Goal: Information Seeking & Learning: Learn about a topic

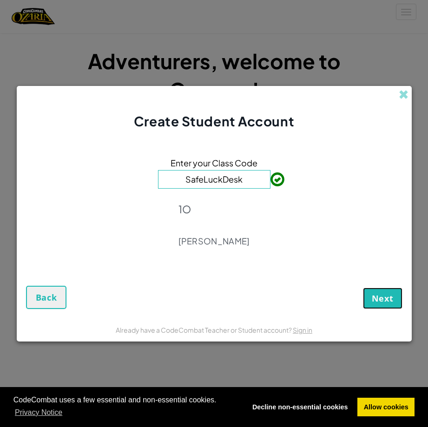
click at [371, 296] on button "Next" at bounding box center [383, 298] width 40 height 21
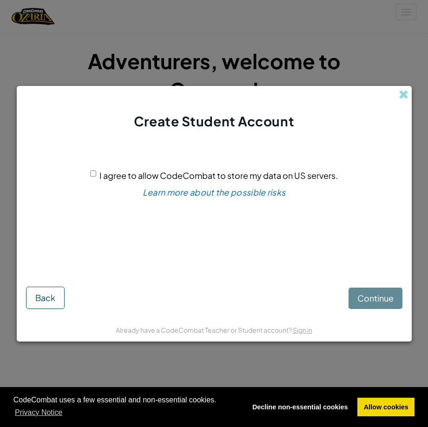
click at [93, 173] on input "I agree to allow CodeCombat to store my data on US servers." at bounding box center [93, 174] width 6 height 6
checkbox input "true"
click at [365, 294] on span "Continue" at bounding box center [376, 298] width 36 height 11
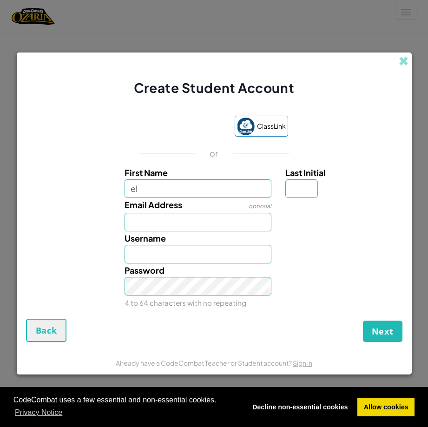
type input "e"
type input "[PERSON_NAME]"
click at [298, 181] on input "Last Initial" at bounding box center [301, 188] width 33 height 19
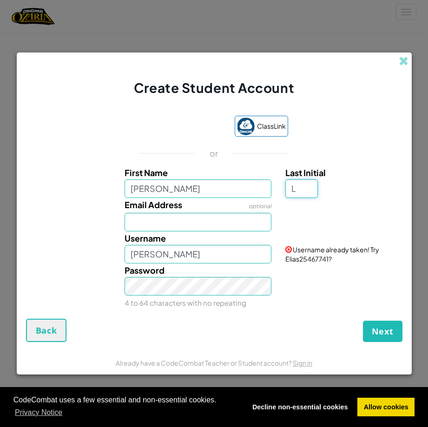
type input "L"
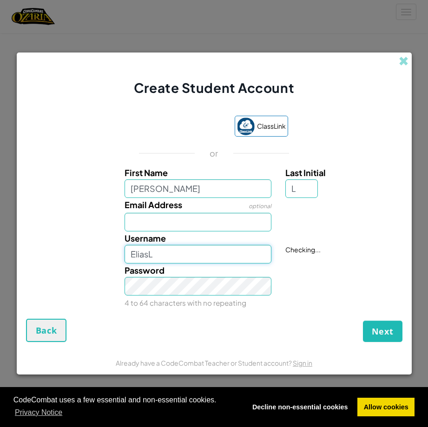
click at [240, 262] on input "EliasL" at bounding box center [198, 254] width 147 height 19
type input "Elias1076"
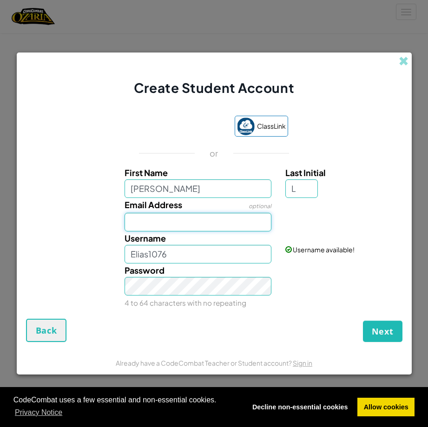
click at [239, 224] on input "Email Address" at bounding box center [198, 222] width 147 height 19
type input "7697@trinity.croydon.sch.uk"
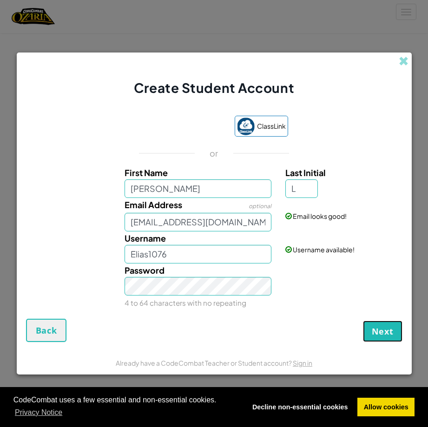
click at [383, 333] on span "Next" at bounding box center [383, 331] width 22 height 11
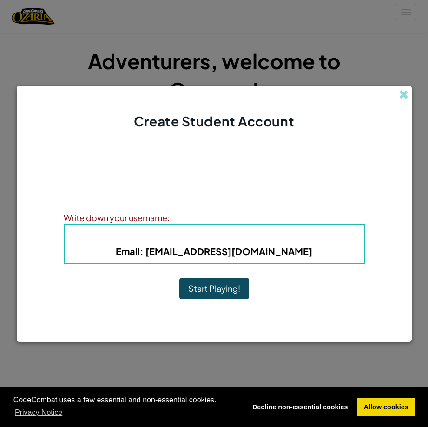
click at [228, 292] on button "Start Playing!" at bounding box center [214, 288] width 70 height 21
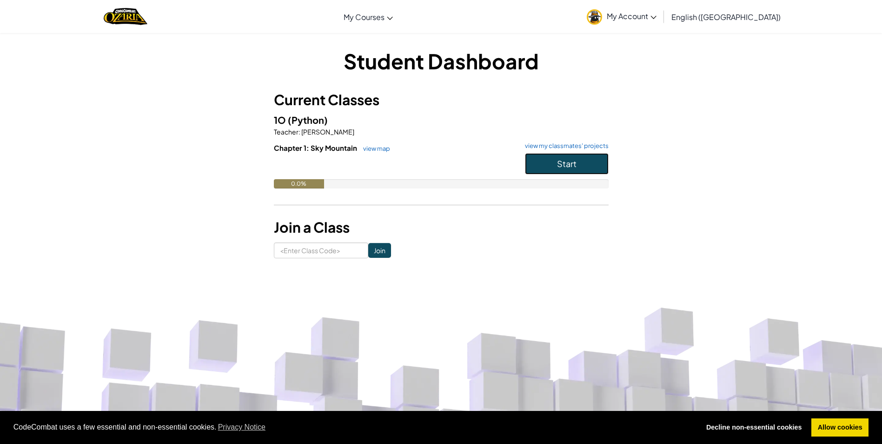
click at [586, 158] on button "Start" at bounding box center [567, 163] width 84 height 21
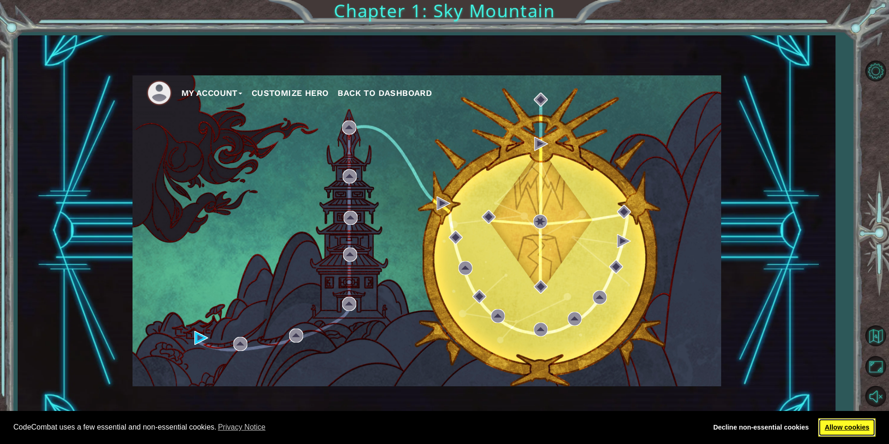
click at [828, 424] on link "Allow cookies" at bounding box center [846, 427] width 57 height 19
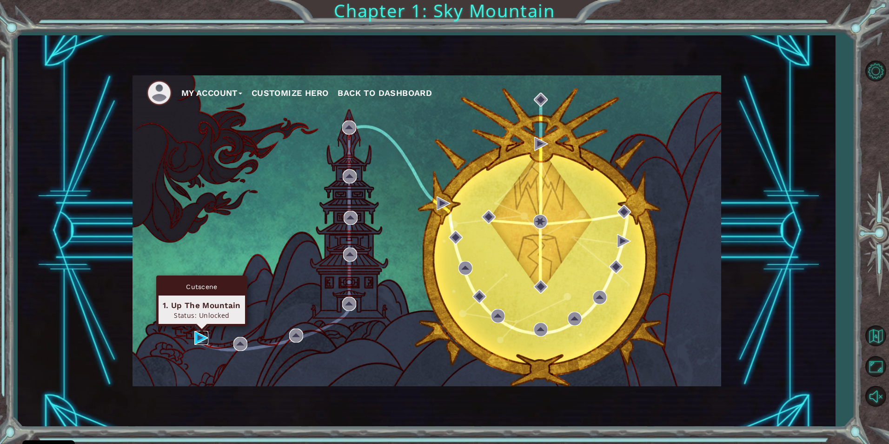
click at [199, 335] on img at bounding box center [201, 338] width 14 height 14
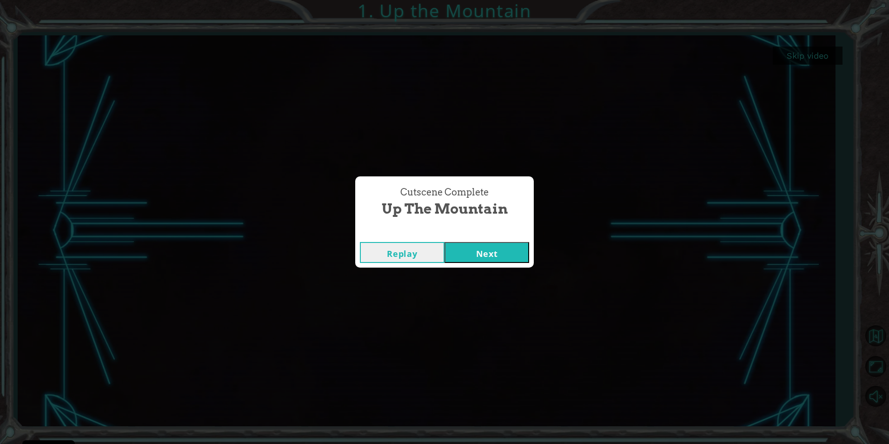
click at [505, 255] on button "Next" at bounding box center [486, 252] width 85 height 21
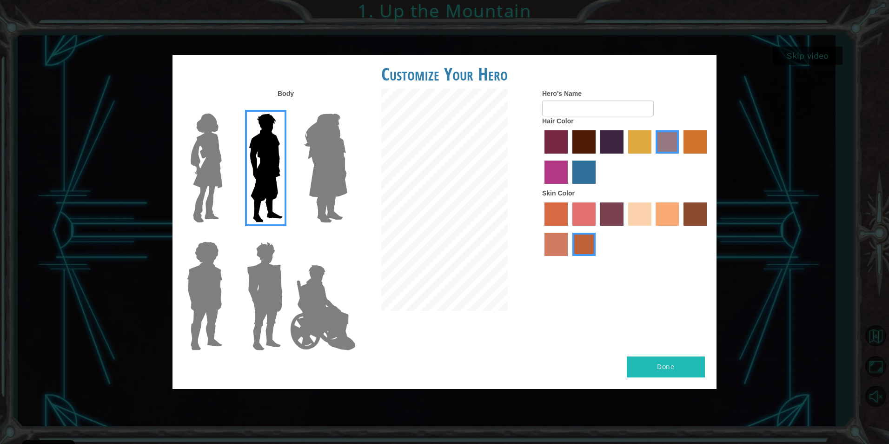
click at [576, 141] on label "maroon hair color" at bounding box center [583, 141] width 23 height 23
click at [569, 157] on input "maroon hair color" at bounding box center [569, 157] width 0 height 0
click at [690, 141] on label "gold drop hair color" at bounding box center [694, 141] width 23 height 23
click at [680, 157] on input "gold drop hair color" at bounding box center [680, 157] width 0 height 0
click at [591, 146] on label "maroon hair color" at bounding box center [583, 141] width 23 height 23
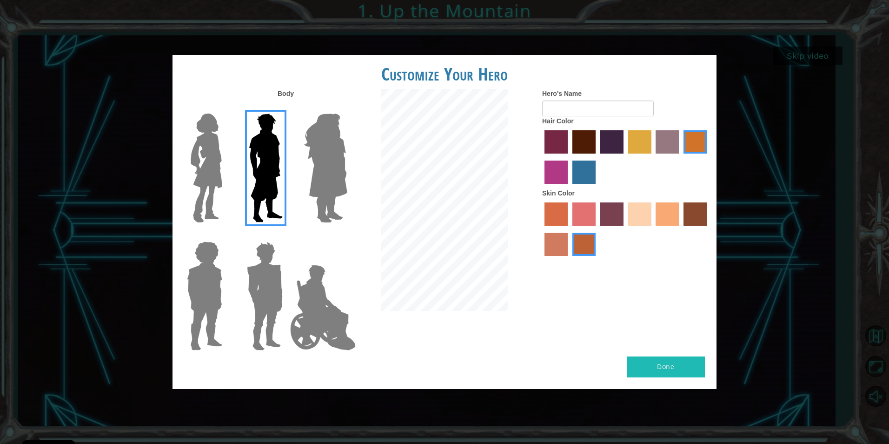
click at [569, 157] on input "maroon hair color" at bounding box center [569, 157] width 0 height 0
click at [612, 139] on label "hot purple hair color" at bounding box center [611, 141] width 23 height 23
click at [597, 157] on input "hot purple hair color" at bounding box center [597, 157] width 0 height 0
click at [557, 245] on label "burning sand skin color" at bounding box center [555, 243] width 23 height 23
click at [708, 229] on input "burning sand skin color" at bounding box center [708, 229] width 0 height 0
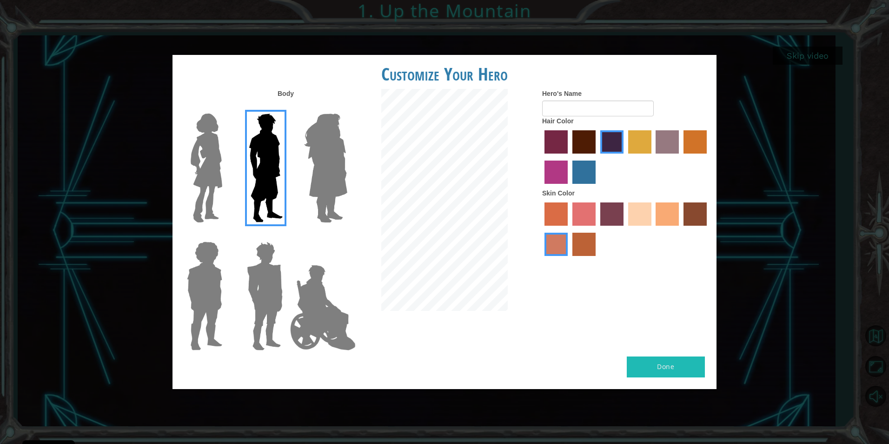
click at [260, 283] on img at bounding box center [264, 296] width 43 height 116
click at [286, 235] on input "Hero Garnet" at bounding box center [286, 235] width 0 height 0
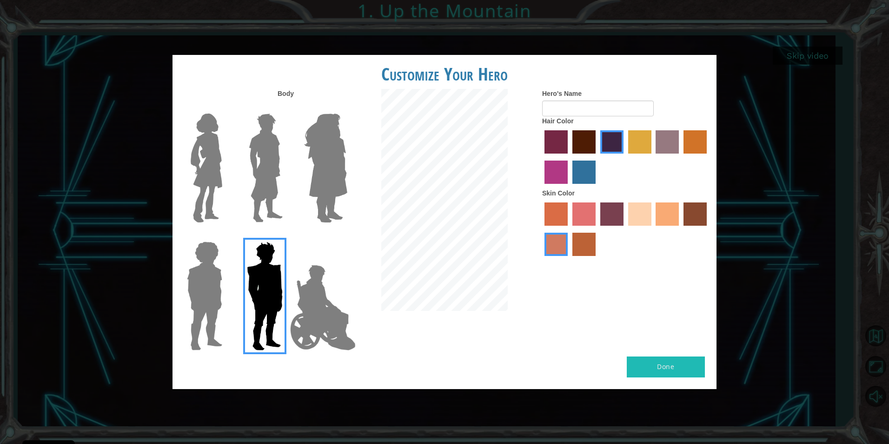
click at [268, 164] on img at bounding box center [265, 168] width 41 height 116
click at [286, 107] on input "Hero Lars" at bounding box center [286, 107] width 0 height 0
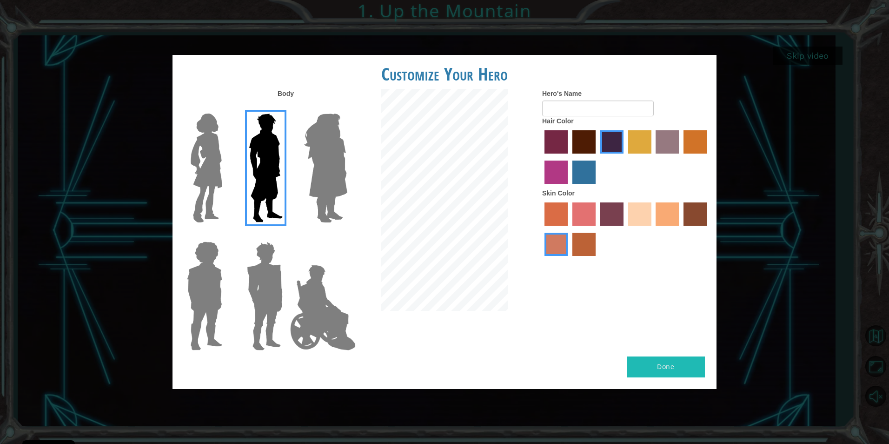
click at [662, 362] on button "Done" at bounding box center [666, 366] width 78 height 21
type input "e"
type input "ej1076"
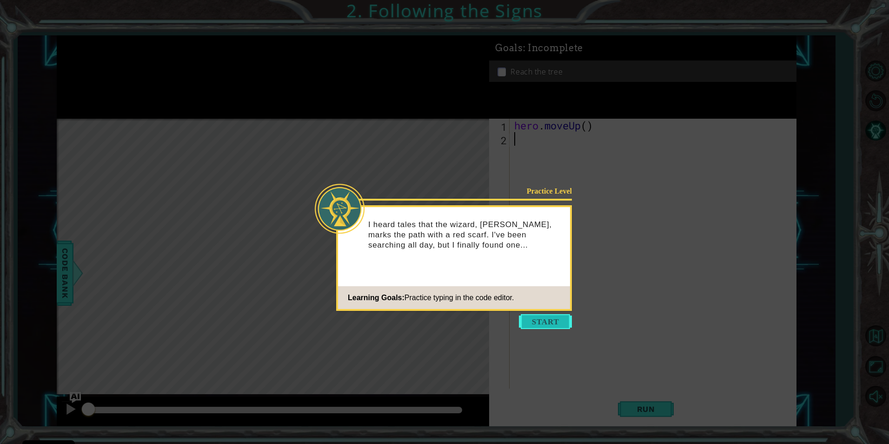
click at [550, 319] on button "Start" at bounding box center [545, 321] width 53 height 15
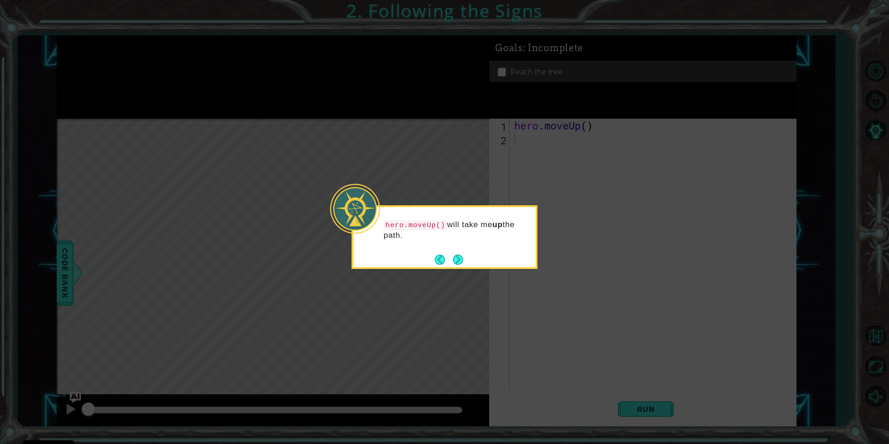
click at [467, 283] on icon at bounding box center [444, 222] width 889 height 444
click at [458, 260] on button "Next" at bounding box center [458, 259] width 10 height 10
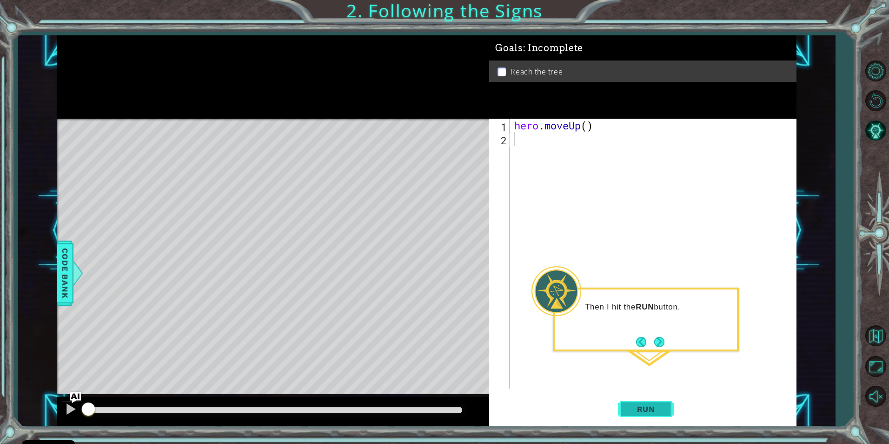
click at [665, 408] on button "Run" at bounding box center [646, 408] width 56 height 31
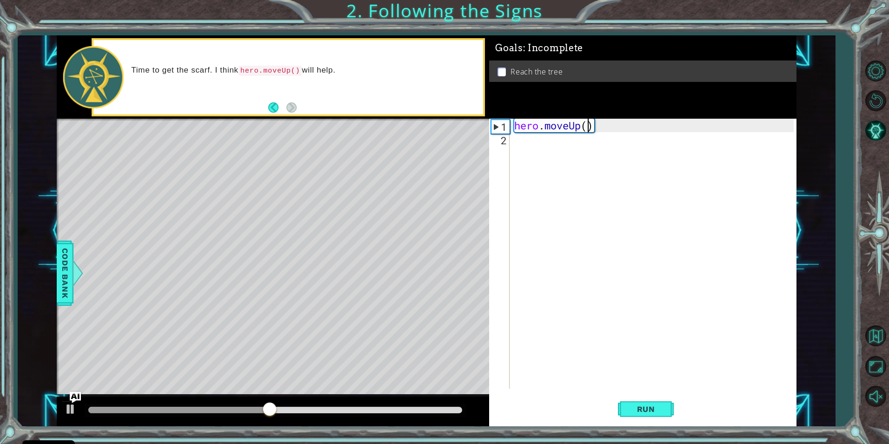
click at [587, 124] on div "hero . moveUp ( )" at bounding box center [654, 267] width 285 height 297
drag, startPoint x: 457, startPoint y: 404, endPoint x: -2, endPoint y: 467, distance: 463.2
click at [0, 443] on html "Cookie Policy CodeCombat uses a few essential and non-essential cookies. Privac…" at bounding box center [444, 222] width 889 height 444
type textarea "hero.moveUp(2)"
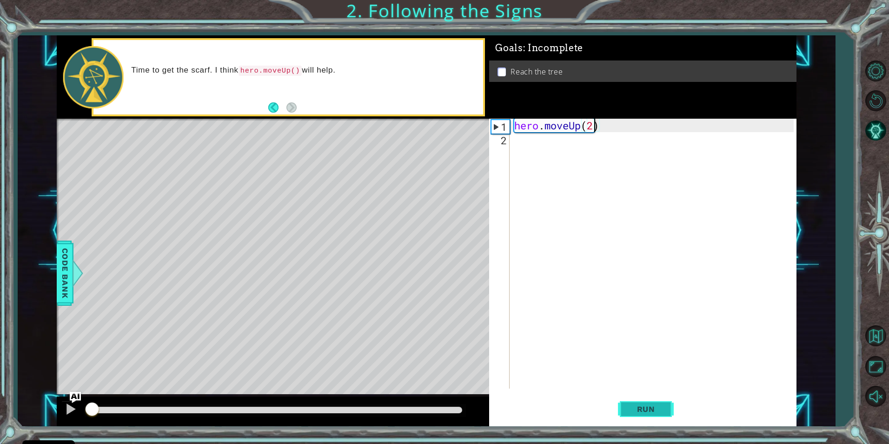
click at [645, 412] on span "Run" at bounding box center [646, 408] width 37 height 9
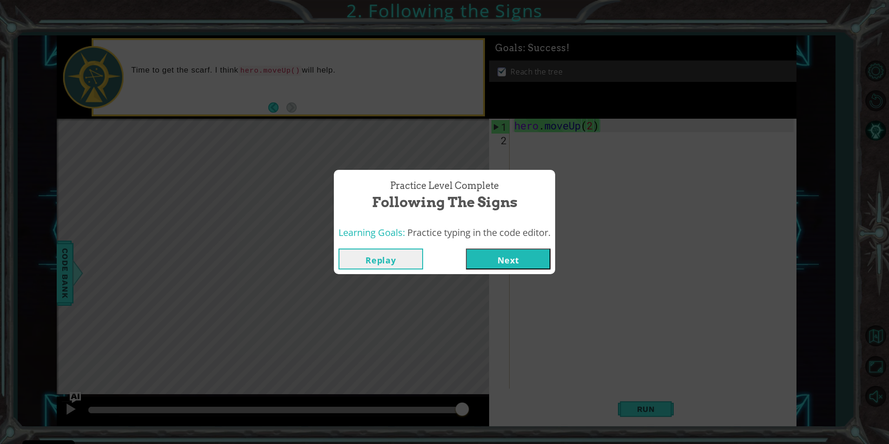
click at [529, 254] on button "Next" at bounding box center [508, 258] width 85 height 21
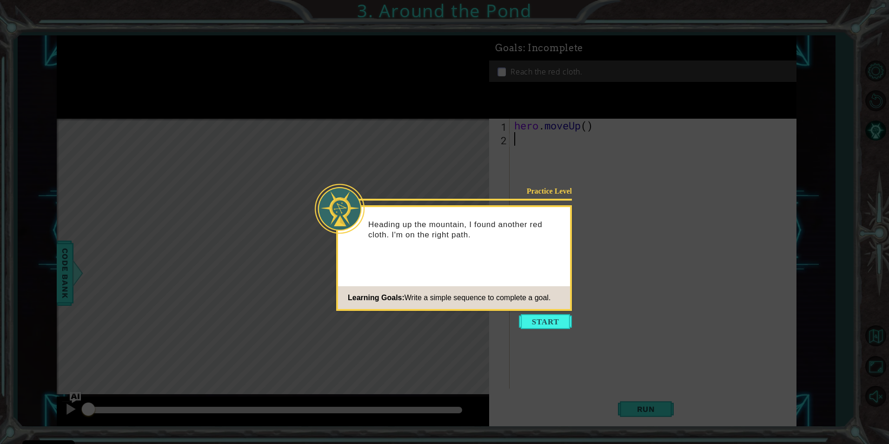
click at [548, 313] on icon at bounding box center [444, 222] width 889 height 444
click at [545, 327] on button "Start" at bounding box center [545, 321] width 53 height 15
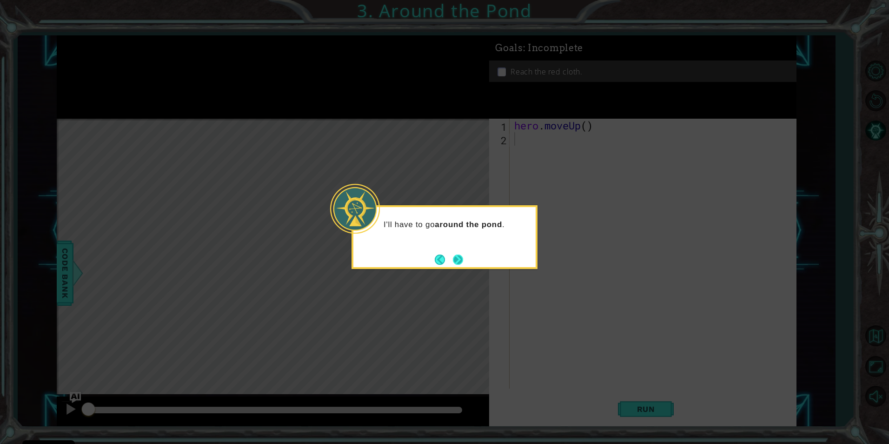
click at [462, 263] on button "Next" at bounding box center [458, 259] width 10 height 10
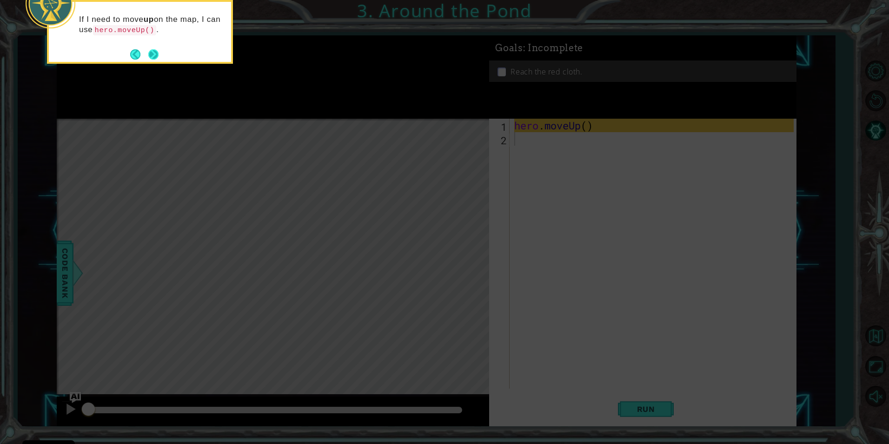
click at [157, 56] on button "Next" at bounding box center [153, 54] width 10 height 10
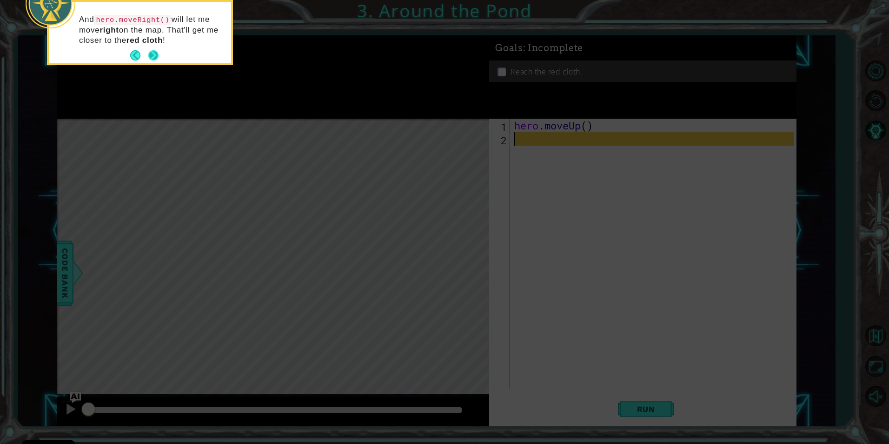
click at [149, 54] on button "Next" at bounding box center [153, 55] width 10 height 10
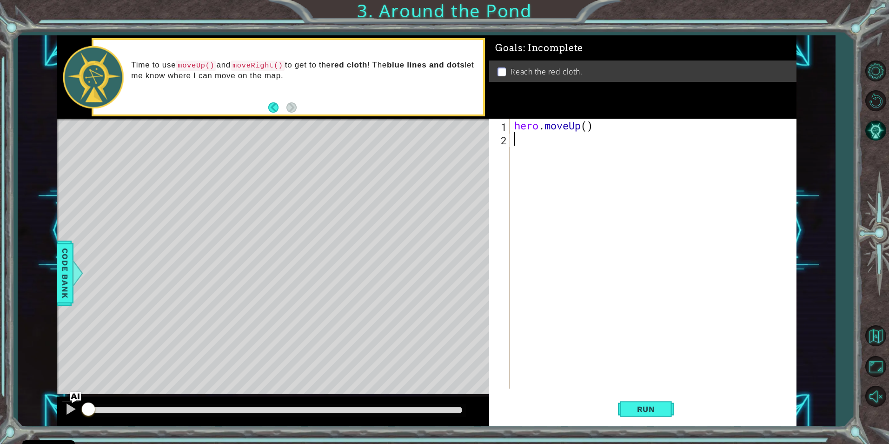
click at [588, 128] on div "hero . moveUp ( )" at bounding box center [654, 267] width 285 height 297
type textarea "hero.moveUp(2)"
click at [522, 140] on div "hero . moveUp ( 2 )" at bounding box center [654, 267] width 285 height 297
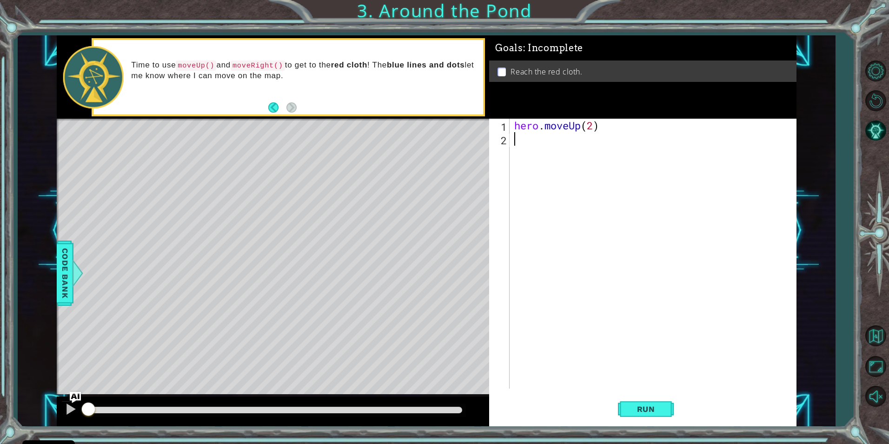
type textarea "he"
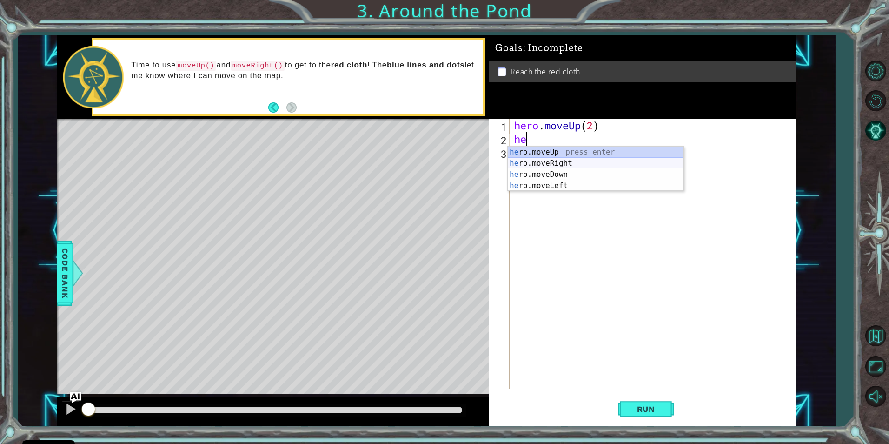
click at [524, 164] on div "he ro.moveUp press enter he ro.moveRight press enter he ro.moveDown press enter…" at bounding box center [596, 179] width 176 height 67
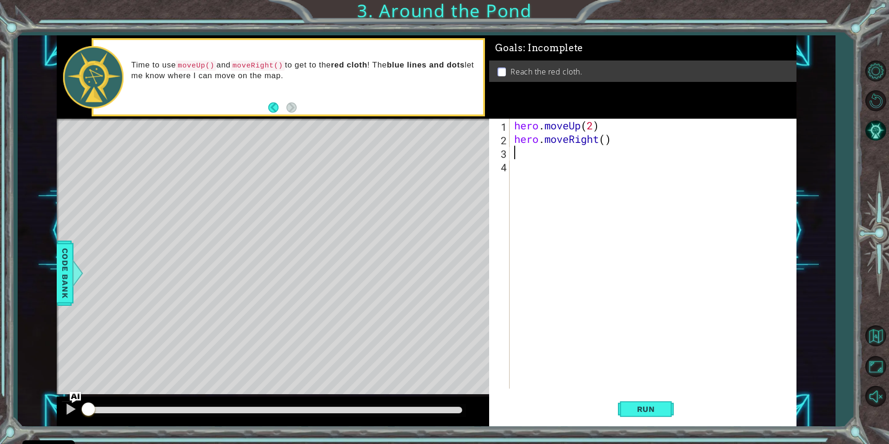
click at [605, 140] on div "hero . moveUp ( 2 ) hero . moveRight ( )" at bounding box center [654, 267] width 285 height 297
type textarea "hero.moveRight(2)"
click at [513, 157] on div "hero . moveUp ( 2 ) hero . moveRight ( 2 )" at bounding box center [654, 267] width 285 height 297
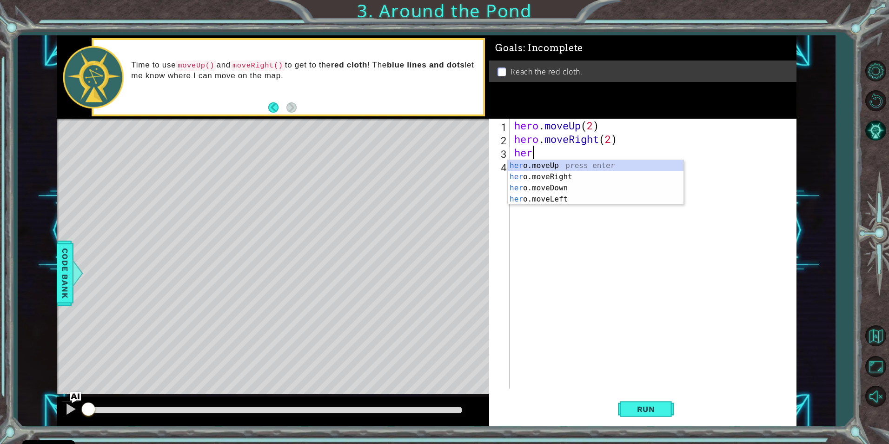
type textarea "hero"
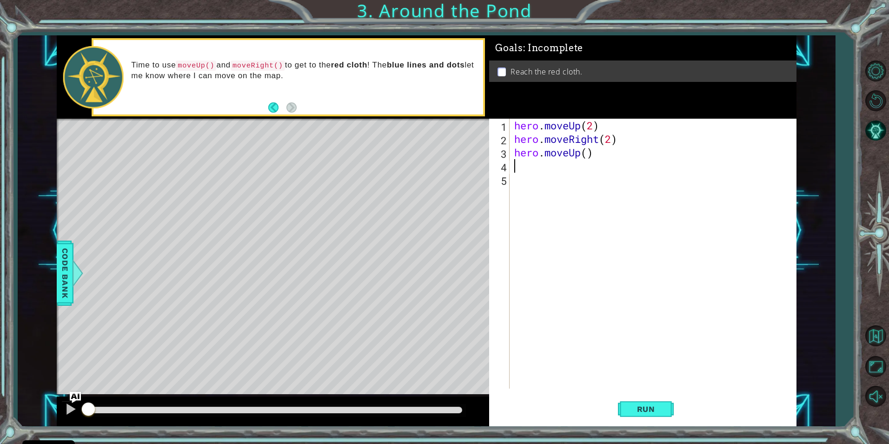
click at [587, 153] on div "hero . moveUp ( 2 ) hero . moveRight ( 2 ) hero . moveUp ( )" at bounding box center [654, 267] width 285 height 297
type textarea "hero.moveUp(2)"
click at [640, 403] on button "Run" at bounding box center [646, 408] width 56 height 31
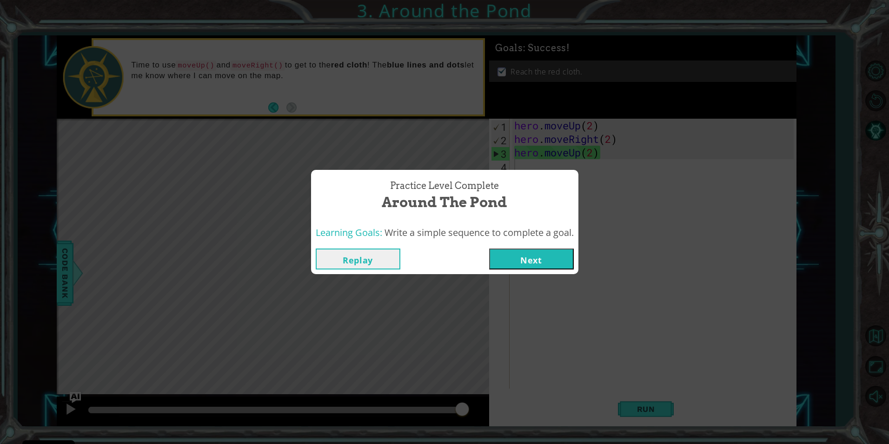
click at [554, 257] on button "Next" at bounding box center [531, 258] width 85 height 21
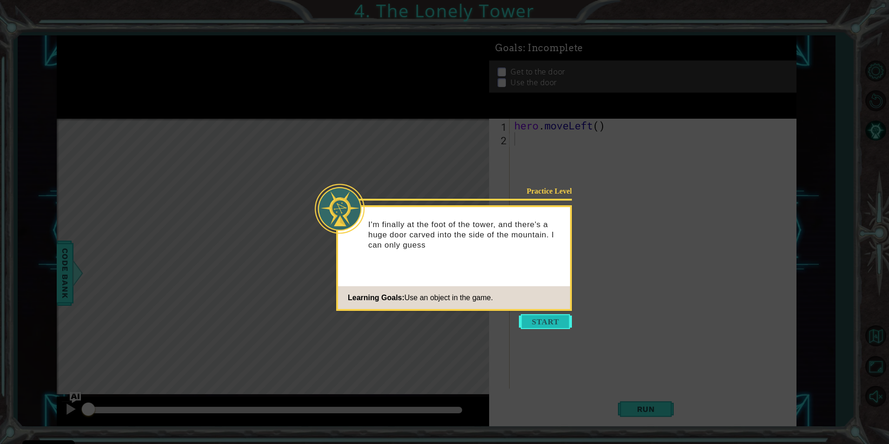
click at [549, 318] on button "Start" at bounding box center [545, 321] width 53 height 15
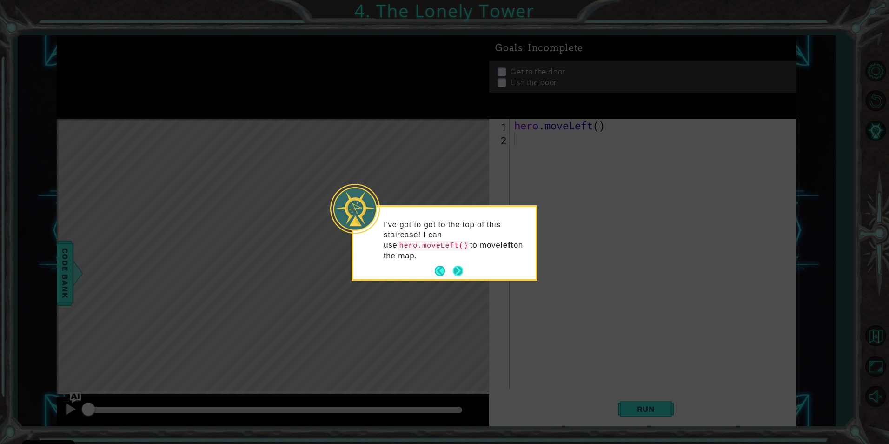
click at [461, 265] on button "Next" at bounding box center [458, 270] width 10 height 10
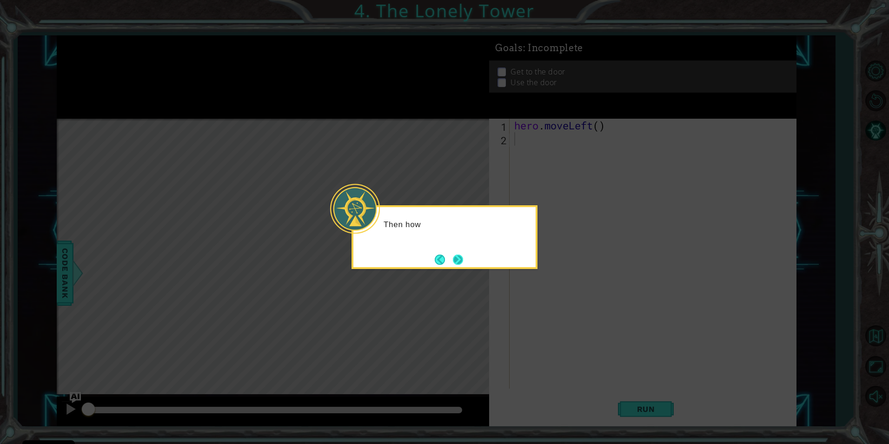
click at [460, 259] on button "Next" at bounding box center [458, 259] width 10 height 10
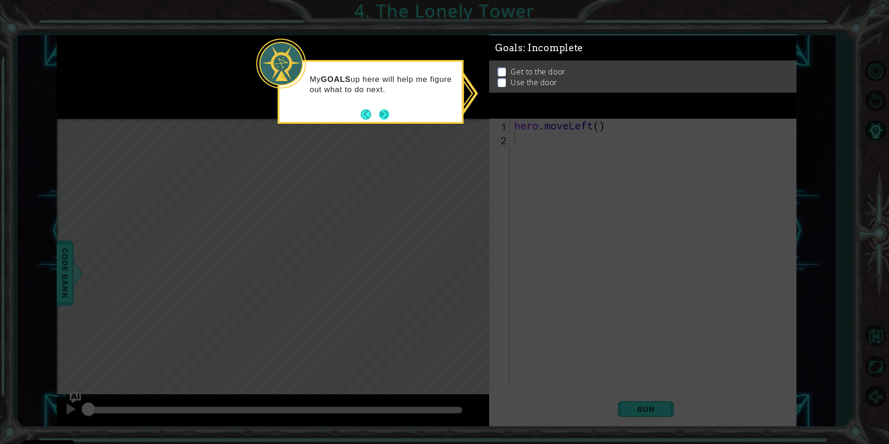
click at [387, 114] on button "Next" at bounding box center [384, 114] width 10 height 10
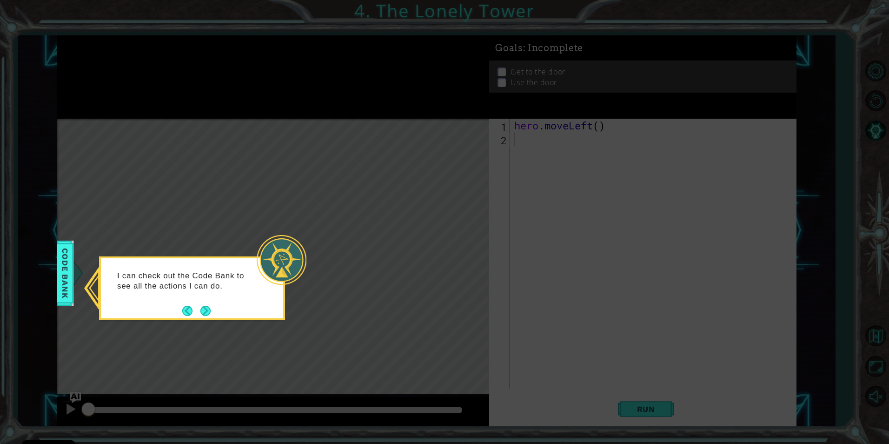
click at [204, 304] on footer at bounding box center [196, 311] width 28 height 14
click at [202, 305] on button "Next" at bounding box center [205, 310] width 10 height 10
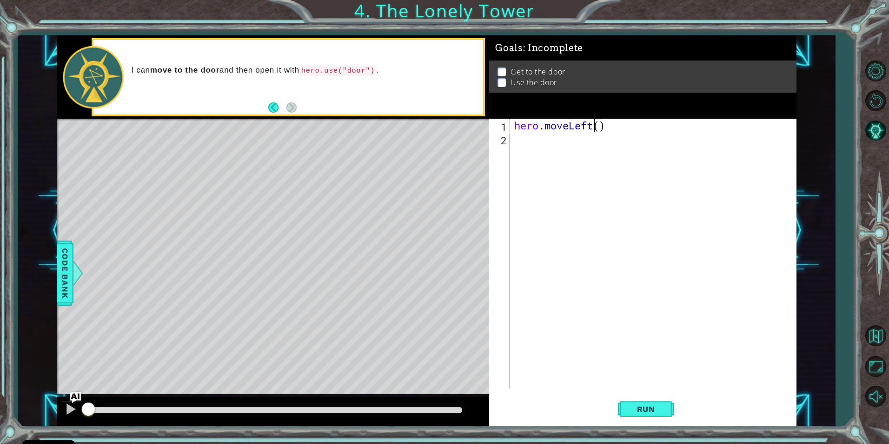
click at [592, 127] on div "hero . moveLeft ( )" at bounding box center [654, 267] width 285 height 297
click at [588, 125] on div "hero . moveUp ( )" at bounding box center [654, 267] width 285 height 297
type textarea "hero.moveUp(2)"
click at [540, 152] on div "hero . moveUp ( 2 )" at bounding box center [654, 267] width 285 height 297
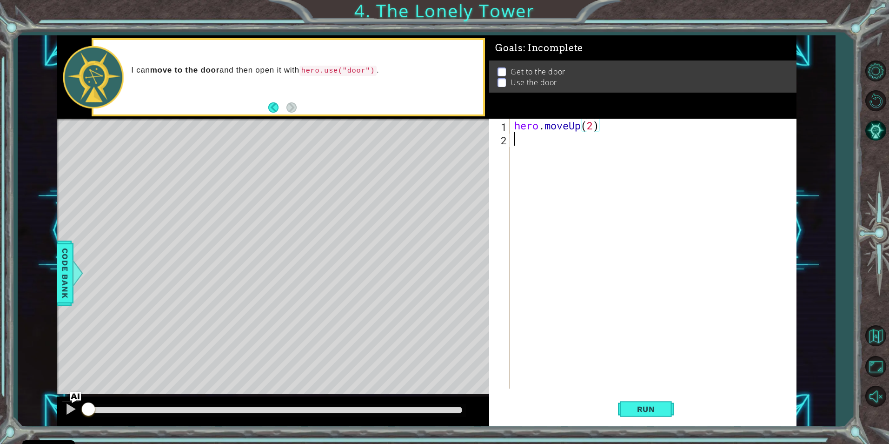
scroll to position [0, 0]
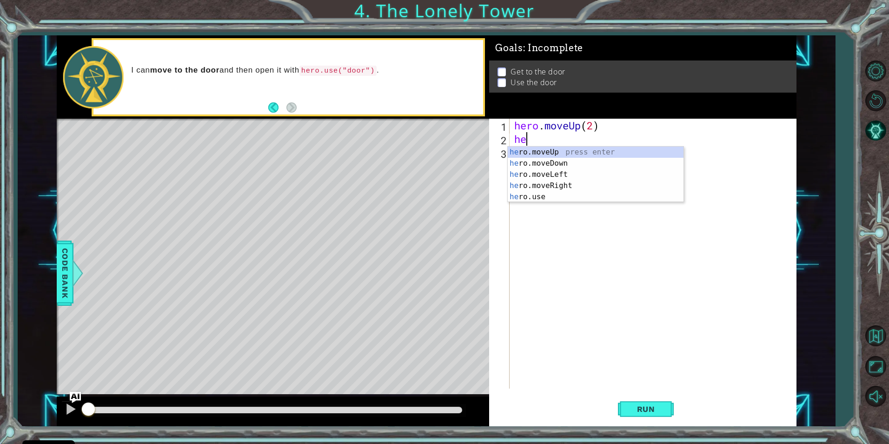
type textarea "her"
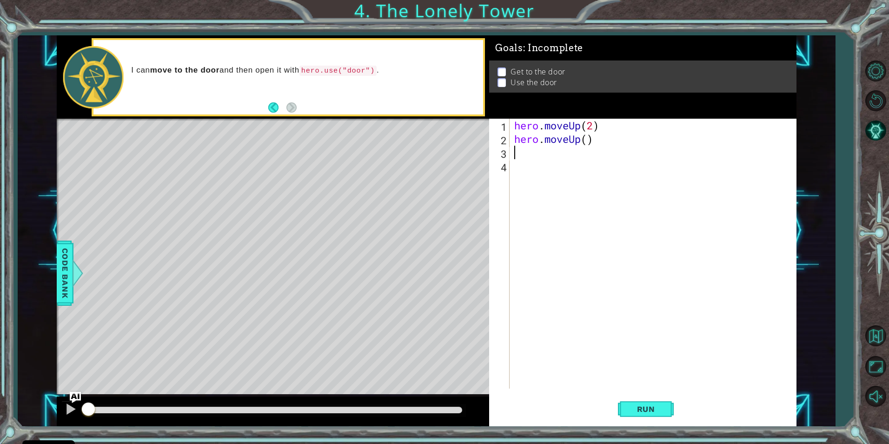
click at [588, 139] on div "hero . moveUp ( 2 ) hero . moveUp ( )" at bounding box center [654, 267] width 285 height 297
type textarea "hero.moveUp(2)"
click at [528, 150] on div "hero . moveUp ( 2 ) hero . moveUp ( 2 )" at bounding box center [654, 267] width 285 height 297
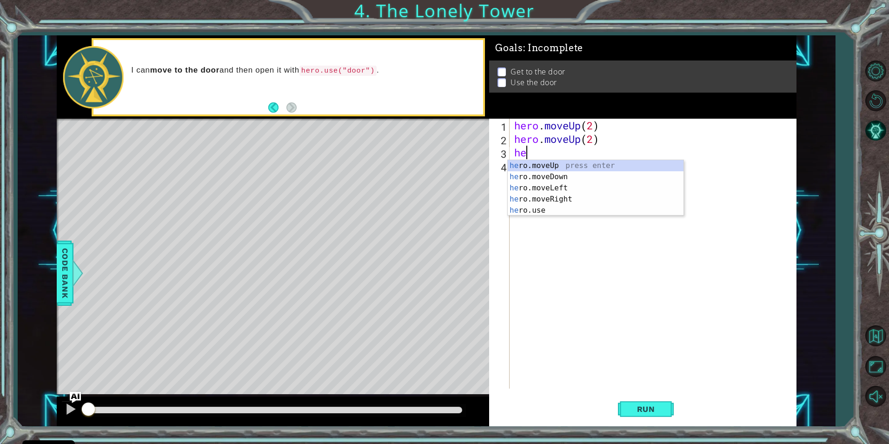
scroll to position [0, 0]
type textarea "hero"
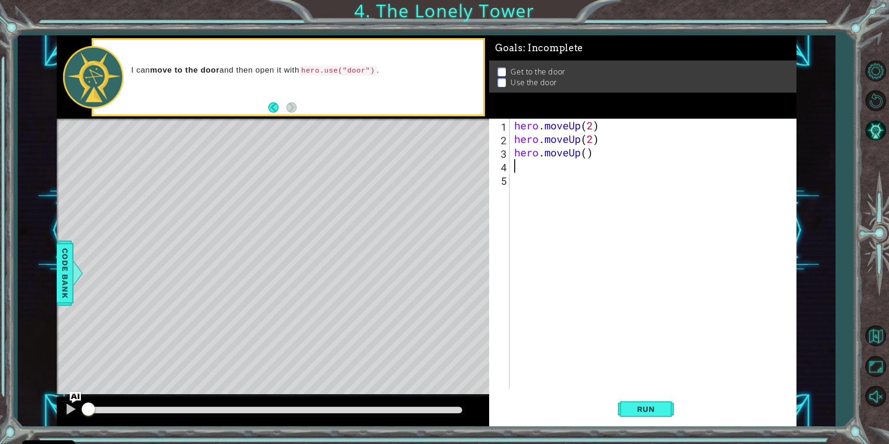
click at [584, 157] on div "hero . moveUp ( 2 ) hero . moveUp ( 2 ) hero . moveUp ( )" at bounding box center [654, 267] width 285 height 297
click at [586, 156] on div "hero . moveUp ( 2 ) hero . moveUp ( 2 ) hero . moveUp ( )" at bounding box center [654, 267] width 285 height 297
type textarea "hero.moveUp(2)"
type textarea "h"
click at [587, 164] on div "hero . moveUp ( 2 ) hero . moveUp ( 2 ) hero . moveUp ( 2 ) hero . moveUp ( )" at bounding box center [654, 267] width 285 height 297
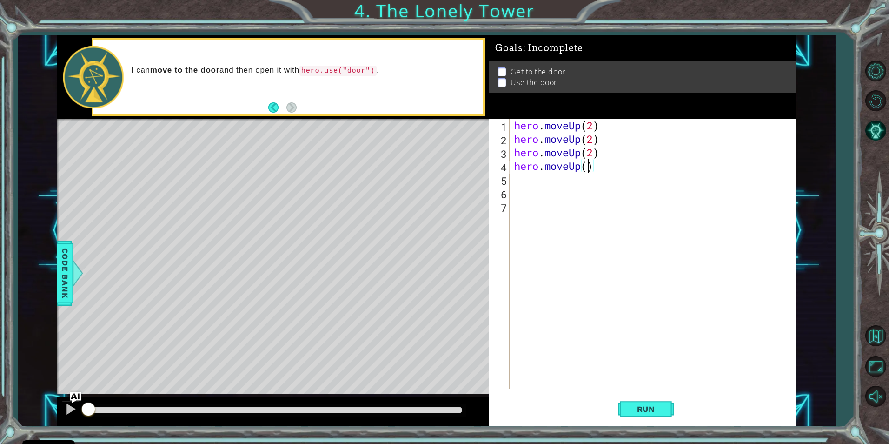
type textarea "hero.moveUp(1)"
drag, startPoint x: 586, startPoint y: 165, endPoint x: 692, endPoint y: 324, distance: 191.1
click at [622, 206] on div "hero . moveUp ( 2 ) hero . moveUp ( 2 ) hero . moveUp ( 2 ) hero . moveUp ( 1 )" at bounding box center [654, 267] width 285 height 297
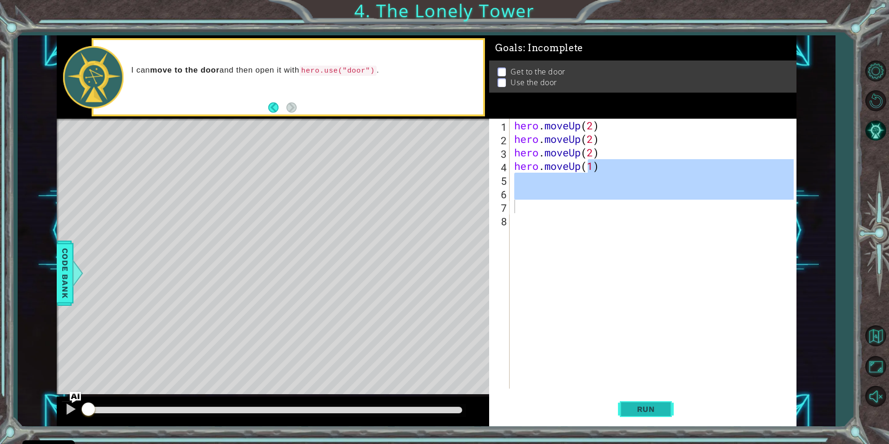
click at [667, 415] on button "Run" at bounding box center [646, 408] width 56 height 31
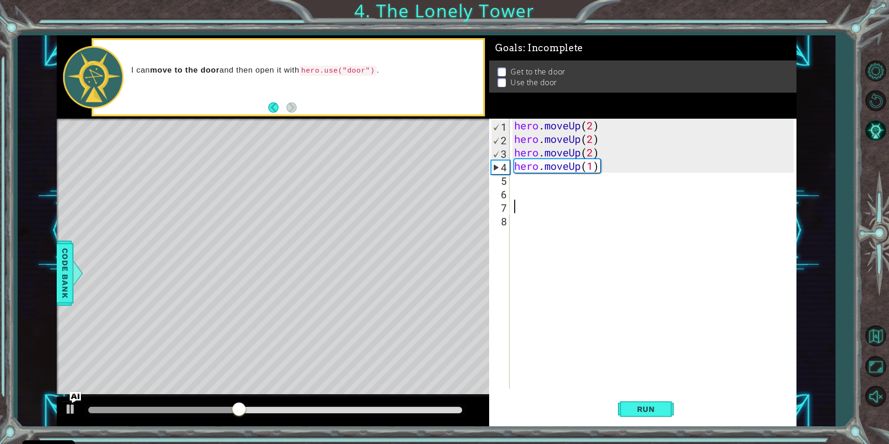
click at [582, 126] on div "hero . moveUp ( 2 ) hero . moveUp ( 2 ) hero . moveUp ( 2 ) hero . moveUp ( 1 )" at bounding box center [654, 267] width 285 height 297
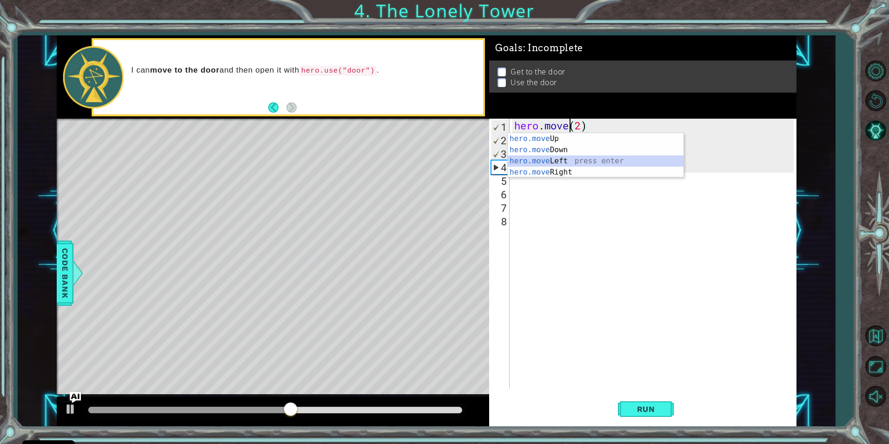
click at [565, 159] on div "hero.move Up press enter hero.move Down press enter hero.move Left press enter …" at bounding box center [596, 166] width 176 height 67
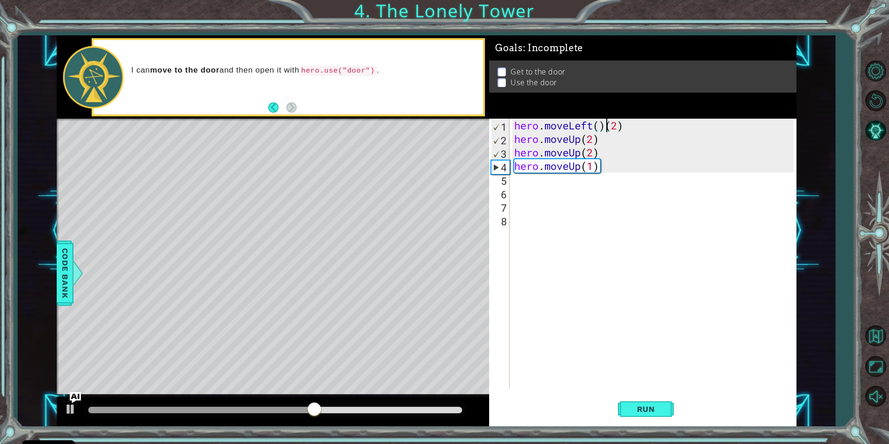
click at [578, 138] on div "hero . moveLeft ( ) ( 2 ) hero . moveUp ( 2 ) hero . moveUp ( 2 ) hero . moveUp…" at bounding box center [654, 267] width 285 height 297
click at [581, 138] on div "hero . moveLeft ( ) ( 2 ) hero . moveUp ( 2 ) hero . moveUp ( 2 ) hero . moveUp…" at bounding box center [654, 267] width 285 height 297
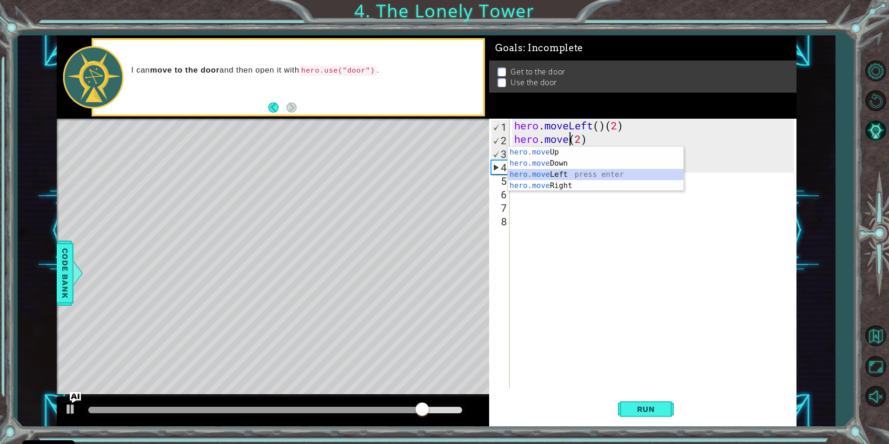
click at [587, 172] on div "hero.move Up press enter hero.move Down press enter hero.move Left press enter …" at bounding box center [596, 179] width 176 height 67
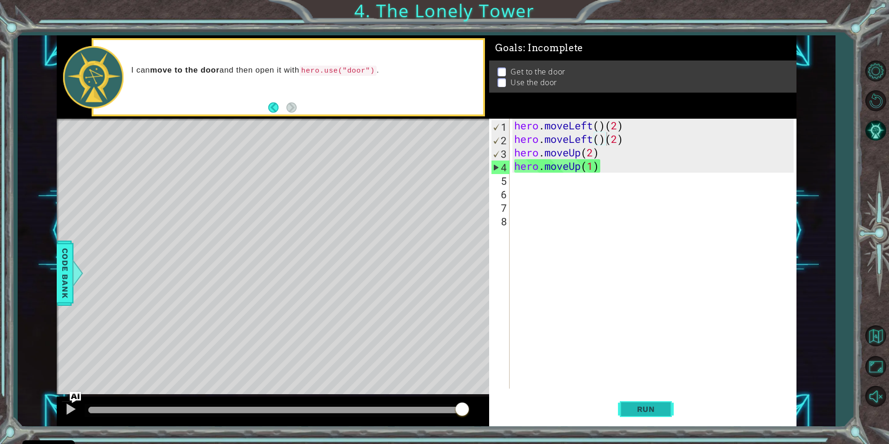
click at [651, 408] on span "Run" at bounding box center [646, 408] width 37 height 9
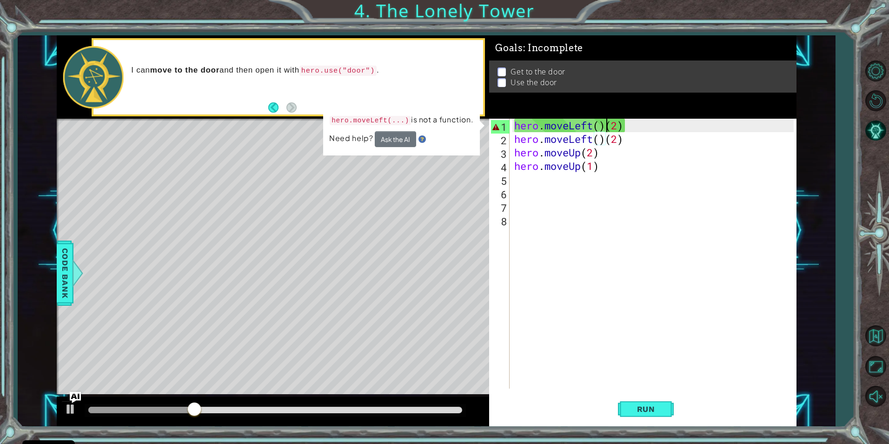
click at [605, 130] on div "hero . moveLeft ( ) ( 2 ) hero . moveLeft ( ) ( 2 ) hero . moveUp ( 2 ) hero . …" at bounding box center [654, 267] width 285 height 297
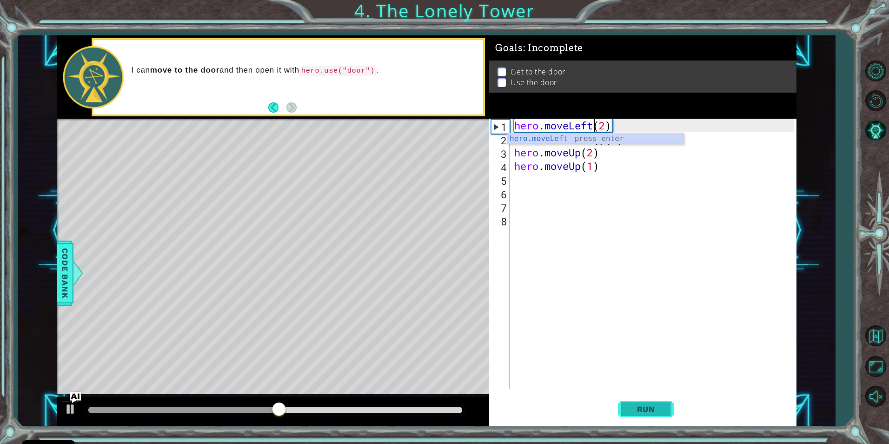
click at [662, 408] on span "Run" at bounding box center [646, 408] width 37 height 9
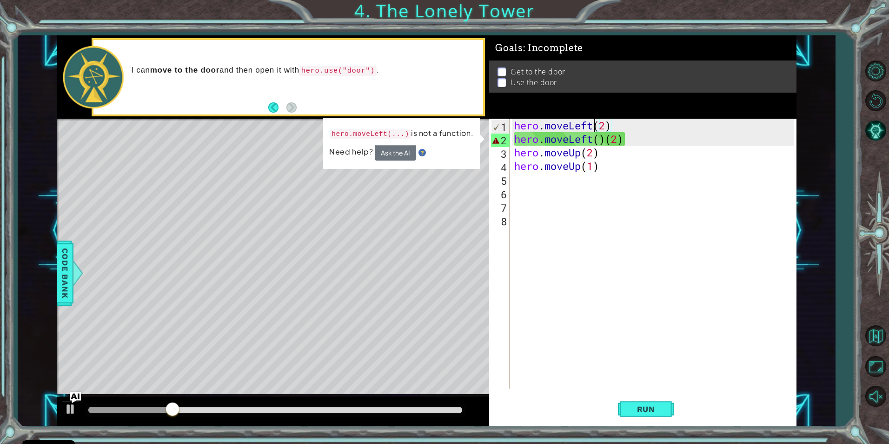
click at [606, 146] on div "hero . moveLeft ( 2 ) hero . moveLeft ( ) ( 2 ) hero . moveUp ( 2 ) hero . move…" at bounding box center [654, 267] width 285 height 297
click at [598, 144] on div "hero . moveLeft ( 2 ) hero . moveLeft ( ) ( 2 ) hero . moveUp ( 2 ) hero . move…" at bounding box center [654, 267] width 285 height 297
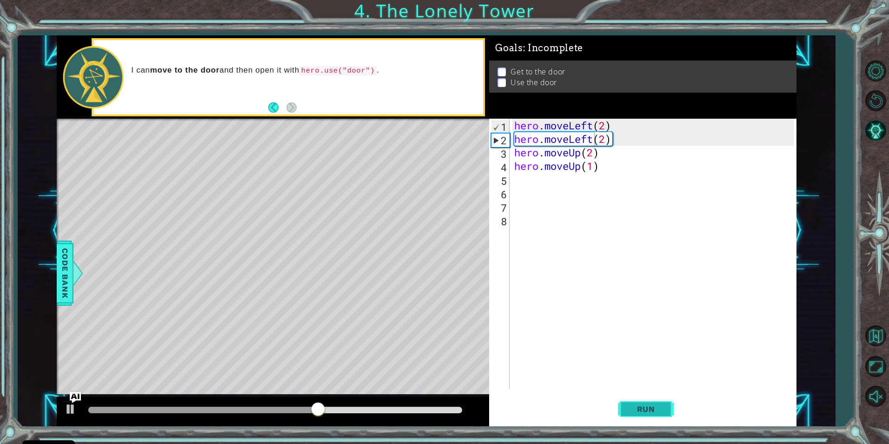
click at [627, 407] on button "Run" at bounding box center [646, 408] width 56 height 31
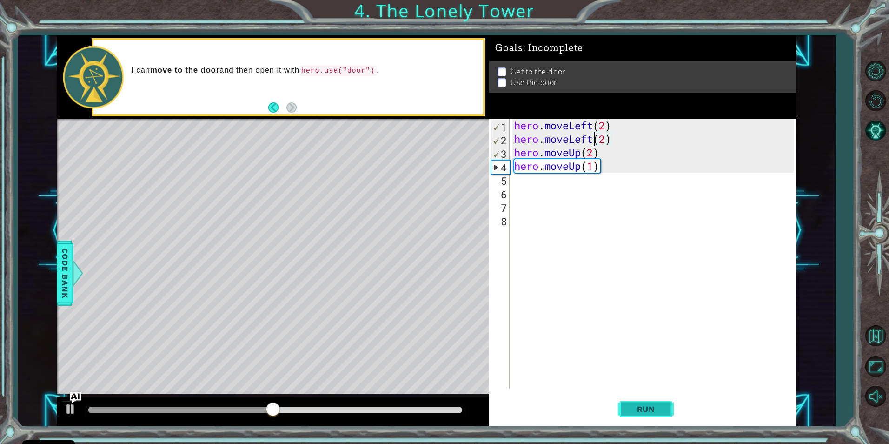
click at [640, 401] on button "Run" at bounding box center [646, 408] width 56 height 31
click at [605, 142] on div "hero . moveLeft ( 2 ) hero . moveLeft ( 2 ) hero . moveUp ( 2 ) hero . moveUp (…" at bounding box center [654, 267] width 285 height 297
click at [633, 411] on span "Run" at bounding box center [646, 408] width 37 height 9
click at [591, 141] on div "hero . moveLeft ( 2 ) hero . moveLeft ( 3 ) hero . moveUp ( 2 ) hero . moveUp (…" at bounding box center [654, 267] width 285 height 297
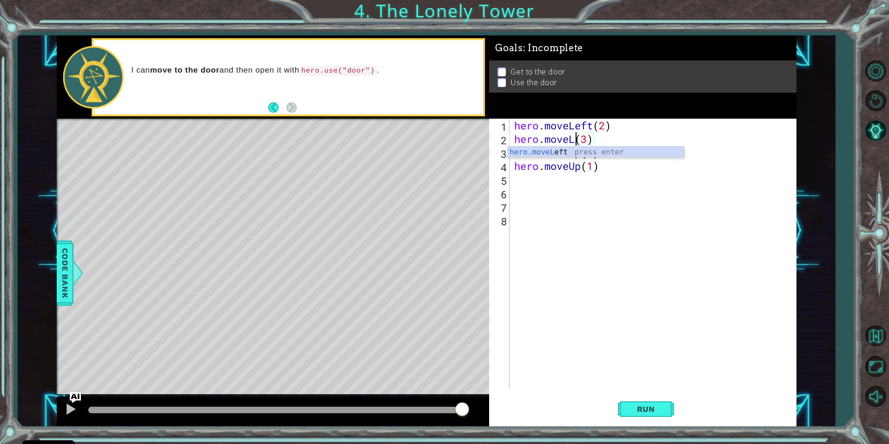
scroll to position [0, 3]
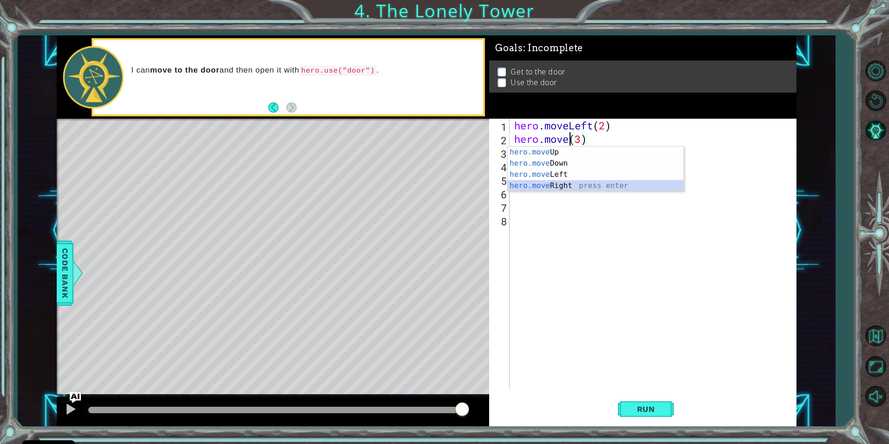
click at [603, 184] on div "hero.move Up press enter hero.move Down press enter hero.move Left press enter …" at bounding box center [596, 179] width 176 height 67
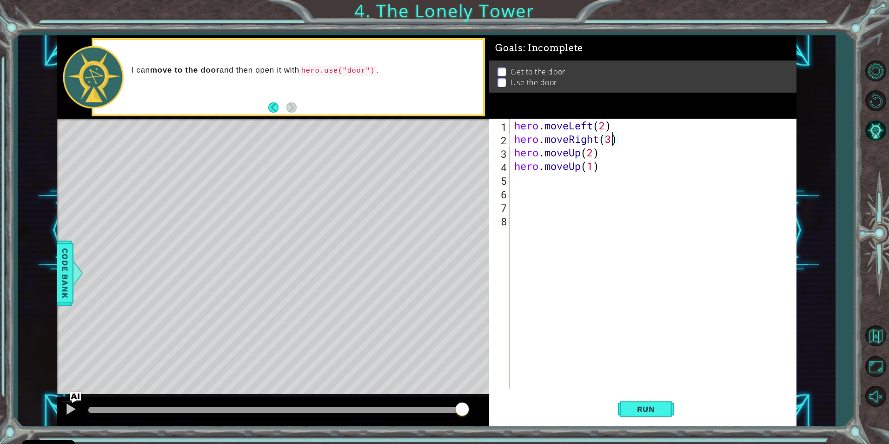
click at [611, 141] on div "hero . moveLeft ( 2 ) hero . moveRight ( 3 ) hero . moveUp ( 2 ) hero . moveUp …" at bounding box center [654, 267] width 285 height 297
click at [623, 411] on button "Run" at bounding box center [646, 408] width 56 height 31
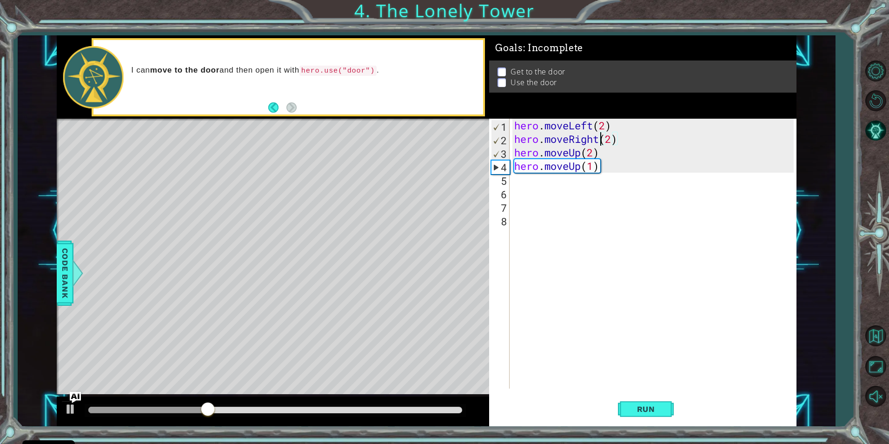
click at [599, 140] on div "hero . moveLeft ( 2 ) hero . moveRight ( 2 ) hero . moveUp ( 2 ) hero . moveUp …" at bounding box center [654, 267] width 285 height 297
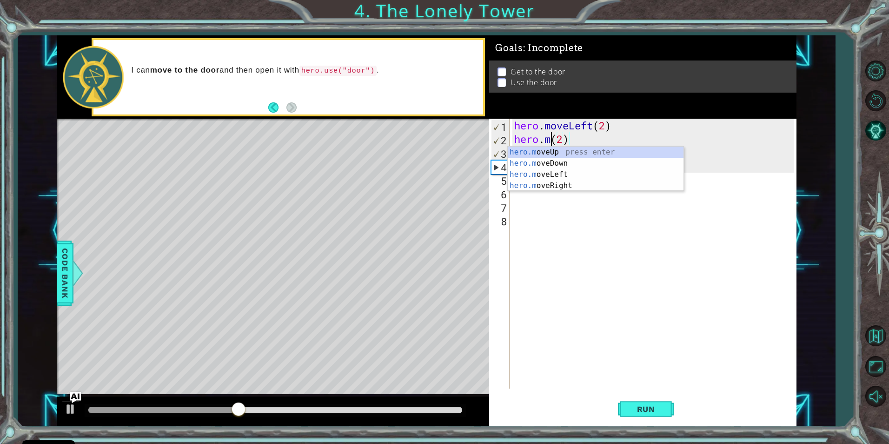
scroll to position [0, 2]
click at [559, 172] on div "hero.m oveUp press enter hero.m oveDown press enter hero.m oveLeft press enter …" at bounding box center [596, 179] width 176 height 67
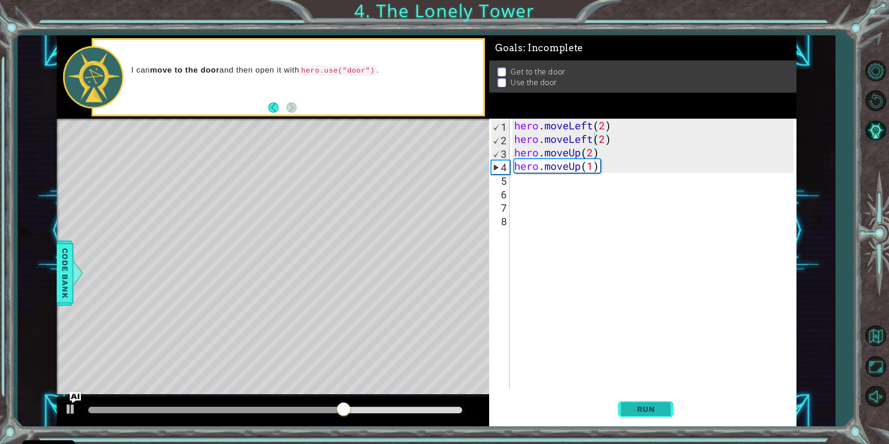
click at [631, 406] on span "Run" at bounding box center [646, 408] width 37 height 9
click at [604, 139] on div "hero . moveLeft ( 2 ) hero . moveLeft ( 2 ) hero . moveUp ( 2 ) hero . moveUp (…" at bounding box center [654, 267] width 285 height 297
click at [666, 398] on button "Run" at bounding box center [646, 408] width 56 height 31
click at [580, 152] on div "hero . moveLeft ( 2 ) hero . moveLeft ( 3 ) hero . moveUp ( 2 ) hero . moveUp (…" at bounding box center [654, 267] width 285 height 297
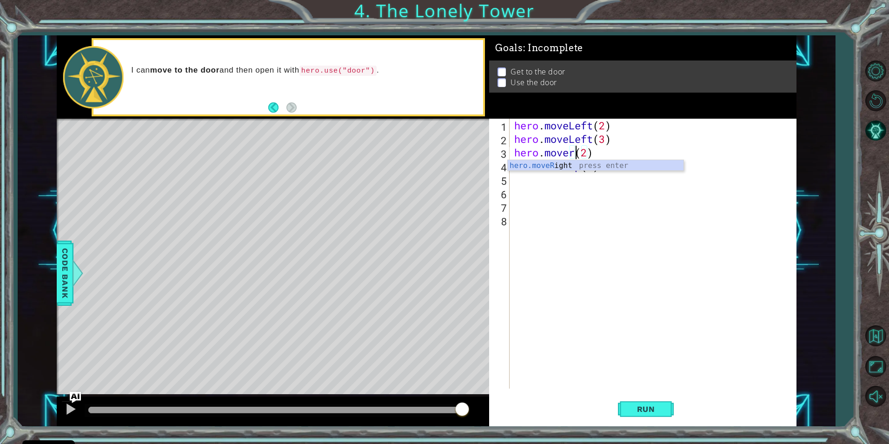
scroll to position [0, 3]
click at [533, 166] on div "hero.moveR ight press enter" at bounding box center [596, 176] width 176 height 33
click at [671, 404] on button "Run" at bounding box center [646, 408] width 56 height 31
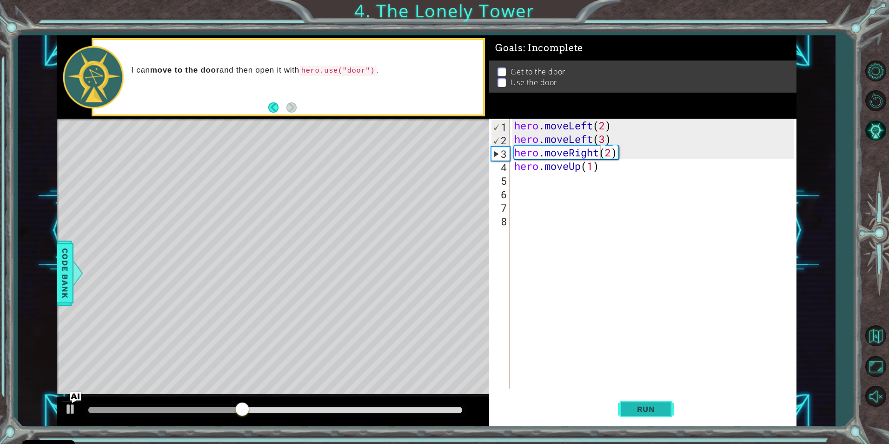
click at [657, 401] on button "Run" at bounding box center [646, 408] width 56 height 31
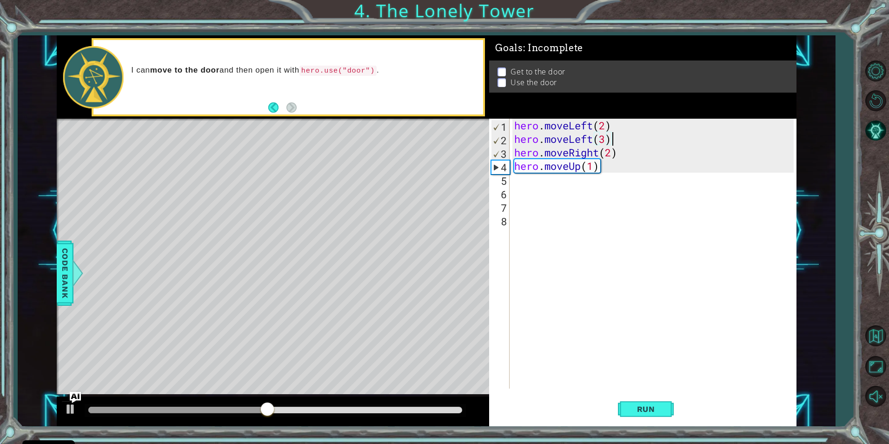
click at [611, 137] on div "hero . moveLeft ( 2 ) hero . moveLeft ( 3 ) hero . moveRight ( 2 ) hero . moveU…" at bounding box center [654, 267] width 285 height 297
click at [606, 125] on div "hero . moveLeft ( 2 ) hero . moveLeft ( 3 ) hero . moveRight ( 2 ) hero . moveU…" at bounding box center [654, 267] width 285 height 297
click at [623, 137] on div "hero . moveLeft ( 3 ) hero . moveLeft ( 3 ) hero . moveRight ( 2 ) hero . moveU…" at bounding box center [654, 267] width 285 height 297
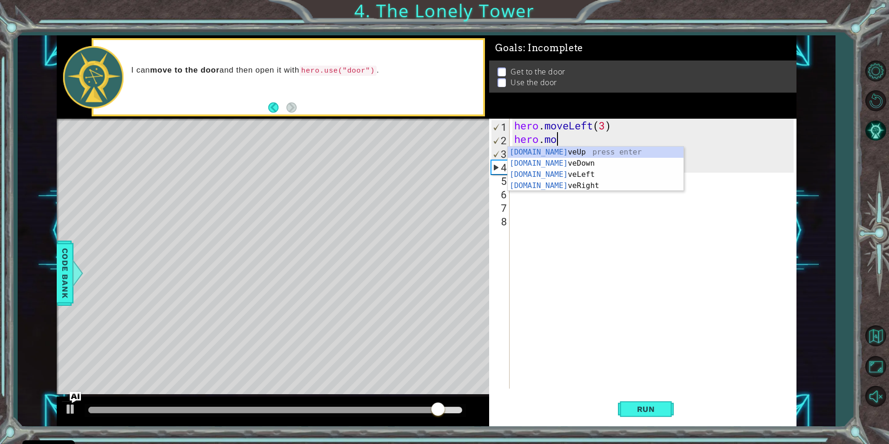
scroll to position [0, 0]
type textarea "h"
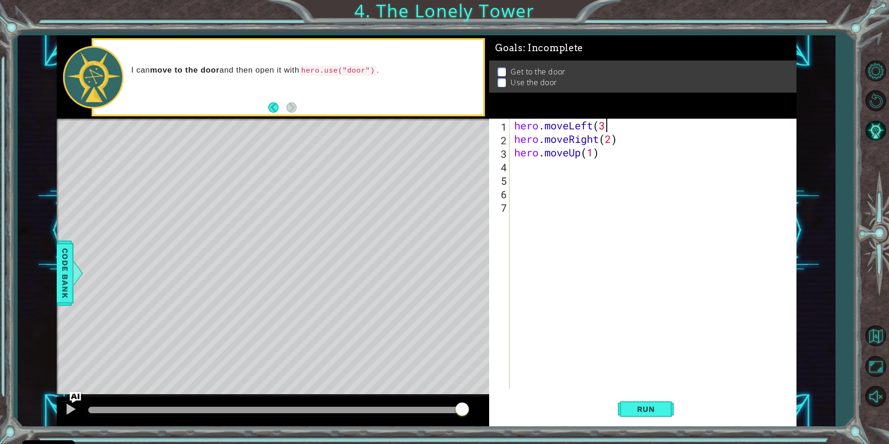
scroll to position [0, 4]
click at [639, 156] on div "hero . moveLeft ( 3 ) hero . moveRight ( 2 ) hero . moveUp ( 1 )" at bounding box center [654, 267] width 285 height 297
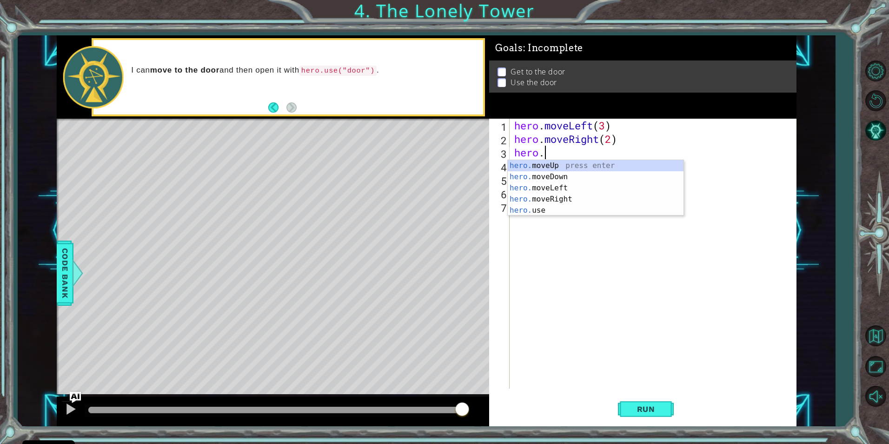
scroll to position [0, 0]
type textarea "h"
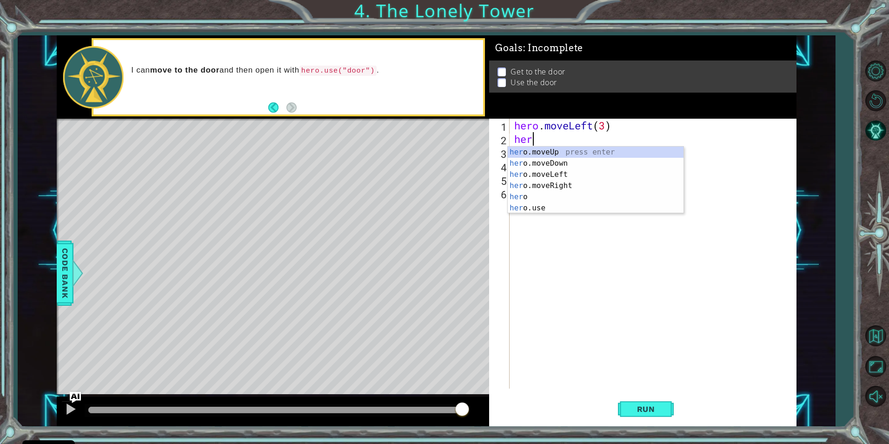
type textarea "hero"
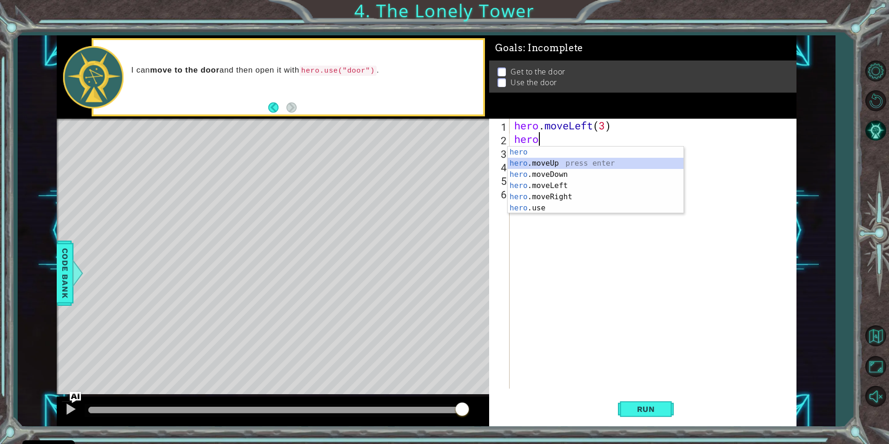
click at [595, 159] on div "hero press enter hero .moveUp press enter hero .moveDown press enter hero .move…" at bounding box center [596, 190] width 176 height 89
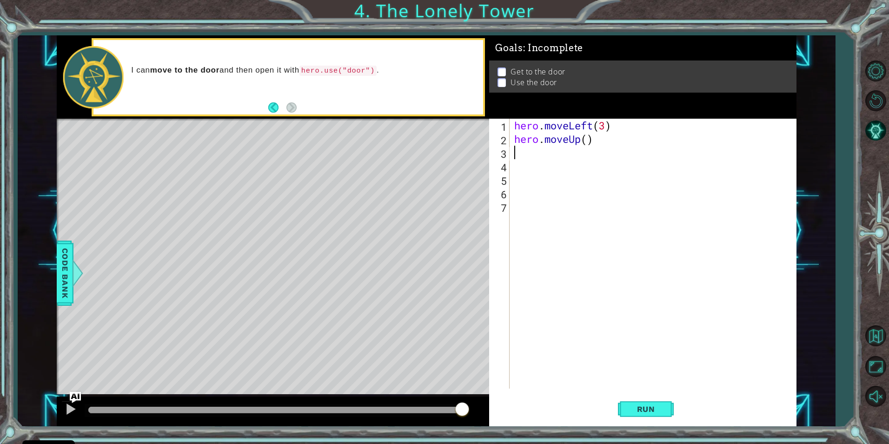
scroll to position [0, 0]
click at [588, 142] on div "hero . moveLeft ( 3 ) hero . moveUp ( )" at bounding box center [654, 267] width 285 height 297
type textarea "hero.moveUp(3)"
click at [639, 406] on span "Run" at bounding box center [646, 408] width 37 height 9
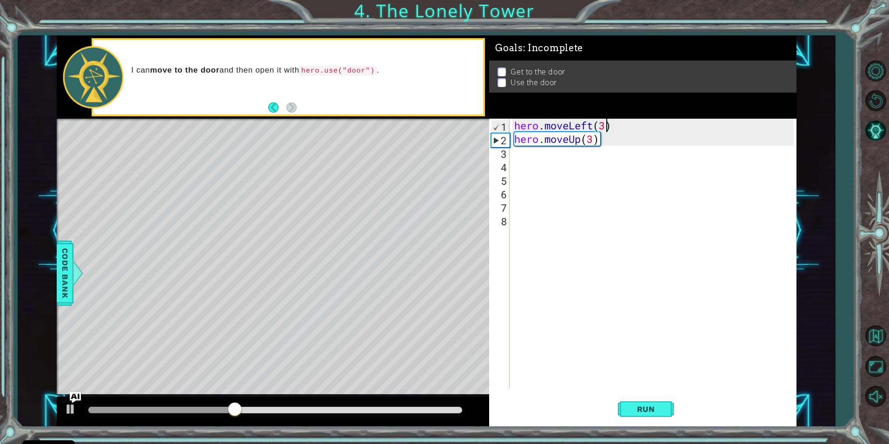
click at [607, 125] on div "hero . moveLeft ( 3 ) hero . moveUp ( 3 )" at bounding box center [654, 267] width 285 height 297
type textarea "hero.moveLeft(2)"
click at [623, 418] on button "Run" at bounding box center [646, 408] width 56 height 31
click at [514, 156] on div "hero . moveLeft ( 2 ) hero . moveUp ( 3 )" at bounding box center [654, 267] width 285 height 297
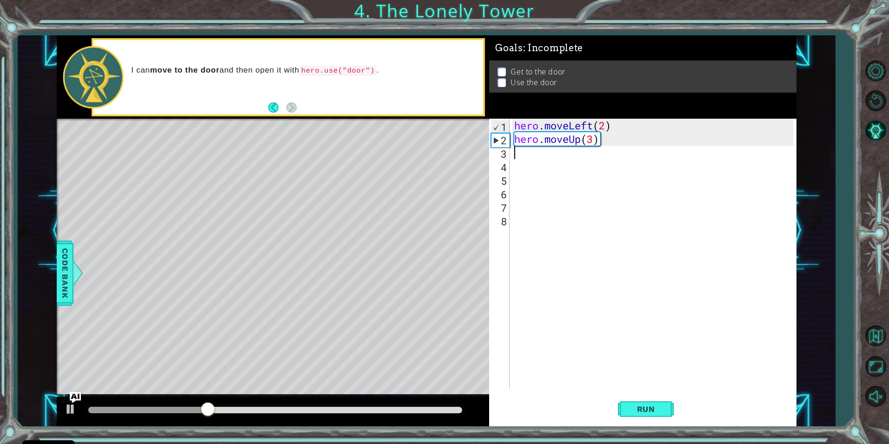
scroll to position [0, 0]
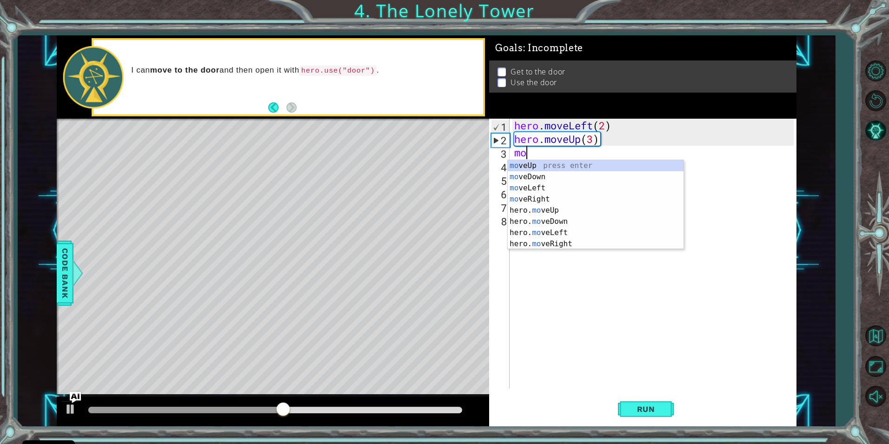
type textarea "mov"
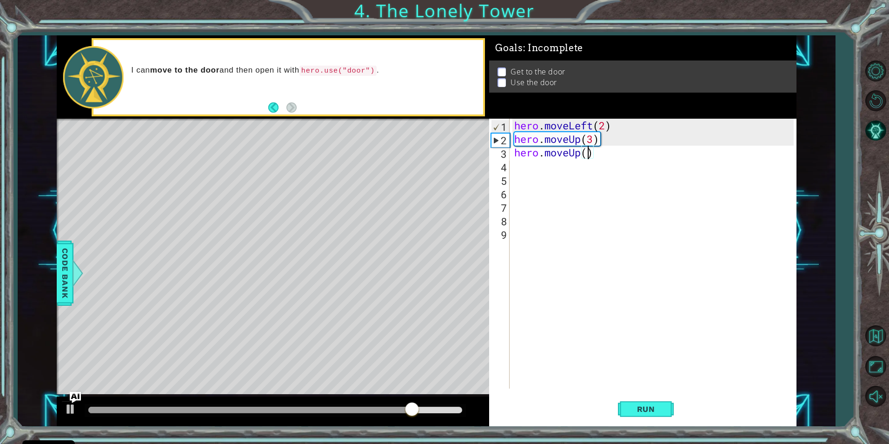
click at [587, 151] on div "hero . moveLeft ( 2 ) hero . moveUp ( 3 ) hero . moveUp ( )" at bounding box center [654, 267] width 285 height 297
click at [649, 401] on button "Run" at bounding box center [646, 408] width 56 height 31
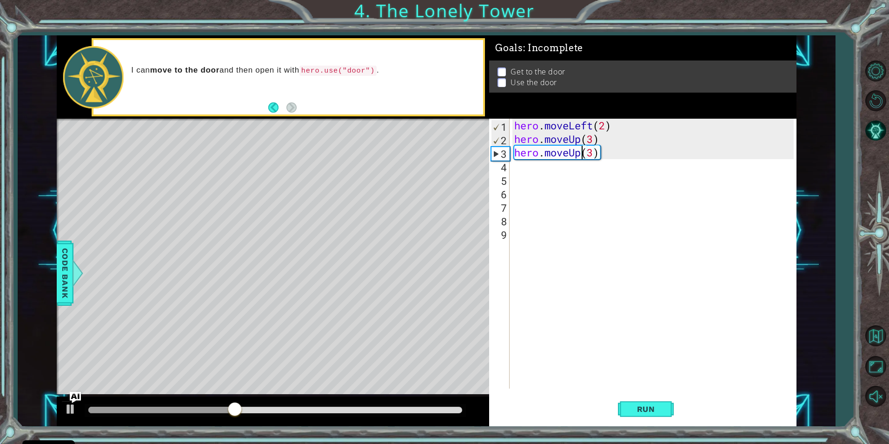
click at [580, 156] on div "hero . moveLeft ( 2 ) hero . moveUp ( 3 ) hero . moveUp ( 3 )" at bounding box center [654, 267] width 285 height 297
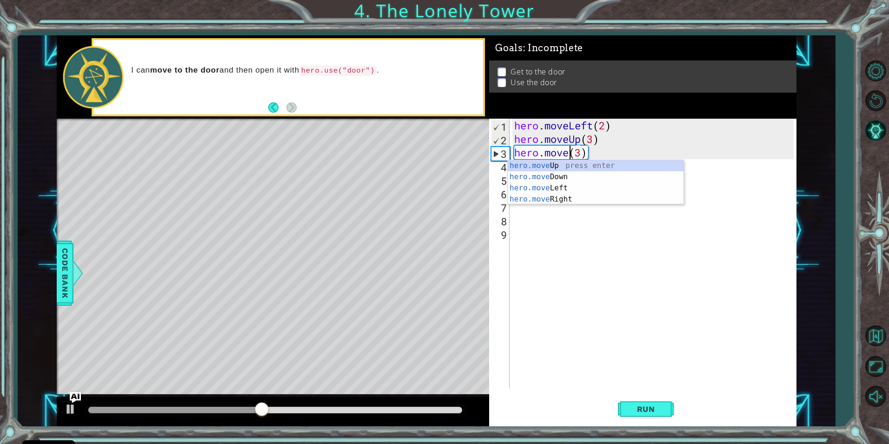
scroll to position [0, 3]
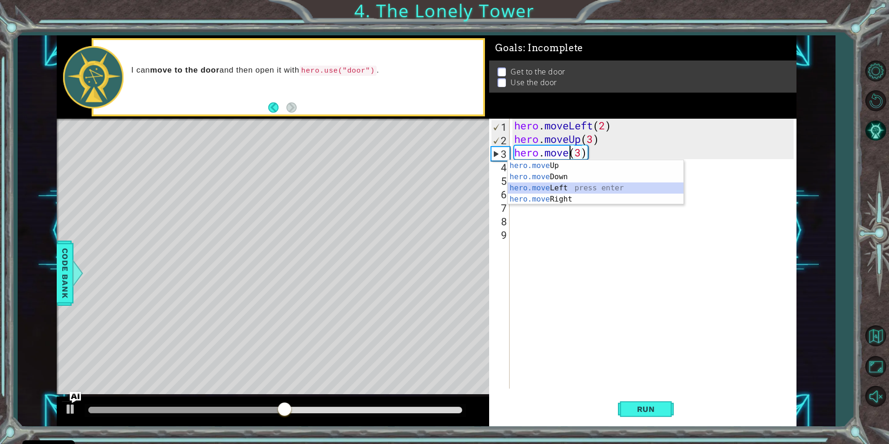
click at [583, 193] on div "hero.move Up press enter hero.move Down press enter hero.move Left press enter …" at bounding box center [596, 193] width 176 height 67
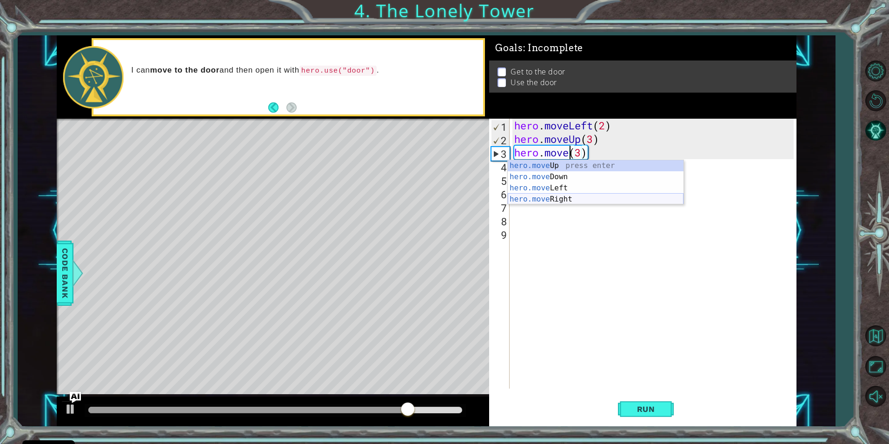
click at [596, 194] on div "hero.move Up press enter hero.move Down press enter hero.move Left press enter …" at bounding box center [596, 193] width 176 height 67
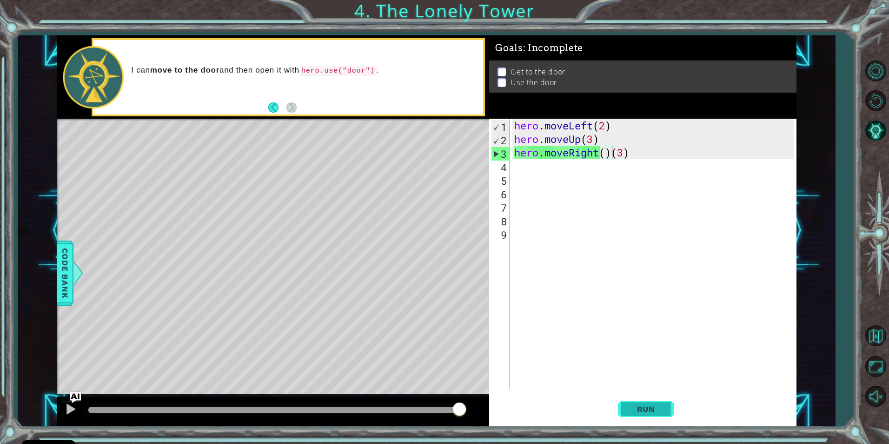
click at [655, 406] on span "Run" at bounding box center [646, 408] width 37 height 9
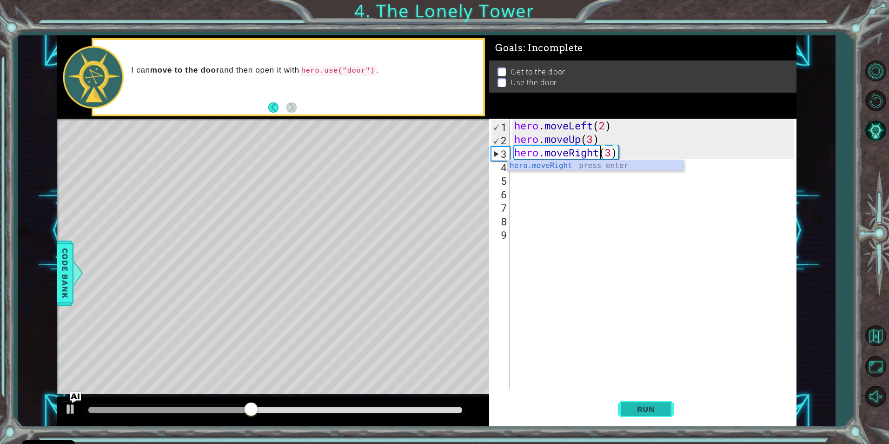
click at [652, 398] on button "Run" at bounding box center [646, 408] width 56 height 31
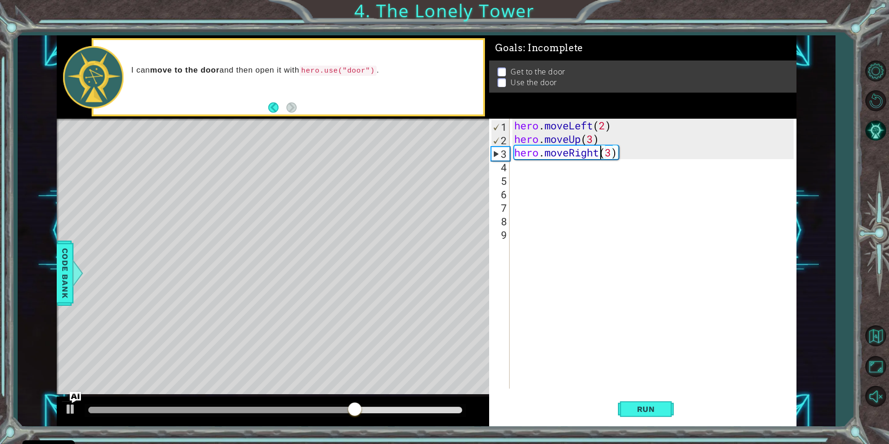
click at [595, 142] on div "hero . moveLeft ( 2 ) hero . moveUp ( 3 ) hero . moveRight ( 3 )" at bounding box center [654, 267] width 285 height 297
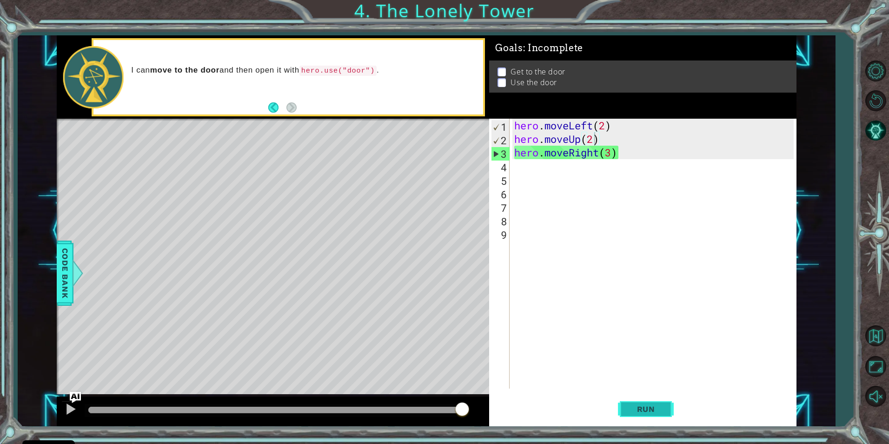
click at [658, 404] on span "Run" at bounding box center [646, 408] width 37 height 9
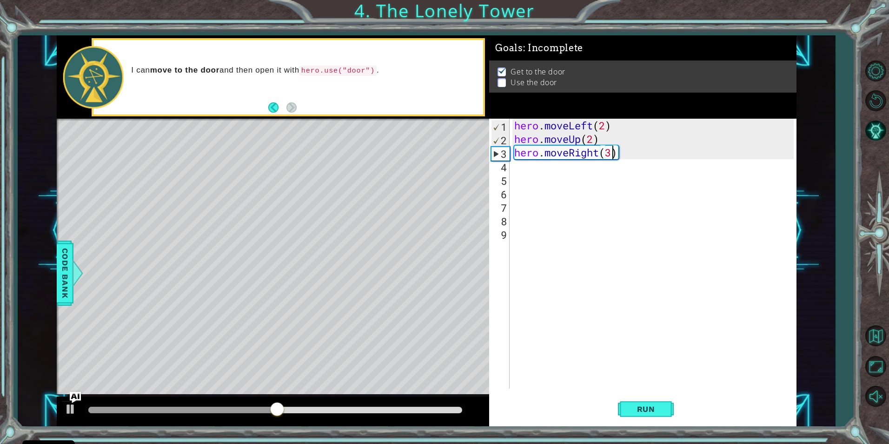
click at [613, 155] on div "hero . moveLeft ( 2 ) hero . moveUp ( 2 ) hero . moveRight ( 3 )" at bounding box center [654, 267] width 285 height 297
type textarea "hero.moveRight(2)"
click at [663, 410] on span "Run" at bounding box center [646, 408] width 37 height 9
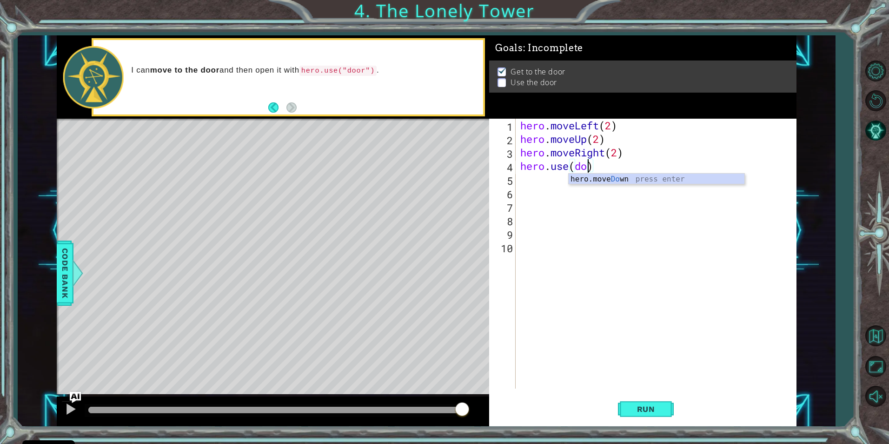
scroll to position [0, 3]
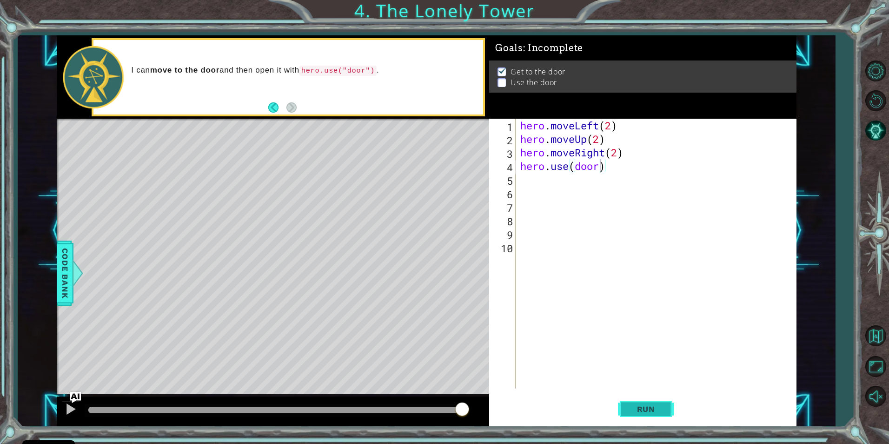
click at [621, 410] on button "Run" at bounding box center [646, 408] width 56 height 31
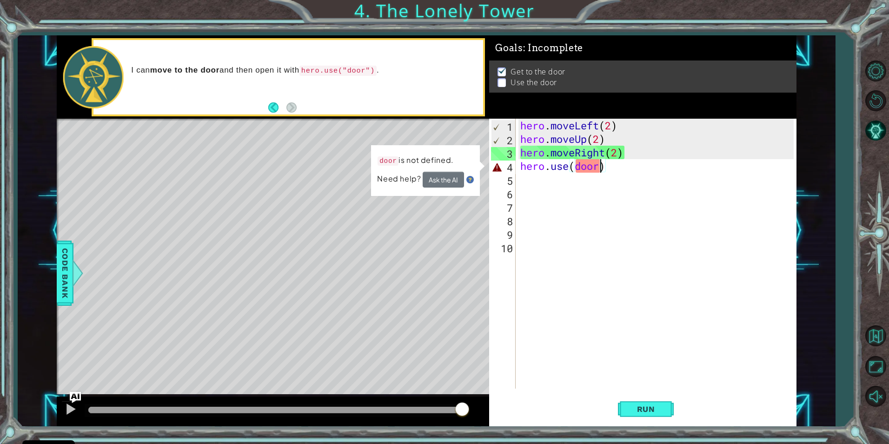
scroll to position [0, 4]
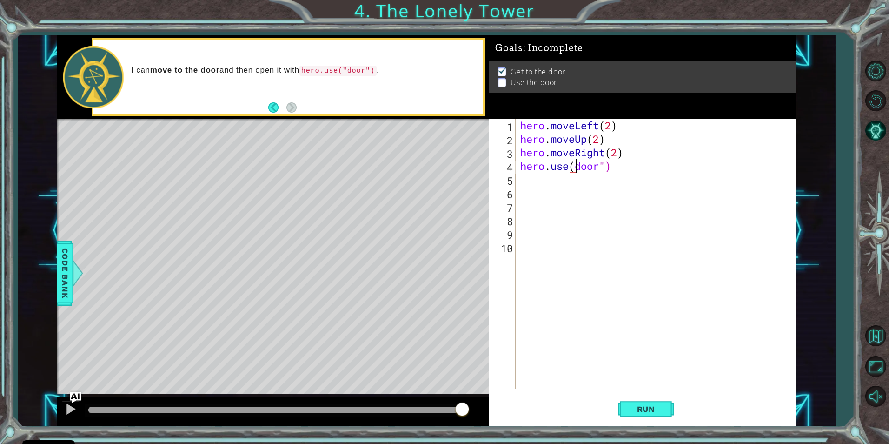
click at [575, 170] on div "hero . moveLeft ( 2 ) hero . moveUp ( 2 ) hero . moveRight ( 2 ) hero . use ( d…" at bounding box center [658, 267] width 280 height 297
type textarea "hero.use("door")"
click at [656, 411] on span "Run" at bounding box center [646, 408] width 37 height 9
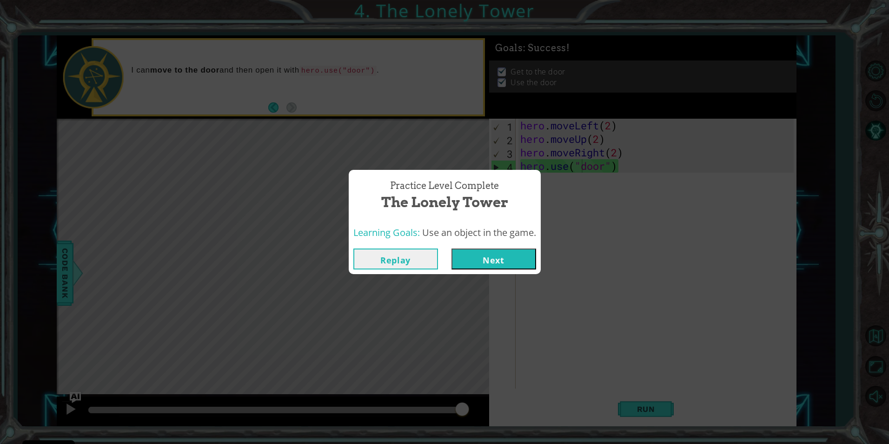
click at [500, 251] on button "Next" at bounding box center [493, 258] width 85 height 21
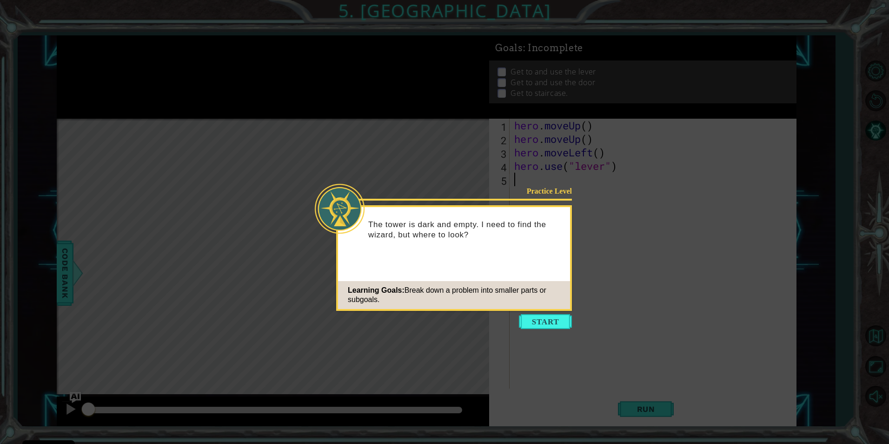
click at [541, 330] on icon at bounding box center [444, 222] width 889 height 444
click at [542, 326] on button "Start" at bounding box center [545, 321] width 53 height 15
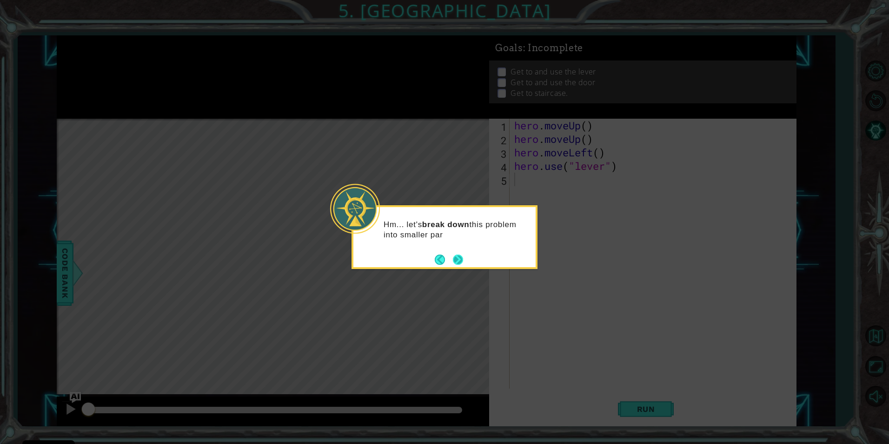
click at [460, 263] on button "Next" at bounding box center [458, 259] width 10 height 10
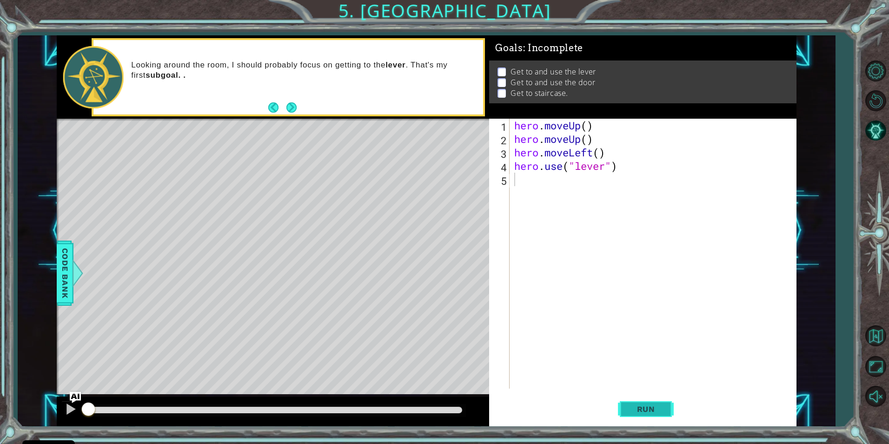
click at [653, 410] on span "Run" at bounding box center [646, 408] width 37 height 9
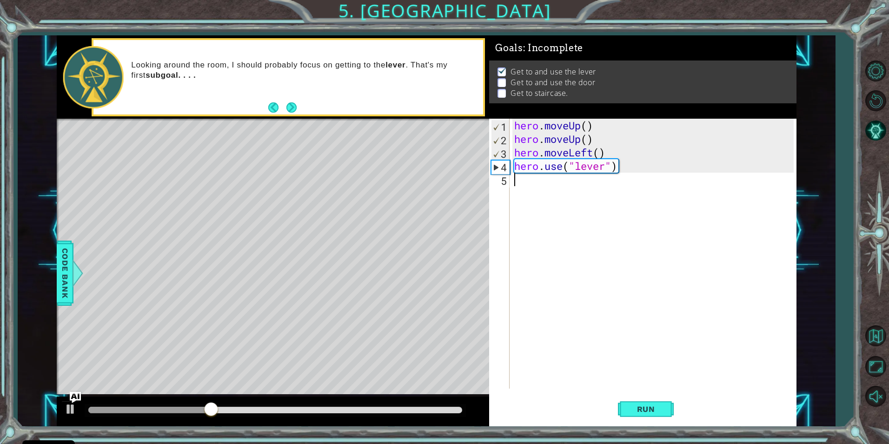
click at [588, 127] on div "hero . moveUp ( ) hero . moveUp ( ) hero . moveLeft ( ) hero . use ( "lever" )" at bounding box center [654, 267] width 285 height 297
click at [594, 143] on div "hero . moveUp ( 2 ) hero . moveUp ( ) hero . moveLeft ( ) hero . use ( "lever" )" at bounding box center [654, 267] width 285 height 297
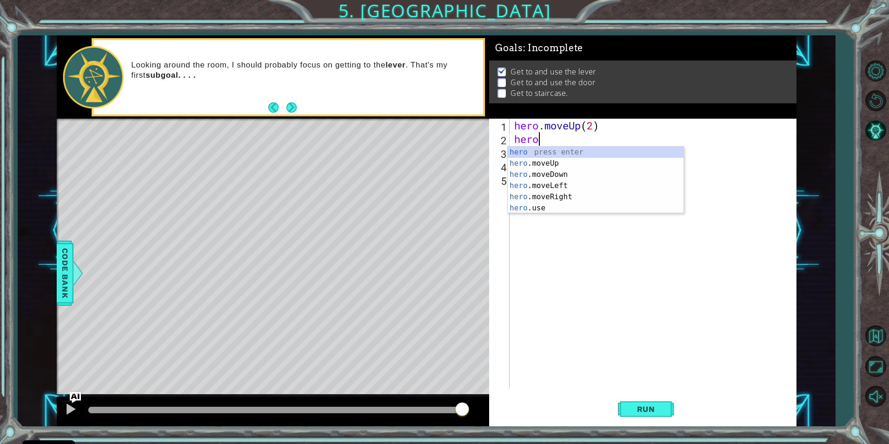
scroll to position [0, 0]
type textarea "h"
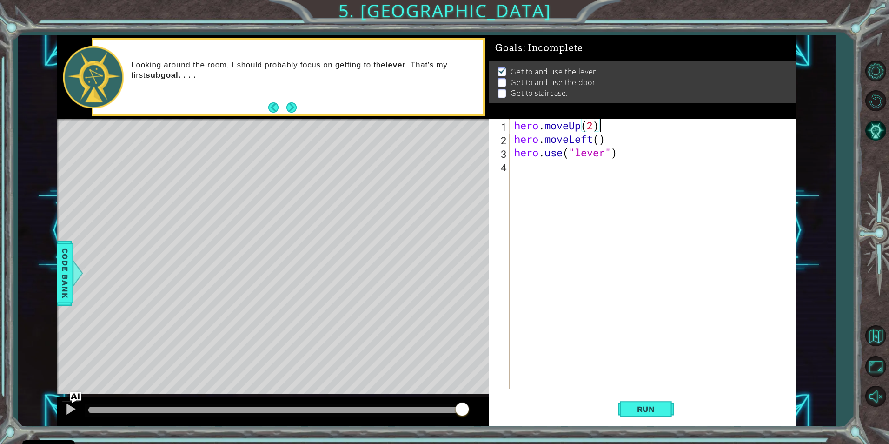
click at [600, 139] on div "hero . moveUp ( 2 ) hero . moveLeft ( ) hero . use ( "lever" )" at bounding box center [654, 267] width 285 height 297
click at [590, 139] on div "hero . moveUp ( 2 ) hero . moveLeft ( ) hero . use ( "lever" )" at bounding box center [654, 267] width 285 height 297
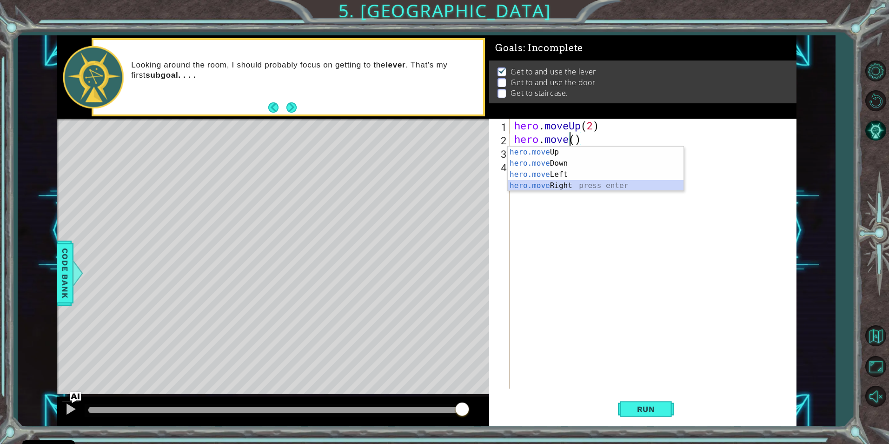
click at [571, 182] on div "hero.move Up press enter hero.move Down press enter hero.move Left press enter …" at bounding box center [596, 179] width 176 height 67
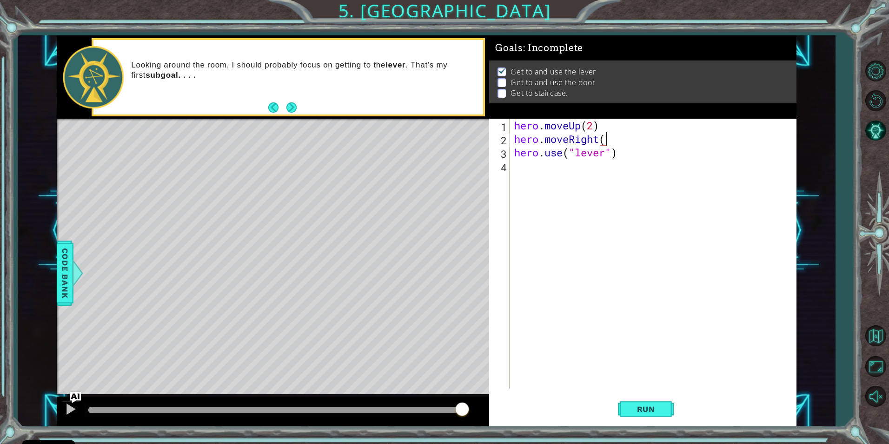
scroll to position [0, 4]
click at [604, 154] on div "hero . moveUp ( 2 ) hero . moveRight ( 2 ) hero . use ( "lever" )" at bounding box center [654, 267] width 285 height 297
click at [655, 403] on button "Run" at bounding box center [646, 408] width 56 height 31
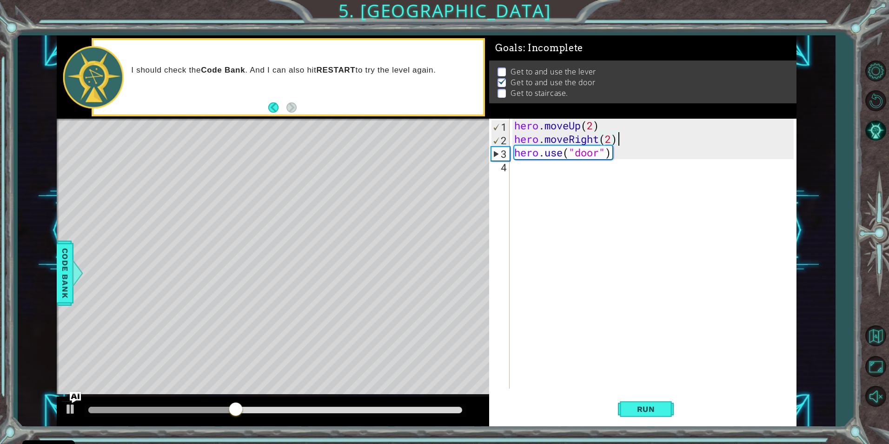
drag, startPoint x: 658, startPoint y: 143, endPoint x: 652, endPoint y: 147, distance: 7.6
click at [653, 147] on div "hero . moveUp ( 2 ) hero . moveRight ( 2 ) hero . use ( "door" )" at bounding box center [654, 267] width 285 height 297
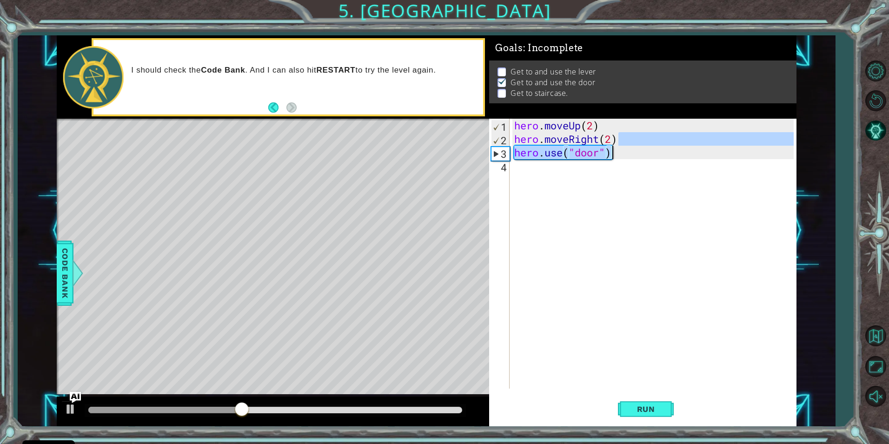
click at [653, 154] on div "hero . moveUp ( 2 ) hero . moveRight ( 2 ) hero . use ( "door" )" at bounding box center [652, 254] width 281 height 270
type textarea "hero.use("door")"
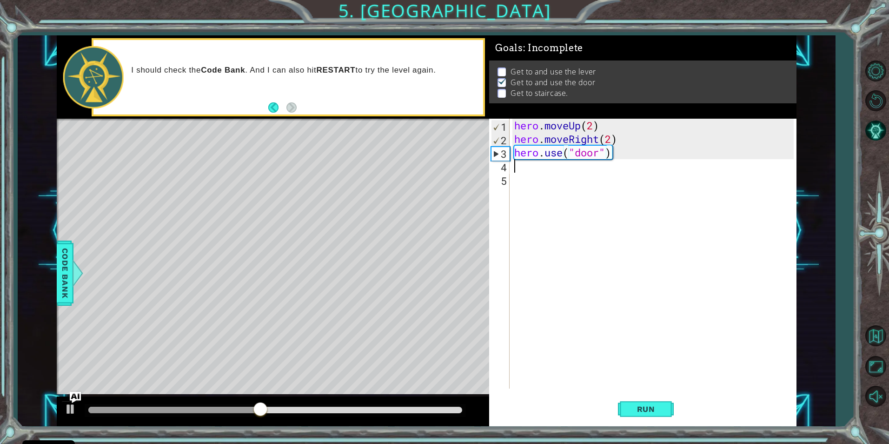
scroll to position [0, 0]
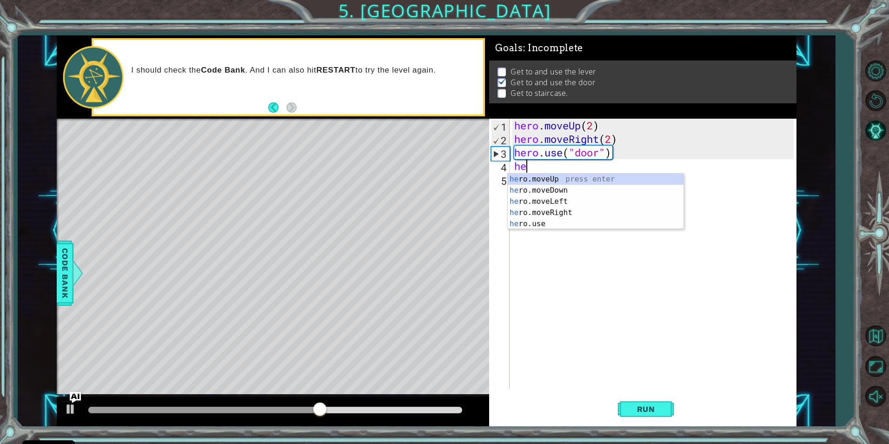
type textarea "her"
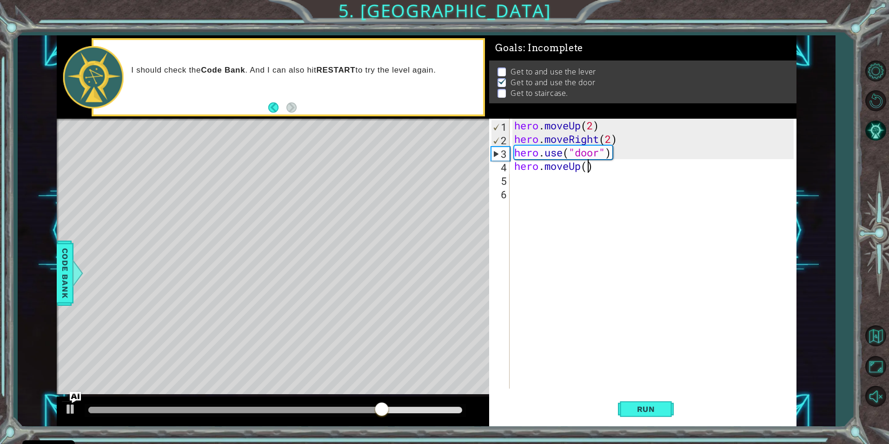
click at [588, 168] on div "hero . moveUp ( 2 ) hero . moveRight ( 2 ) hero . use ( "door" ) hero . moveUp …" at bounding box center [654, 267] width 285 height 297
type textarea "hero.moveUp(2)"
click at [563, 174] on div "hero . moveUp ( 2 ) hero . moveRight ( 2 ) hero . use ( "door" ) hero . moveUp …" at bounding box center [654, 267] width 285 height 297
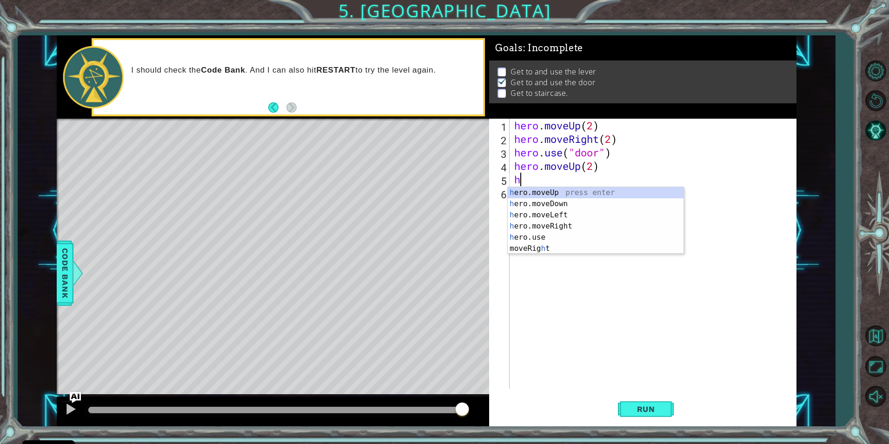
type textarea "her"
click at [568, 219] on div "her o.moveUp press enter her o.moveDown press enter her o.moveLeft press enter …" at bounding box center [596, 226] width 176 height 78
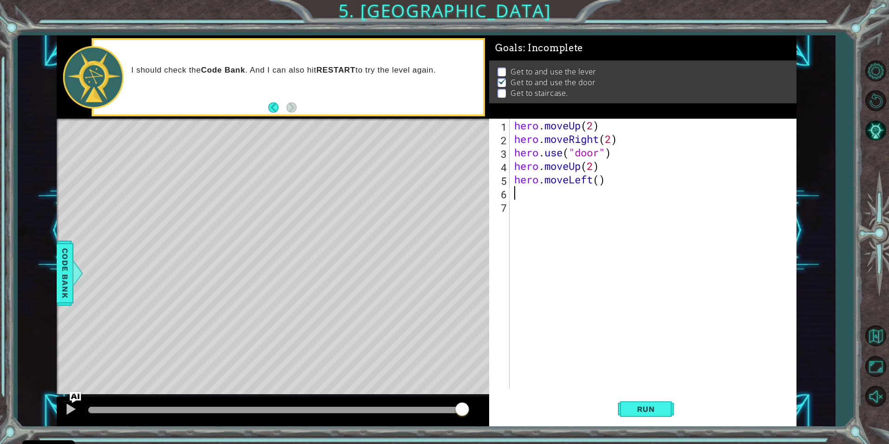
scroll to position [0, 0]
click at [600, 184] on div "hero . moveUp ( 2 ) hero . moveRight ( 2 ) hero . use ( "door" ) hero . moveUp …" at bounding box center [654, 267] width 285 height 297
type textarea "hero.moveLeft(3)"
click at [587, 200] on div "hero . moveUp ( 2 ) hero . moveRight ( 2 ) hero . use ( "door" ) hero . moveUp …" at bounding box center [654, 267] width 285 height 297
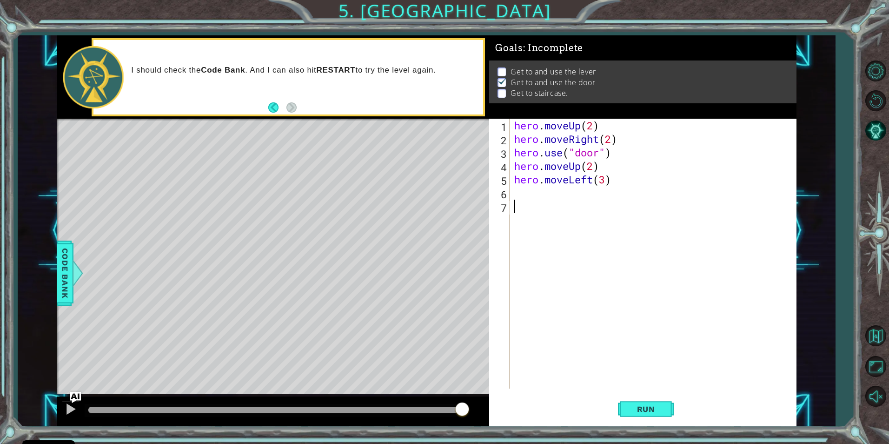
scroll to position [0, 0]
click at [593, 192] on div "hero . moveUp ( 2 ) hero . moveRight ( 2 ) hero . use ( "door" ) hero . moveUp …" at bounding box center [654, 267] width 285 height 297
click at [653, 414] on button "Run" at bounding box center [646, 408] width 56 height 31
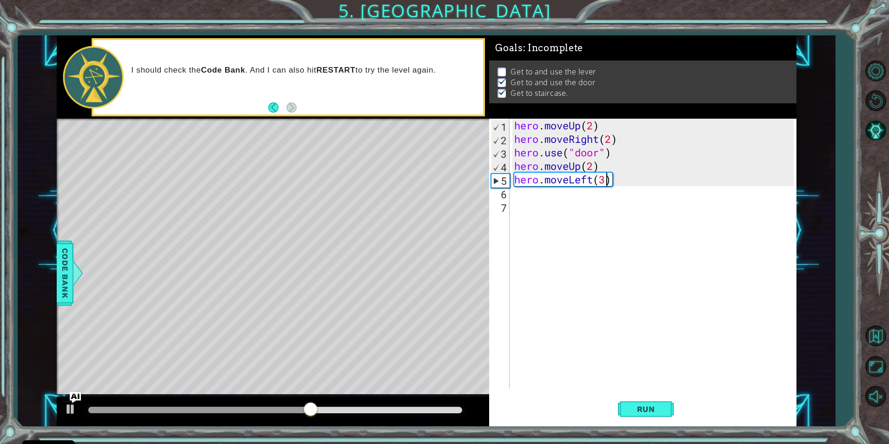
click at [606, 182] on div "hero . moveUp ( 2 ) hero . moveRight ( 2 ) hero . use ( "door" ) hero . moveUp …" at bounding box center [654, 267] width 285 height 297
type textarea "hero.moveLeft(4)"
click at [660, 409] on span "Run" at bounding box center [646, 408] width 37 height 9
click at [604, 182] on div "hero . moveUp ( 2 ) hero . moveRight ( 2 ) hero . use ( "door" ) hero . moveUp …" at bounding box center [654, 267] width 285 height 297
type textarea "hero.moveLeft(3)"
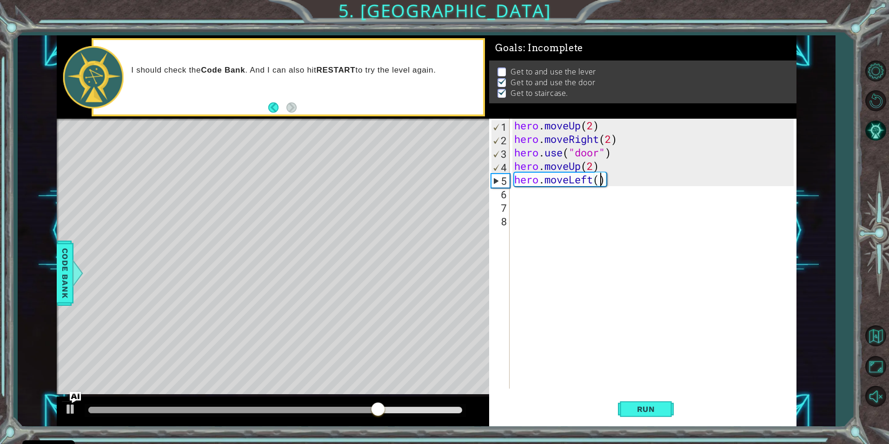
scroll to position [0, 4]
click at [584, 190] on div "hero . moveUp ( 2 ) hero . moveRight ( 2 ) hero . use ( "door" ) hero . moveUp …" at bounding box center [654, 267] width 285 height 297
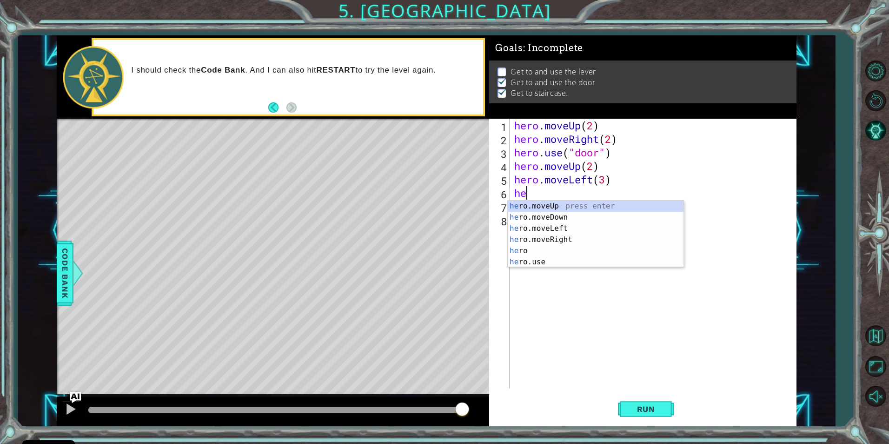
type textarea "her"
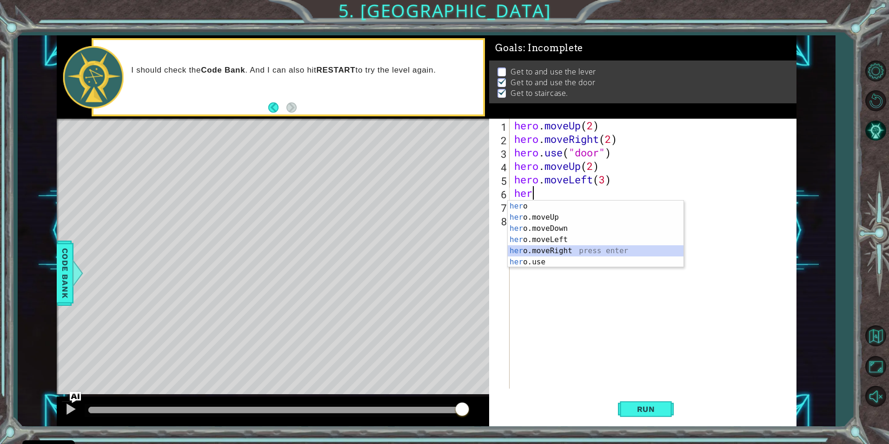
click at [553, 255] on div "her o press enter her o.moveUp press enter her o.moveDown press enter her o.mov…" at bounding box center [596, 244] width 176 height 89
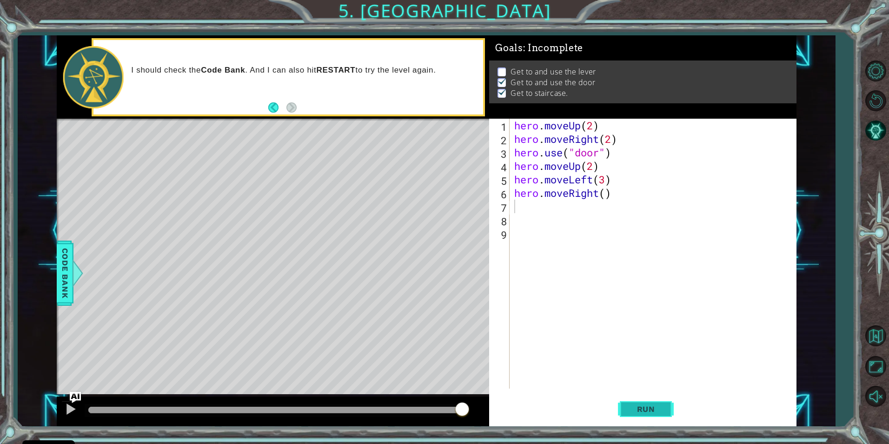
click at [664, 414] on button "Run" at bounding box center [646, 408] width 56 height 31
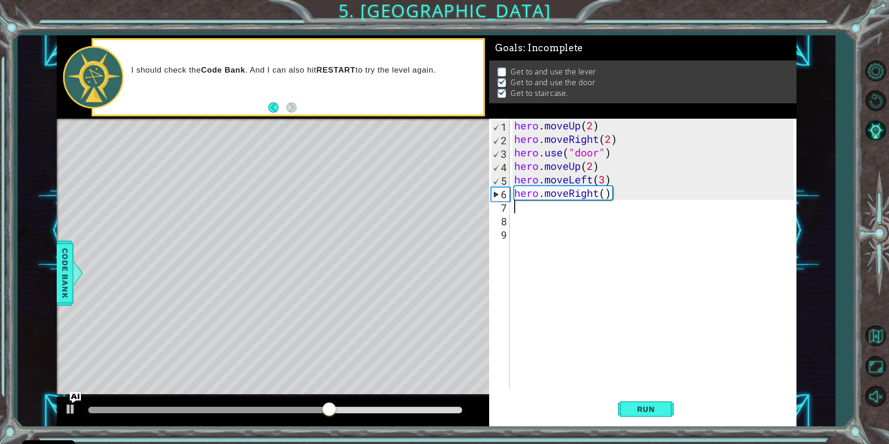
click at [600, 188] on div "hero . moveUp ( 2 ) hero . moveRight ( 2 ) hero . use ( "door" ) hero . moveUp …" at bounding box center [654, 267] width 285 height 297
click at [596, 211] on div "hero.moveUp press enter" at bounding box center [596, 216] width 176 height 33
click at [635, 414] on button "Run" at bounding box center [646, 408] width 56 height 31
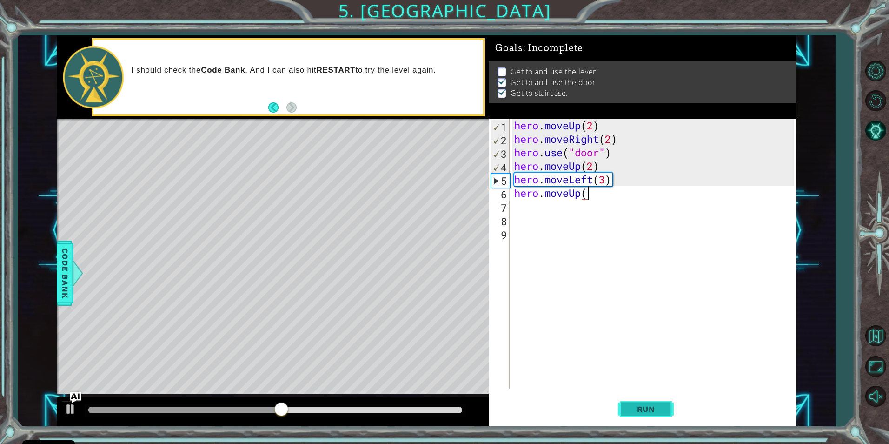
scroll to position [0, 3]
click at [627, 408] on button "Run" at bounding box center [646, 408] width 56 height 31
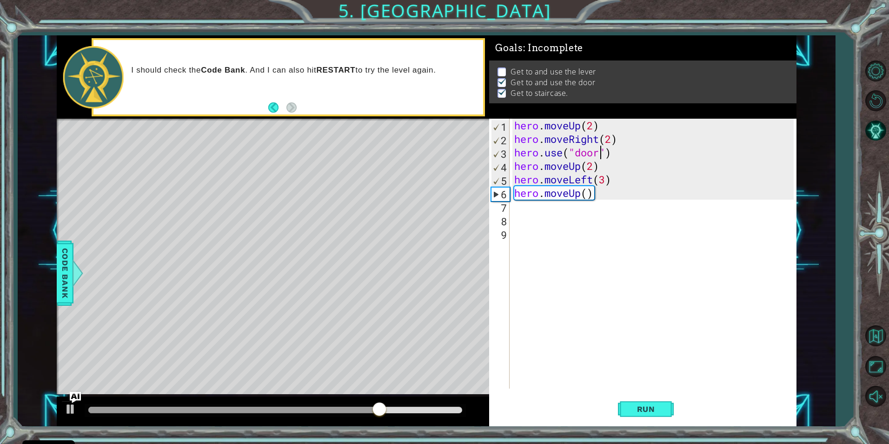
click at [599, 153] on div "hero . moveUp ( 2 ) hero . moveRight ( 2 ) hero . use ( "door" ) hero . moveUp …" at bounding box center [654, 267] width 285 height 297
click at [610, 141] on div "hero . moveUp ( 2 ) hero . moveRight ( 2 ) hero . use ( "lever" ) hero . moveUp…" at bounding box center [654, 267] width 285 height 297
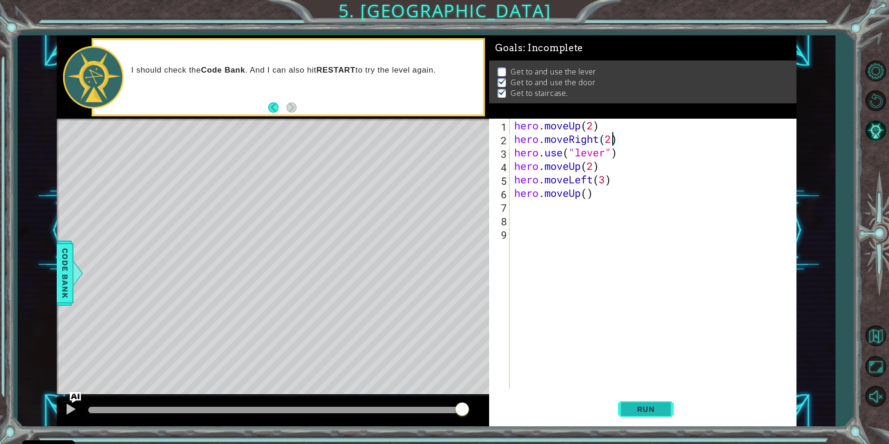
click at [643, 412] on span "Run" at bounding box center [646, 408] width 37 height 9
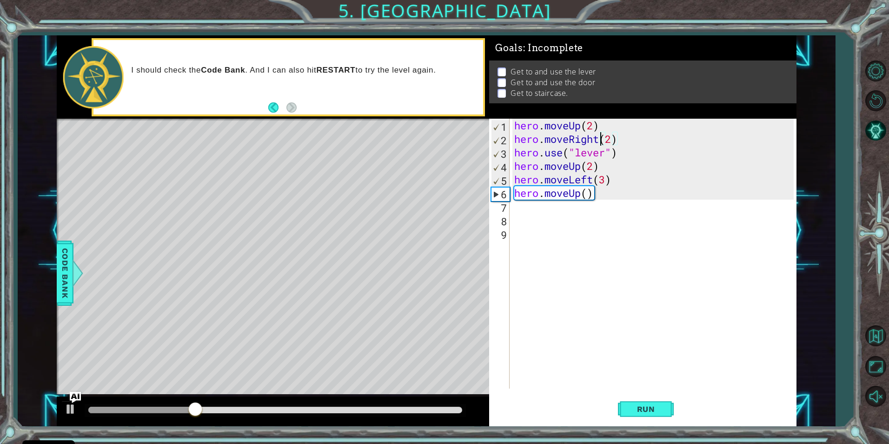
click at [598, 138] on div "hero . moveUp ( 2 ) hero . moveRight ( 2 ) hero . use ( "lever" ) hero . moveUp…" at bounding box center [654, 267] width 285 height 297
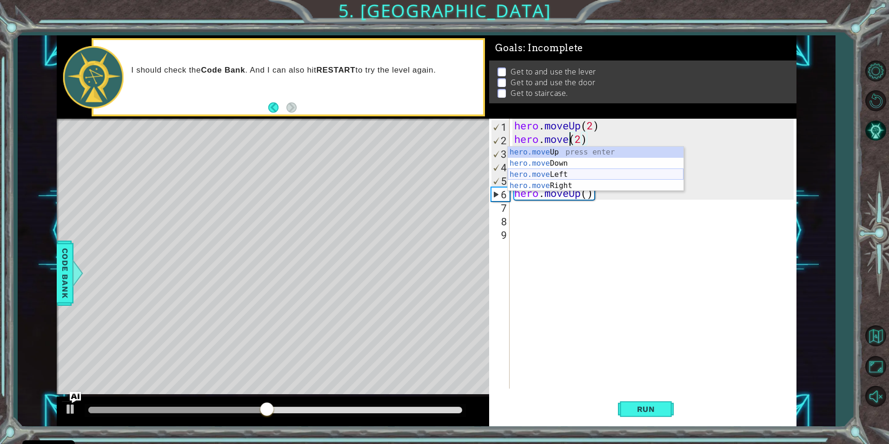
click at [606, 177] on div "hero.move Up press enter hero.move Down press enter hero.move Left press enter …" at bounding box center [596, 179] width 176 height 67
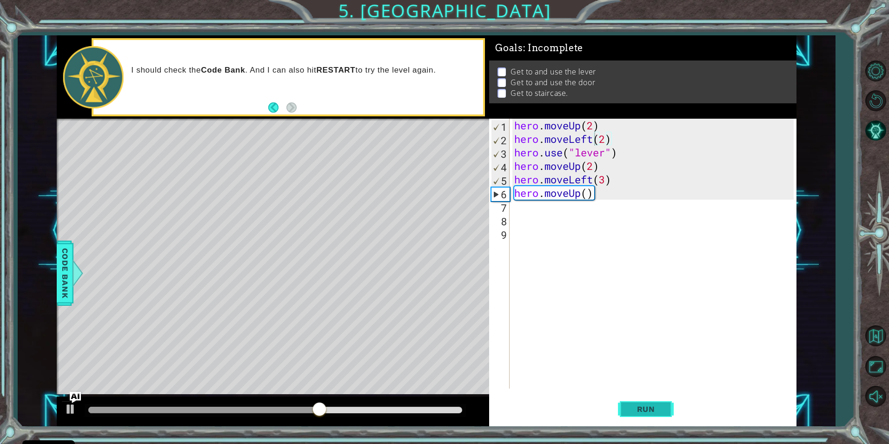
click at [659, 416] on button "Run" at bounding box center [646, 408] width 56 height 31
click at [618, 152] on div "hero . moveUp ( 2 ) hero . moveLeft ( 2 ) hero . use ( "lever" ) hero . moveUp …" at bounding box center [654, 267] width 285 height 297
type textarea "hero.use("lever")"
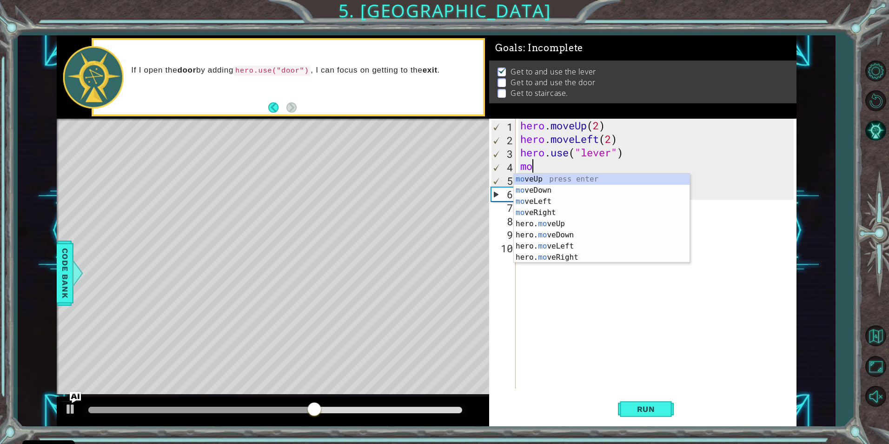
scroll to position [0, 0]
type textarea "move"
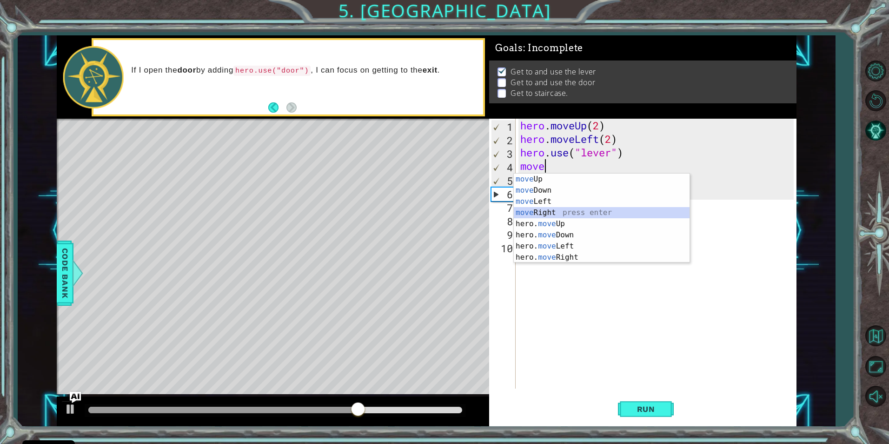
click at [569, 207] on div "move Up press enter move Down press enter move Left press enter move Right pres…" at bounding box center [602, 229] width 176 height 112
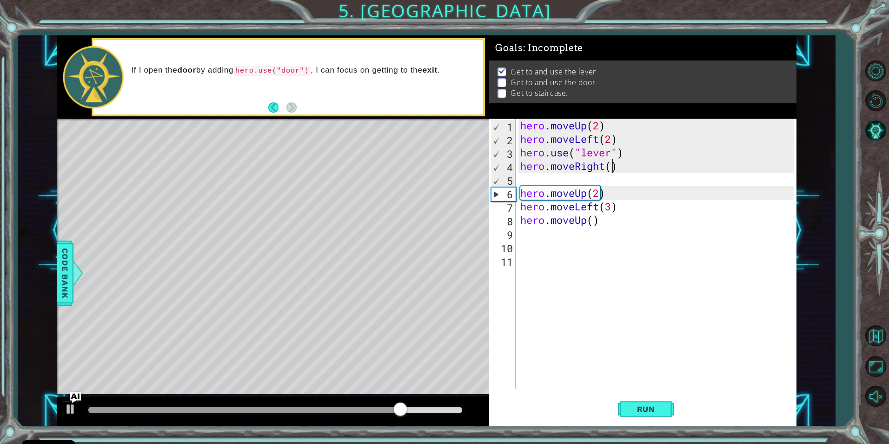
click at [610, 167] on div "hero . moveUp ( 2 ) hero . moveLeft ( 2 ) hero . use ( "lever" ) hero . moveRig…" at bounding box center [658, 267] width 280 height 297
type textarea "hero.moveRight(3)"
click at [623, 405] on button "Run" at bounding box center [646, 408] width 56 height 31
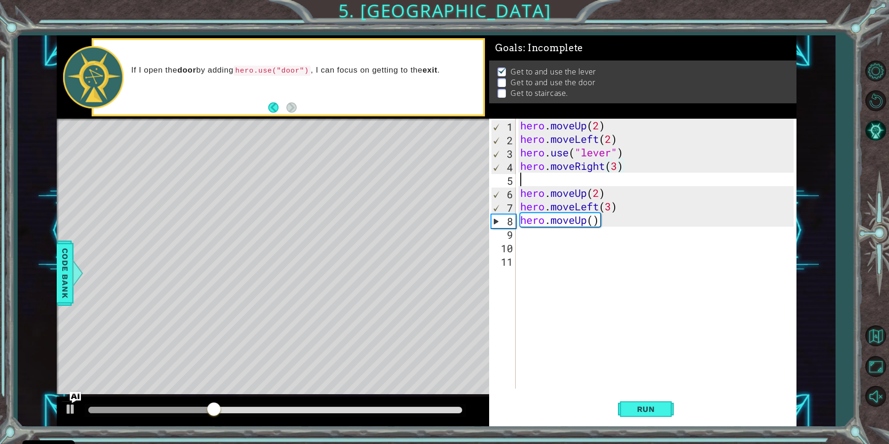
click at [570, 184] on div "hero . moveUp ( 2 ) hero . moveLeft ( 2 ) hero . use ( "lever" ) hero . moveRig…" at bounding box center [658, 267] width 280 height 297
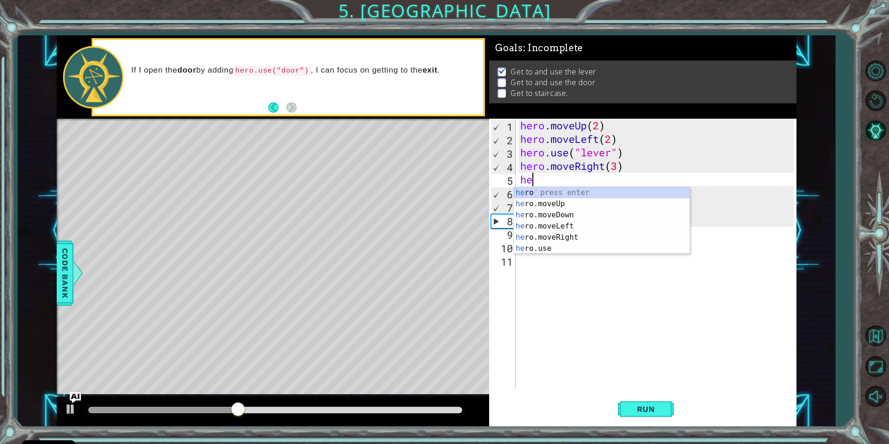
scroll to position [0, 0]
type textarea "hero"
click at [539, 225] on div "hero press enter hero .moveUp press enter hero .moveDown press enter hero .move…" at bounding box center [602, 231] width 176 height 89
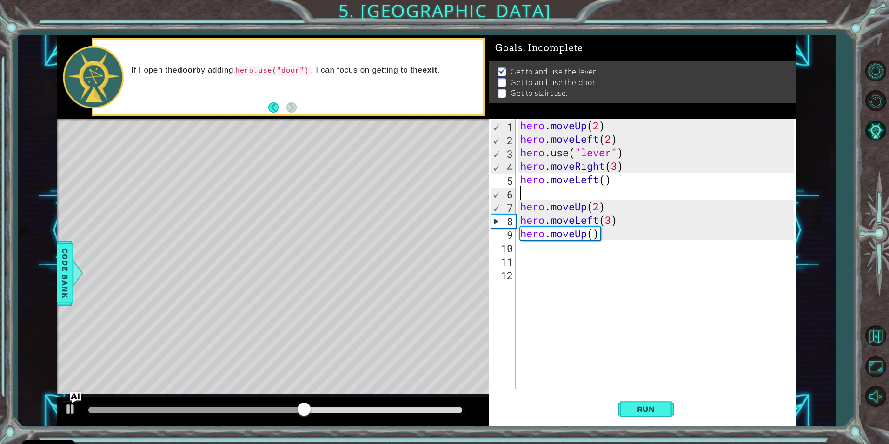
scroll to position [0, 0]
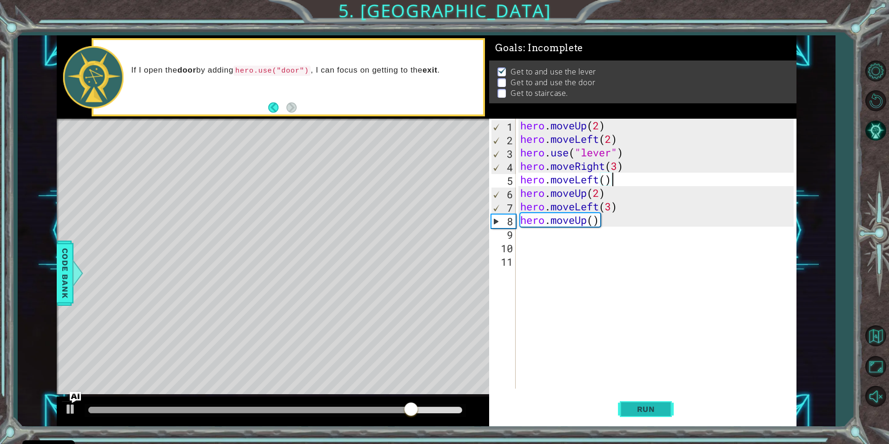
click at [664, 406] on span "Run" at bounding box center [646, 408] width 37 height 9
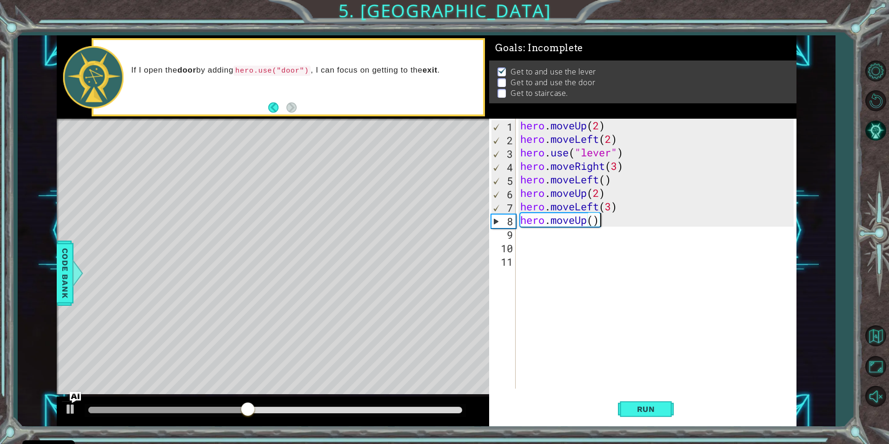
click at [602, 226] on div "hero . moveUp ( 2 ) hero . moveLeft ( 2 ) hero . use ( "lever" ) hero . moveRig…" at bounding box center [658, 267] width 280 height 297
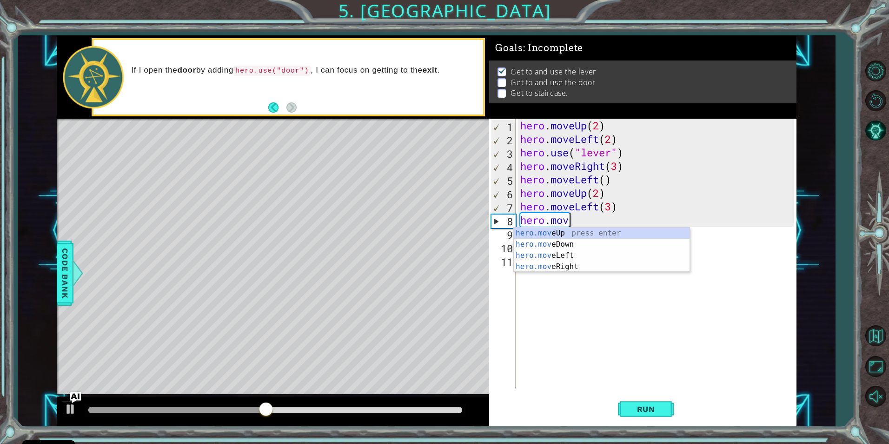
type textarea "h"
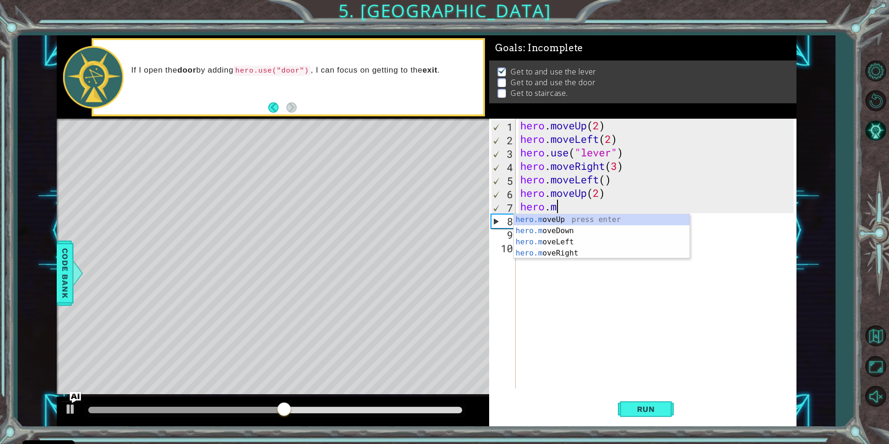
type textarea "h"
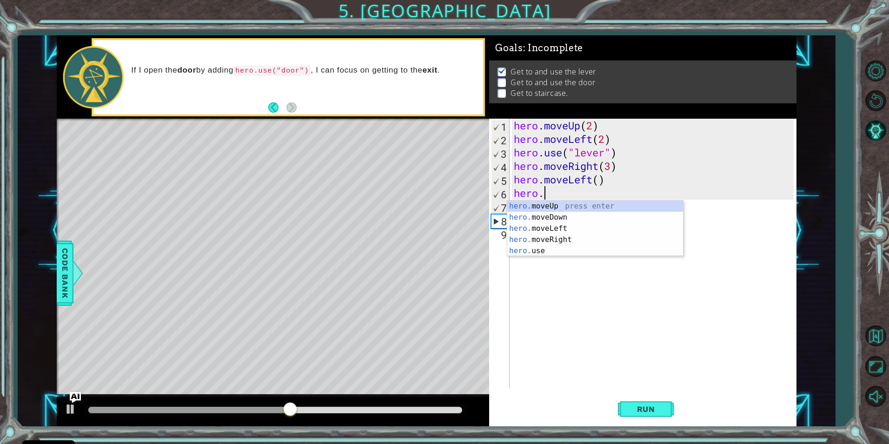
type textarea "h"
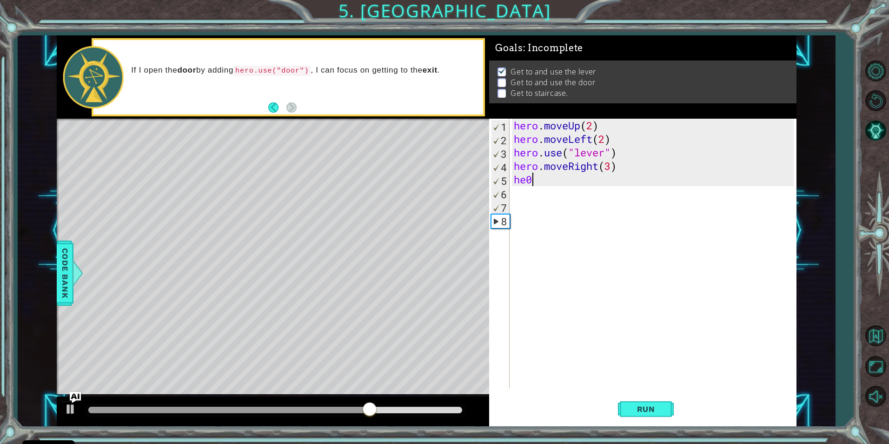
scroll to position [0, 0]
type textarea "he"
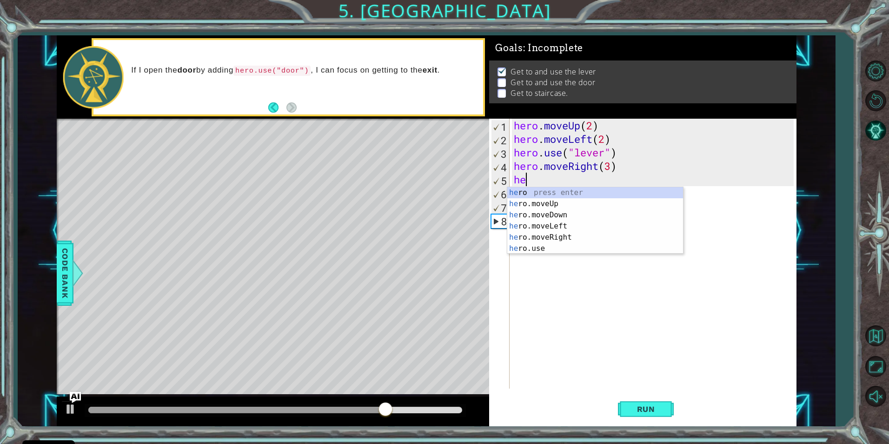
scroll to position [0, 0]
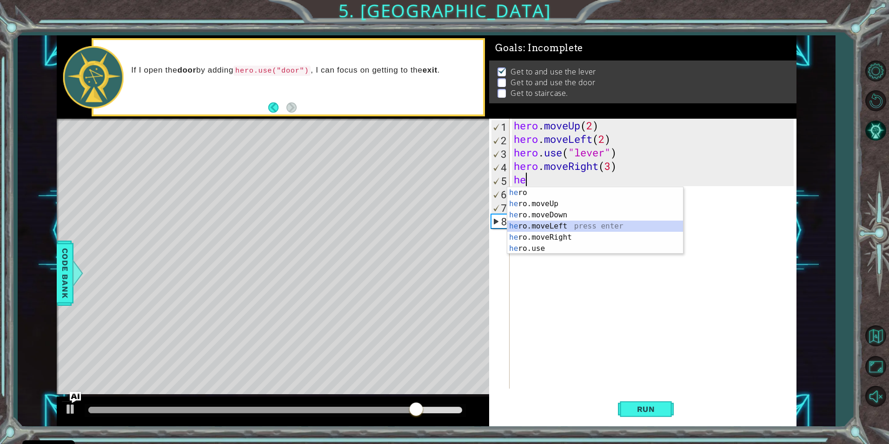
click at [551, 226] on div "he ro press enter he ro.moveUp press enter he ro.moveDown press enter he ro.mov…" at bounding box center [595, 231] width 176 height 89
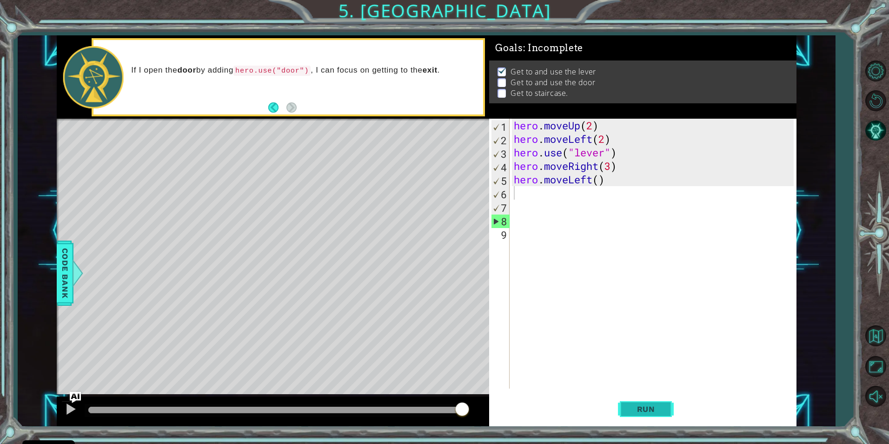
click at [631, 409] on span "Run" at bounding box center [646, 408] width 37 height 9
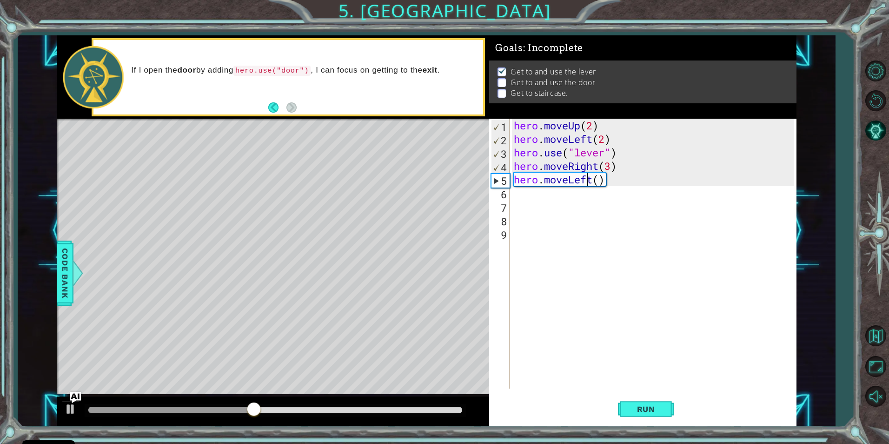
click at [590, 178] on div "hero . moveUp ( 2 ) hero . moveLeft ( 2 ) hero . use ( "lever" ) hero . moveRig…" at bounding box center [655, 267] width 286 height 297
click at [596, 180] on div "hero . moveUp ( 2 ) hero . moveLeft ( 2 ) hero . use ( "lever" ) hero . moveRig…" at bounding box center [655, 267] width 286 height 297
click at [587, 184] on div "hero . moveUp ( 2 ) hero . moveLeft ( 2 ) hero . use ( "lever" ) hero . moveRig…" at bounding box center [655, 267] width 286 height 297
click at [625, 399] on button "Run" at bounding box center [646, 408] width 56 height 31
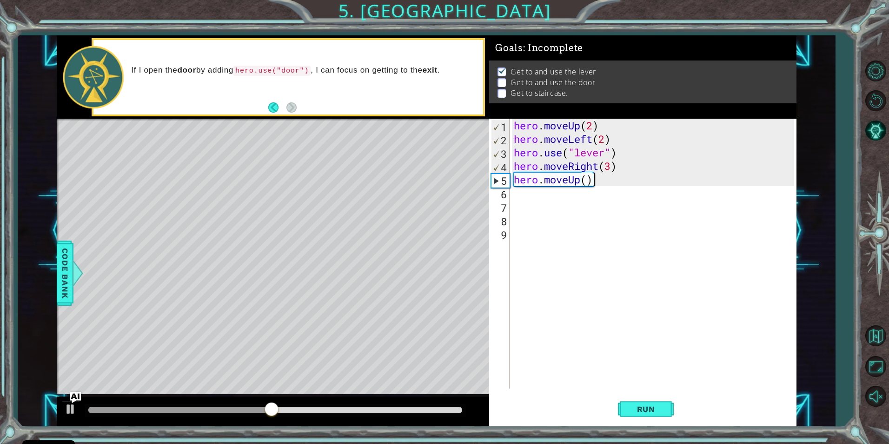
click at [579, 182] on div "hero . moveUp ( 2 ) hero . moveLeft ( 2 ) hero . use ( "lever" ) hero . moveRig…" at bounding box center [655, 267] width 286 height 297
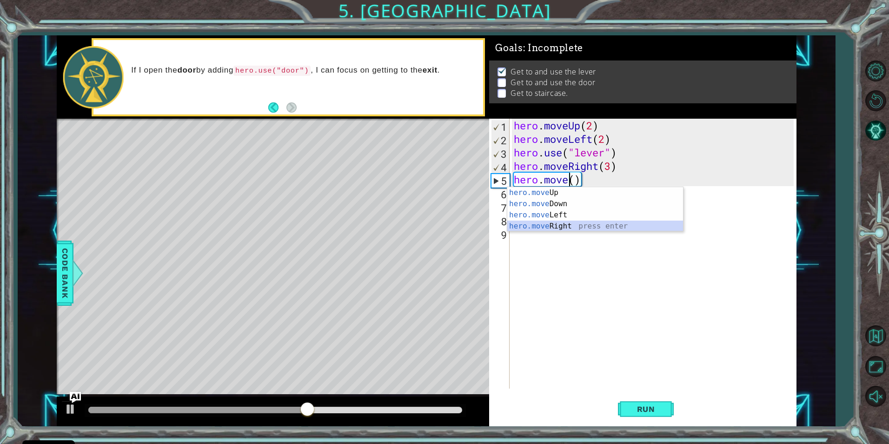
click at [575, 226] on div "hero.move Up press enter hero.move Down press enter hero.move Left press enter …" at bounding box center [595, 220] width 176 height 67
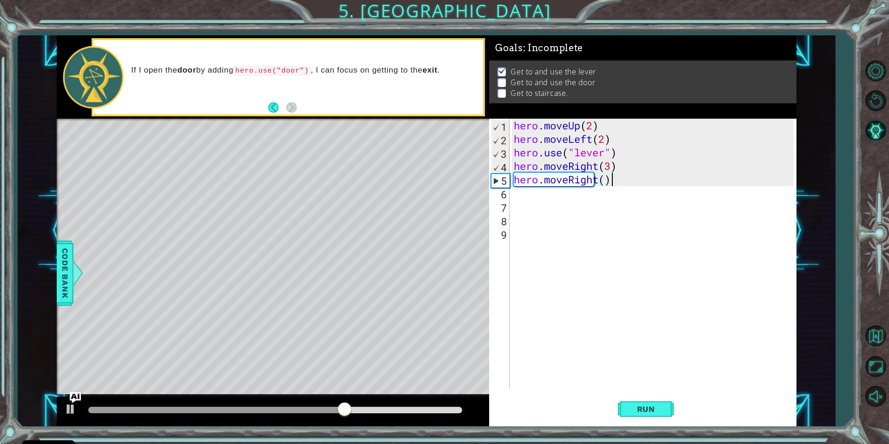
scroll to position [0, 4]
click at [653, 398] on button "Run" at bounding box center [646, 408] width 56 height 31
click at [596, 182] on div "hero . moveUp ( 2 ) hero . moveLeft ( 2 ) hero . use ( "lever" ) hero . moveRig…" at bounding box center [655, 267] width 286 height 297
click at [599, 179] on div "hero . moveUp ( 2 ) hero . moveLeft ( 2 ) hero . use ( "lever" ) hero . moveRig…" at bounding box center [655, 267] width 286 height 297
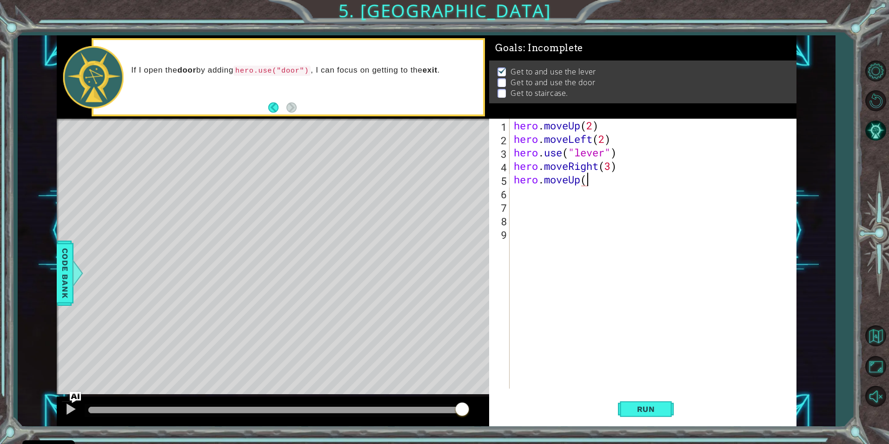
scroll to position [0, 3]
click at [642, 418] on button "Run" at bounding box center [646, 408] width 56 height 31
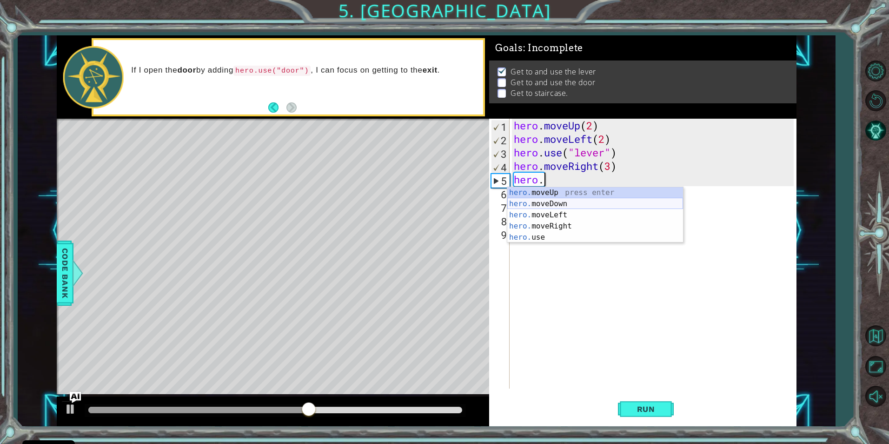
scroll to position [0, 0]
click at [568, 179] on div "hero . moveUp ( 2 ) hero . moveLeft ( 2 ) hero . use ( "lever" ) hero . moveRig…" at bounding box center [655, 267] width 286 height 297
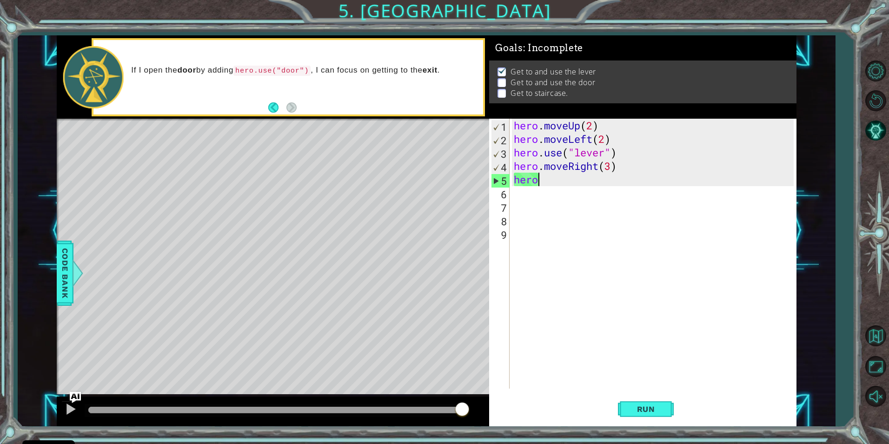
click at [574, 179] on div "hero . moveUp ( 2 ) hero . moveLeft ( 2 ) hero . use ( "lever" ) hero . moveRig…" at bounding box center [655, 267] width 286 height 297
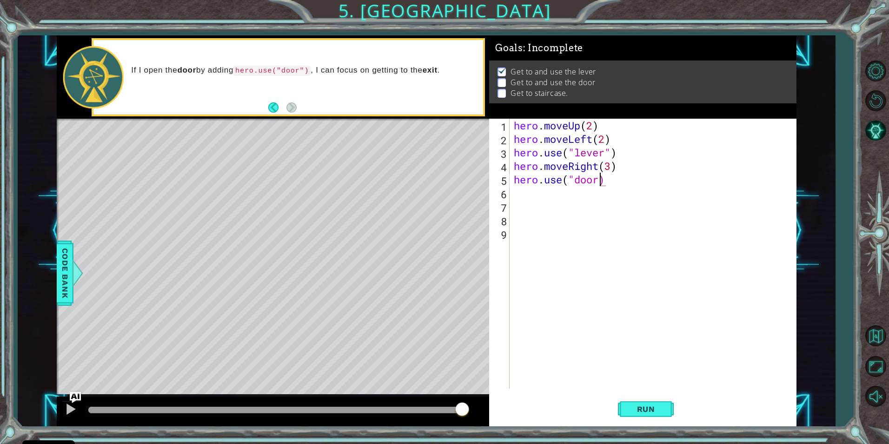
scroll to position [0, 4]
type textarea "hero.use("door")"
click at [654, 418] on button "Run" at bounding box center [646, 408] width 56 height 31
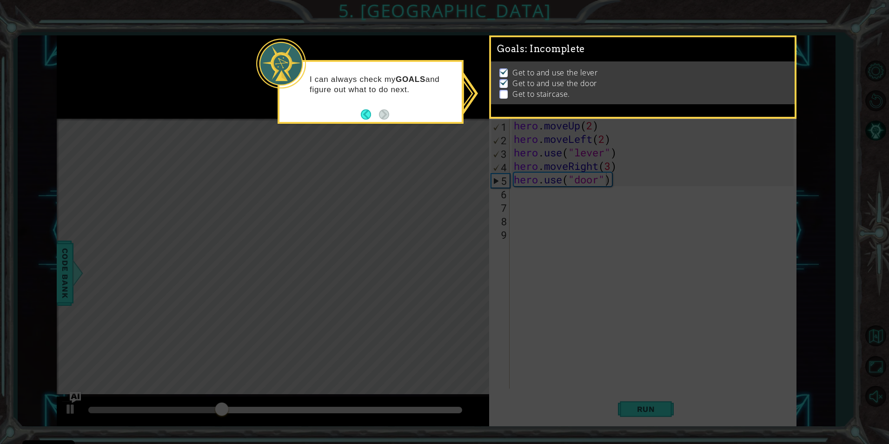
click at [683, 304] on icon at bounding box center [444, 222] width 889 height 444
click at [669, 278] on icon at bounding box center [444, 222] width 889 height 444
click at [362, 114] on button "Back" at bounding box center [370, 114] width 18 height 10
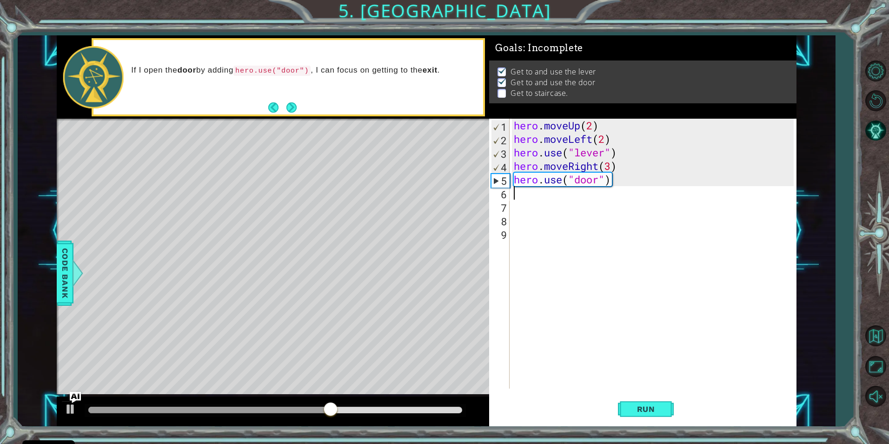
click at [630, 187] on div "hero . moveUp ( 2 ) hero . moveLeft ( 2 ) hero . use ( "lever" ) hero . moveRig…" at bounding box center [655, 267] width 286 height 297
click at [623, 177] on div "hero . moveUp ( 2 ) hero . moveLeft ( 2 ) hero . use ( "lever" ) hero . moveRig…" at bounding box center [655, 267] width 286 height 297
type textarea "hero.use("door")"
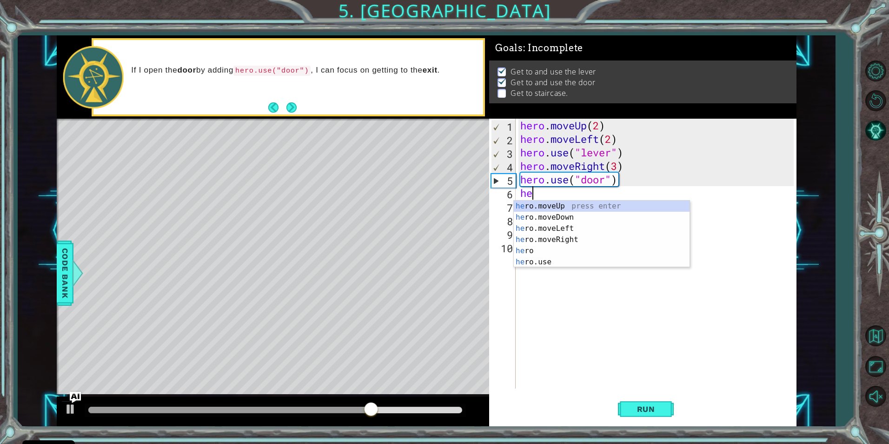
type textarea "hero"
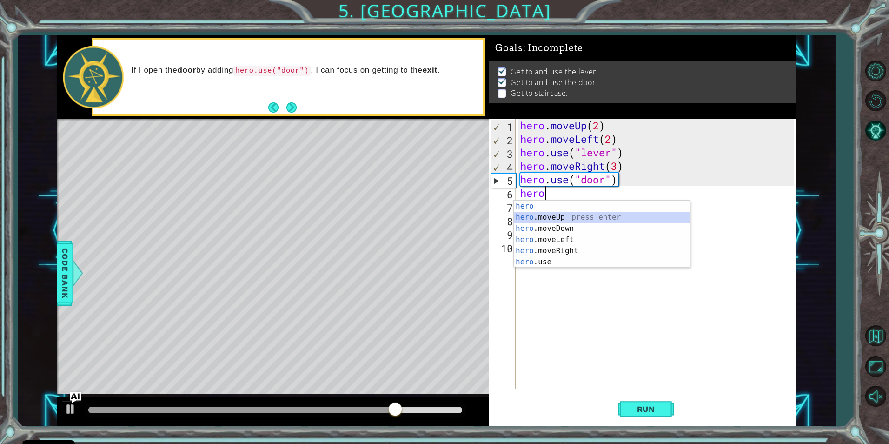
click at [532, 217] on div "hero press enter hero .moveUp press enter hero .moveDown press enter hero .move…" at bounding box center [602, 244] width 176 height 89
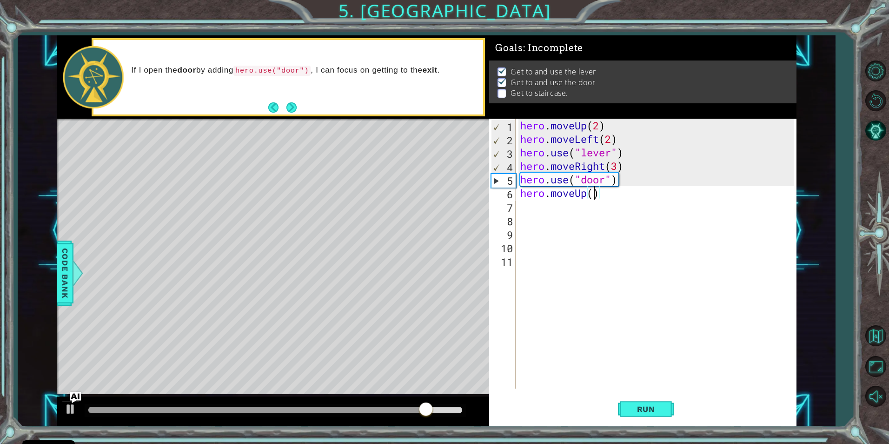
click at [591, 194] on div "hero . moveUp ( 2 ) hero . moveLeft ( 2 ) hero . use ( "lever" ) hero . moveRig…" at bounding box center [658, 267] width 280 height 297
type textarea "hero.moveUp(2)"
click at [635, 410] on span "Run" at bounding box center [646, 408] width 37 height 9
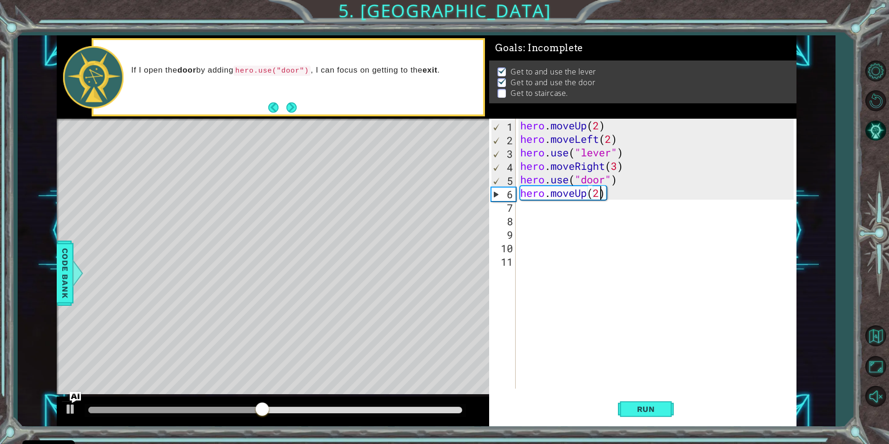
click at [623, 192] on div "hero . moveUp ( 2 ) hero . moveLeft ( 2 ) hero . use ( "lever" ) hero . moveRig…" at bounding box center [658, 267] width 280 height 297
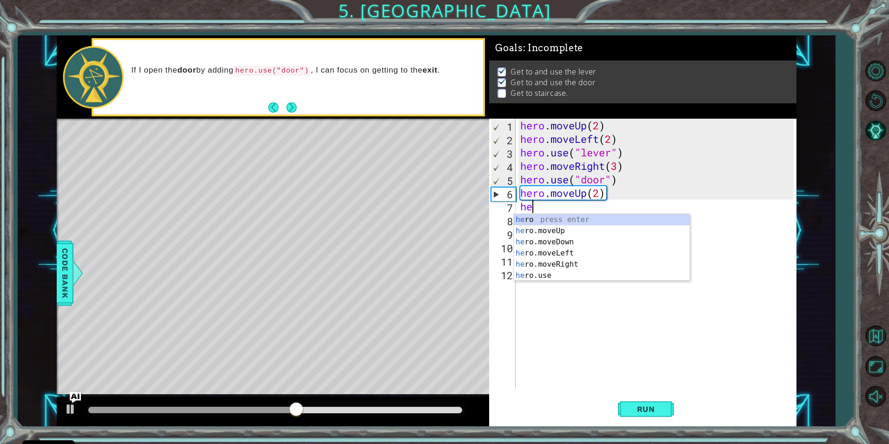
scroll to position [0, 0]
type textarea "hero"
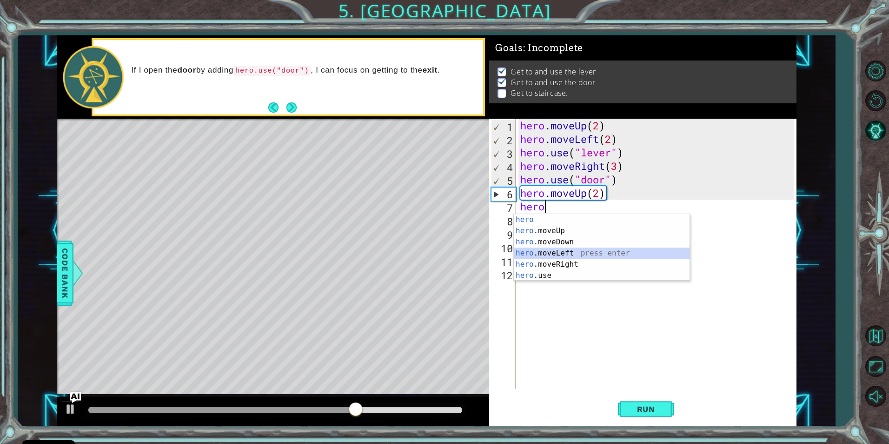
click at [584, 249] on div "hero press enter hero .moveUp press enter hero .moveDown press enter hero .move…" at bounding box center [602, 258] width 176 height 89
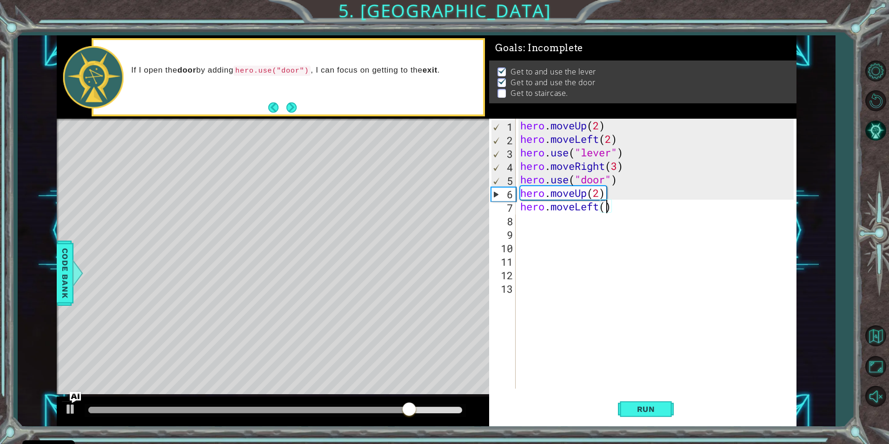
click at [606, 209] on div "hero . moveUp ( 2 ) hero . moveLeft ( 2 ) hero . use ( "lever" ) hero . moveRig…" at bounding box center [658, 267] width 280 height 297
type textarea "hero.moveLeft(3)"
click at [660, 414] on button "Run" at bounding box center [646, 408] width 56 height 31
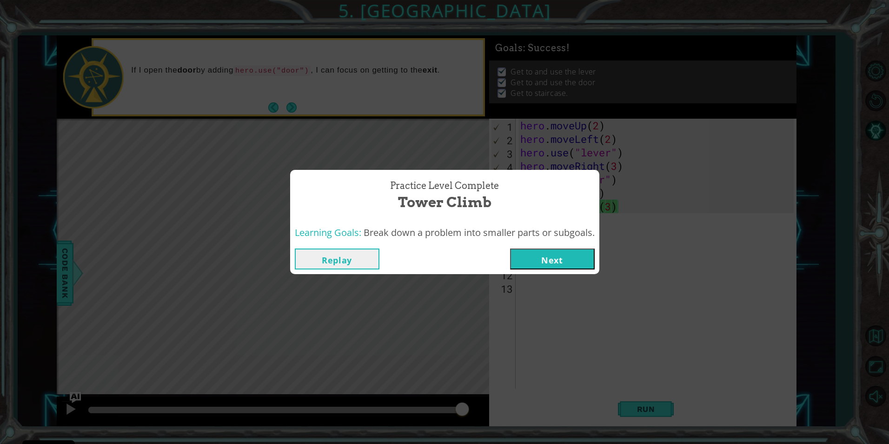
click at [535, 252] on button "Next" at bounding box center [552, 258] width 85 height 21
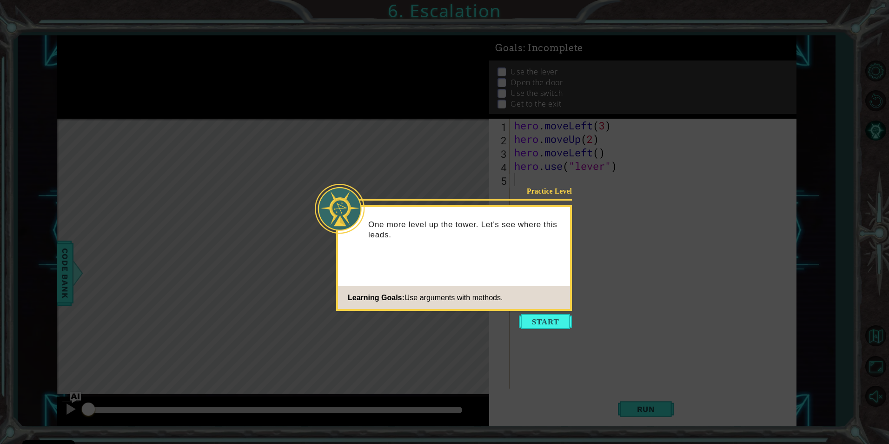
click at [551, 313] on icon at bounding box center [444, 222] width 889 height 444
drag, startPoint x: 551, startPoint y: 313, endPoint x: 554, endPoint y: 323, distance: 10.7
click at [554, 323] on button "Start" at bounding box center [545, 321] width 53 height 15
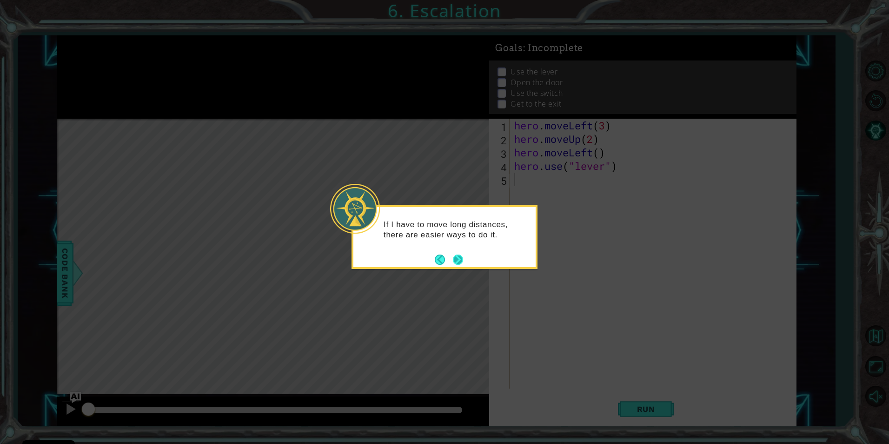
click at [453, 251] on div "If I have to move long distances, there are easier ways to do it." at bounding box center [444, 232] width 182 height 51
click at [457, 252] on footer at bounding box center [449, 259] width 28 height 14
click at [457, 254] on button "Next" at bounding box center [458, 259] width 11 height 11
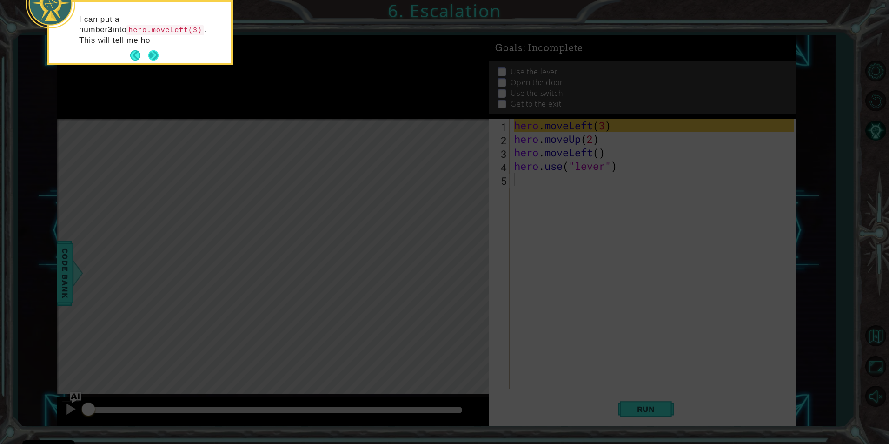
click at [153, 52] on button "Next" at bounding box center [153, 55] width 10 height 10
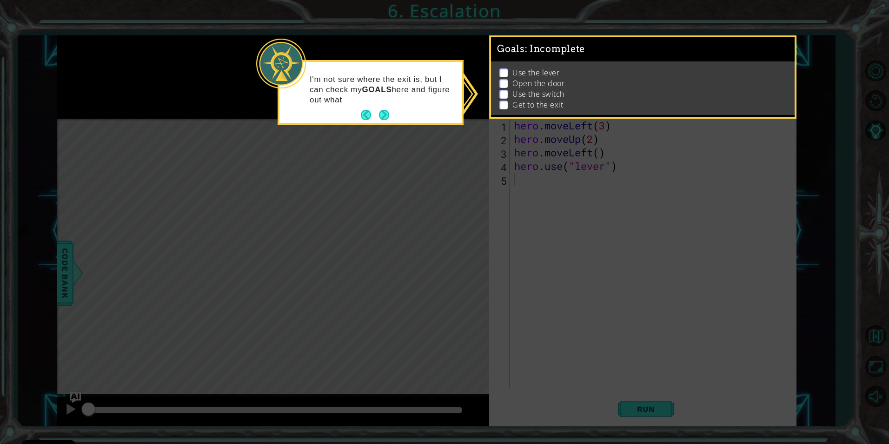
click at [503, 64] on div "Use the lever Open the door Use the switch Get to the exit" at bounding box center [643, 87] width 304 height 53
click at [503, 90] on ul "Use the lever Open the door Use the switch Get to the exit" at bounding box center [643, 88] width 292 height 43
click at [503, 104] on p at bounding box center [503, 104] width 8 height 9
click at [387, 112] on button "Next" at bounding box center [384, 115] width 10 height 10
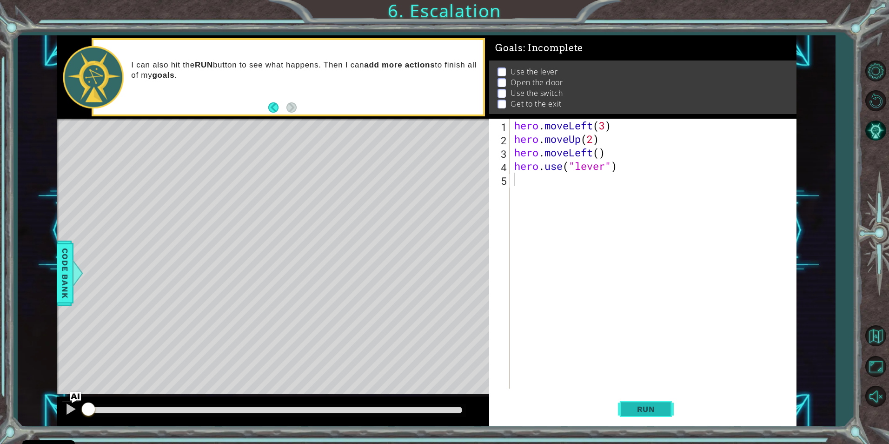
click at [647, 403] on button "Run" at bounding box center [646, 408] width 56 height 31
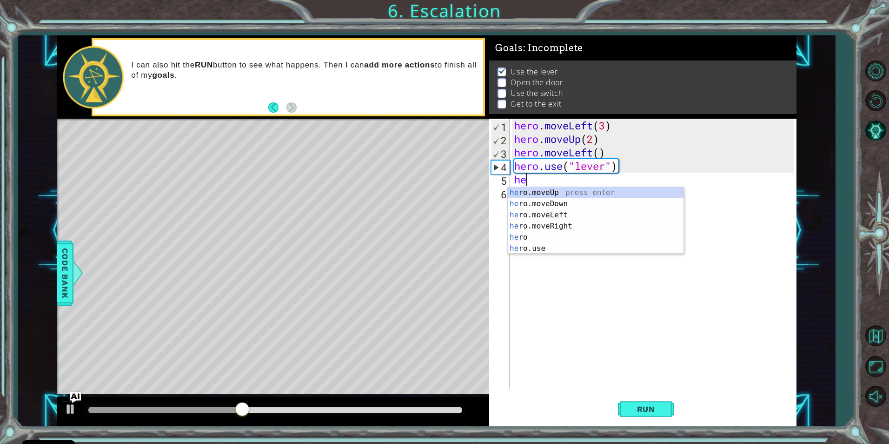
scroll to position [0, 0]
type textarea "hero.moveUp(1)"
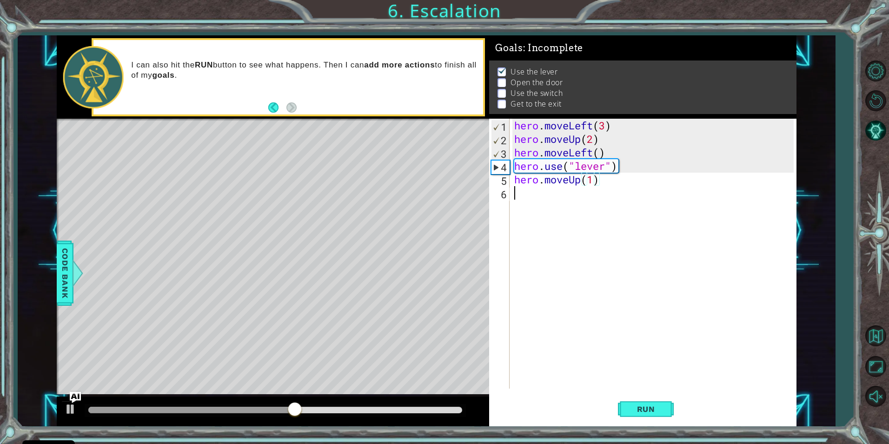
click at [605, 189] on div "hero . moveLeft ( 3 ) hero . moveUp ( 2 ) hero . moveLeft ( ) hero . use ( "lev…" at bounding box center [654, 267] width 285 height 297
click at [657, 420] on button "Run" at bounding box center [646, 408] width 56 height 31
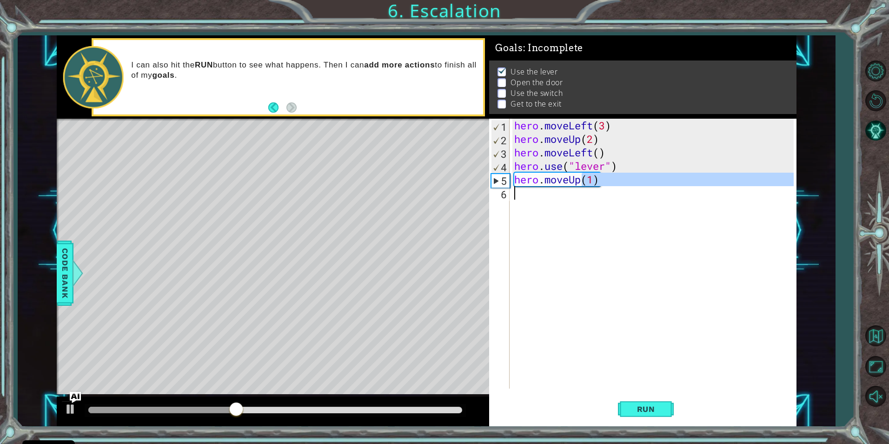
click at [582, 188] on div "hero . moveLeft ( 3 ) hero . moveUp ( 2 ) hero . moveLeft ( ) hero . use ( "lev…" at bounding box center [654, 267] width 285 height 297
click at [581, 182] on div "hero . moveLeft ( 3 ) hero . moveUp ( 2 ) hero . moveLeft ( ) hero . use ( "lev…" at bounding box center [652, 254] width 281 height 270
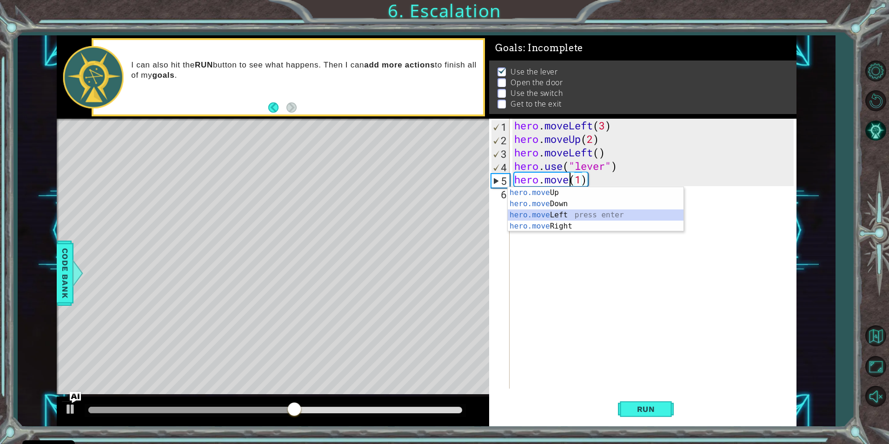
click at [567, 214] on div "hero.move Up press enter hero.move Down press enter hero.move Left press enter …" at bounding box center [596, 220] width 176 height 67
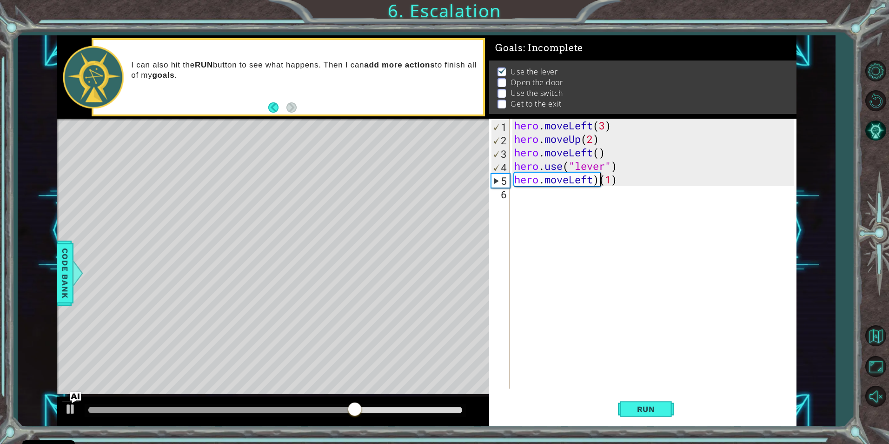
type textarea "hero.moveLeft(1)"
click at [647, 402] on button "Run" at bounding box center [646, 408] width 56 height 31
click at [624, 185] on div "hero . moveLeft ( 3 ) hero . moveUp ( 2 ) hero . moveLeft ( ) hero . use ( "lev…" at bounding box center [654, 267] width 285 height 297
click at [622, 186] on div "hero . moveLeft ( 3 ) hero . moveUp ( 2 ) hero . moveLeft ( ) hero . use ( "lev…" at bounding box center [654, 267] width 285 height 297
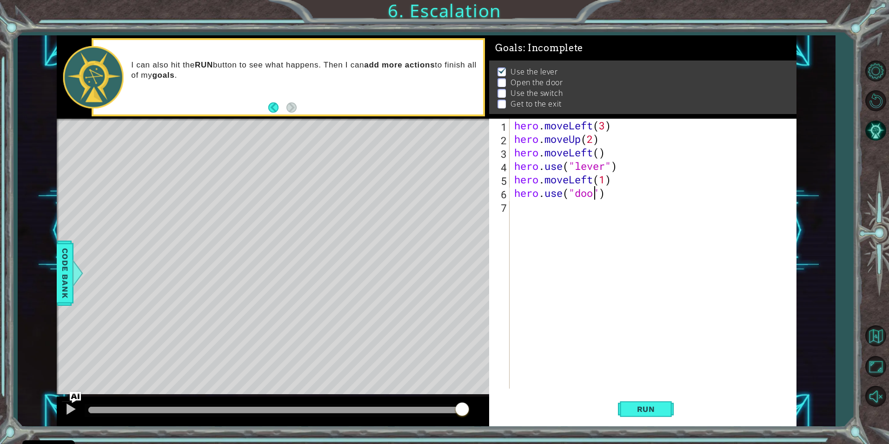
scroll to position [0, 4]
type textarea "hero.use("door")"
click at [656, 417] on button "Run" at bounding box center [646, 408] width 56 height 31
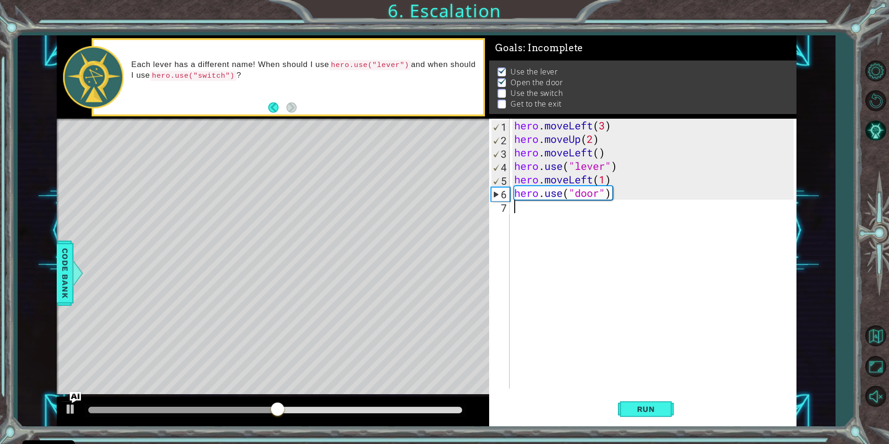
click at [633, 200] on div "hero . moveLeft ( 3 ) hero . moveUp ( 2 ) hero . moveLeft ( ) hero . use ( "lev…" at bounding box center [654, 267] width 285 height 297
click at [621, 191] on div "hero . moveLeft ( 3 ) hero . moveUp ( 2 ) hero . moveLeft ( ) hero . use ( "lev…" at bounding box center [654, 267] width 285 height 297
type textarea "hero.use("door")"
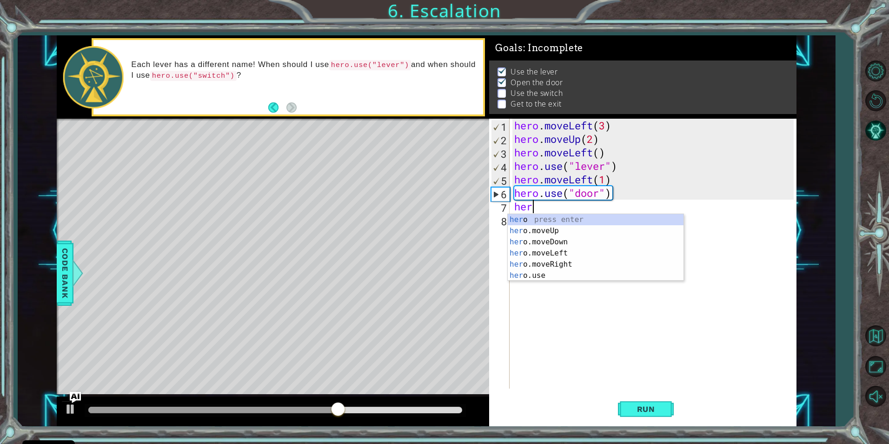
scroll to position [0, 0]
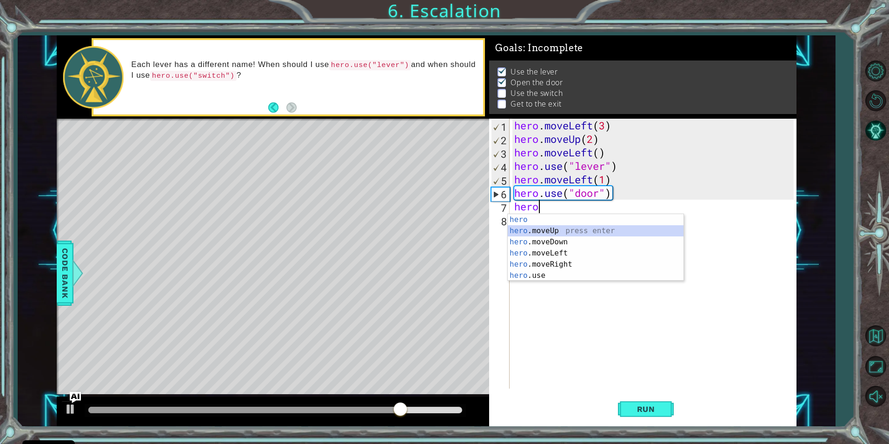
click at [544, 230] on div "hero press enter hero .moveUp press enter hero .moveDown press enter hero .move…" at bounding box center [596, 258] width 176 height 89
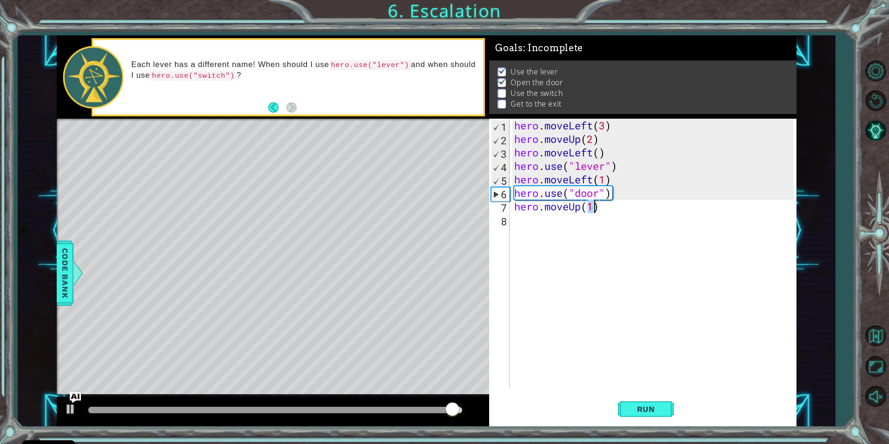
type textarea "hero.moveUp(2)"
click at [617, 206] on div "hero . moveLeft ( 3 ) hero . moveUp ( 2 ) hero . moveLeft ( ) hero . use ( "lev…" at bounding box center [654, 267] width 285 height 297
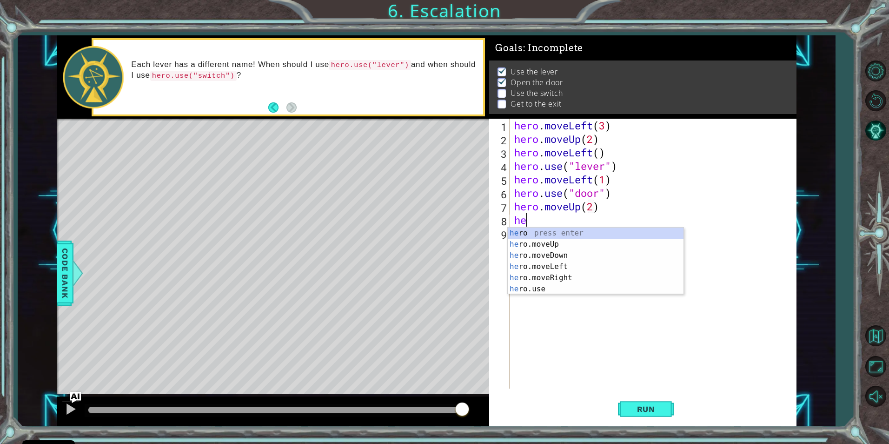
scroll to position [0, 0]
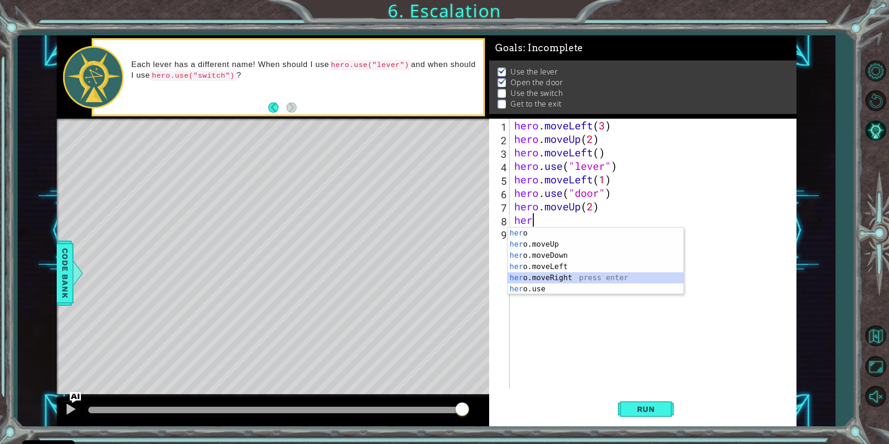
click at [543, 276] on div "her o press enter her o.moveUp press enter her o.moveDown press enter her o.mov…" at bounding box center [596, 271] width 176 height 89
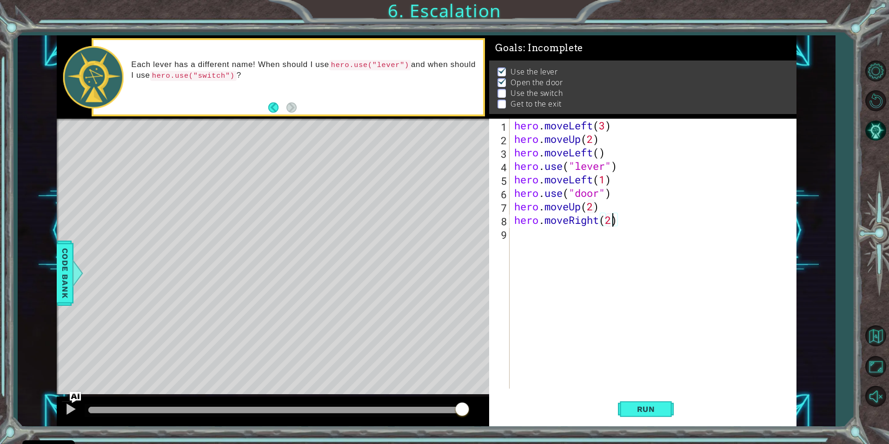
scroll to position [0, 4]
type textarea "hero.moveRight(2)"
click at [641, 408] on span "Run" at bounding box center [646, 408] width 37 height 9
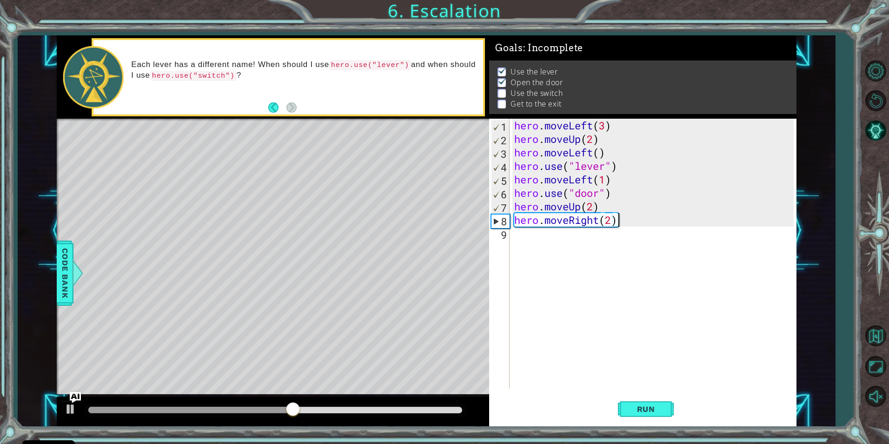
click at [653, 225] on div "hero . moveLeft ( 3 ) hero . moveUp ( 2 ) hero . moveLeft ( ) hero . use ( "lev…" at bounding box center [654, 267] width 285 height 297
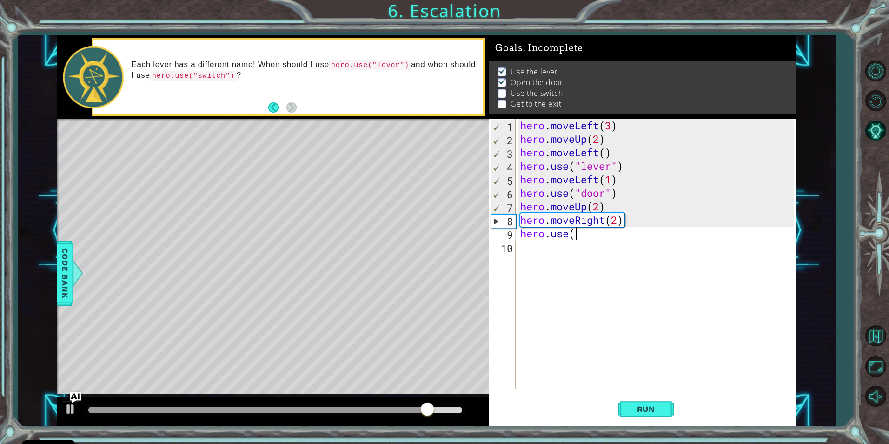
scroll to position [0, 2]
drag, startPoint x: 651, startPoint y: 216, endPoint x: 652, endPoint y: 222, distance: 6.2
click at [652, 222] on div "hero . moveLeft ( 3 ) hero . moveUp ( 2 ) hero . moveLeft ( ) hero . use ( "lev…" at bounding box center [658, 267] width 280 height 297
click at [575, 232] on div "hero . moveLeft ( 3 ) hero . moveUp ( 2 ) hero . moveLeft ( ) hero . use ( "lev…" at bounding box center [658, 267] width 280 height 297
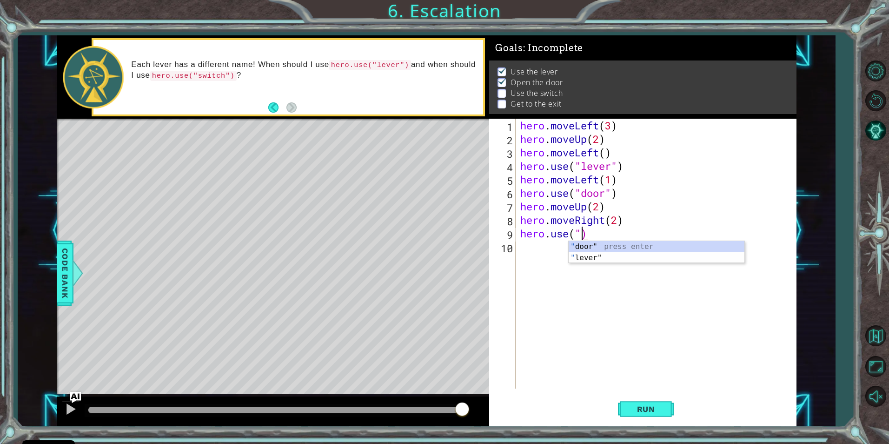
scroll to position [0, 3]
type textarea "hero.use("switch")"
click at [543, 246] on div "hero . moveLeft ( 3 ) hero . moveUp ( 2 ) hero . moveLeft ( ) hero . use ( "lev…" at bounding box center [658, 267] width 280 height 297
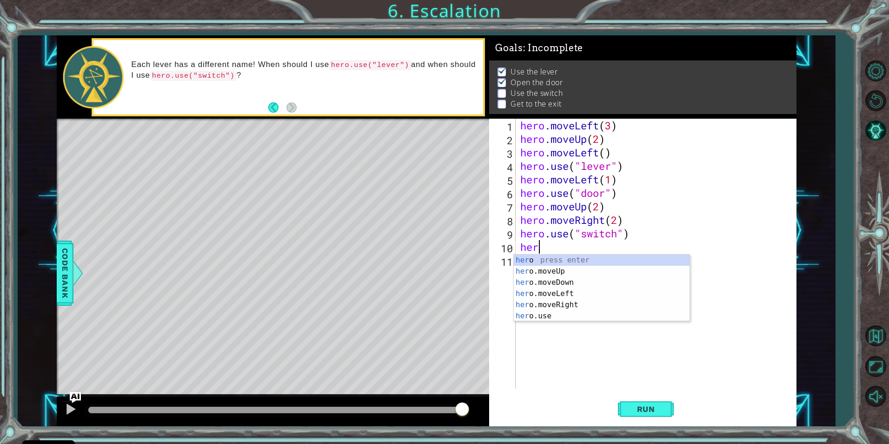
scroll to position [0, 0]
click at [536, 271] on div "hero press enter hero .moveUp press enter hero .moveDown press enter hero .move…" at bounding box center [602, 298] width 176 height 89
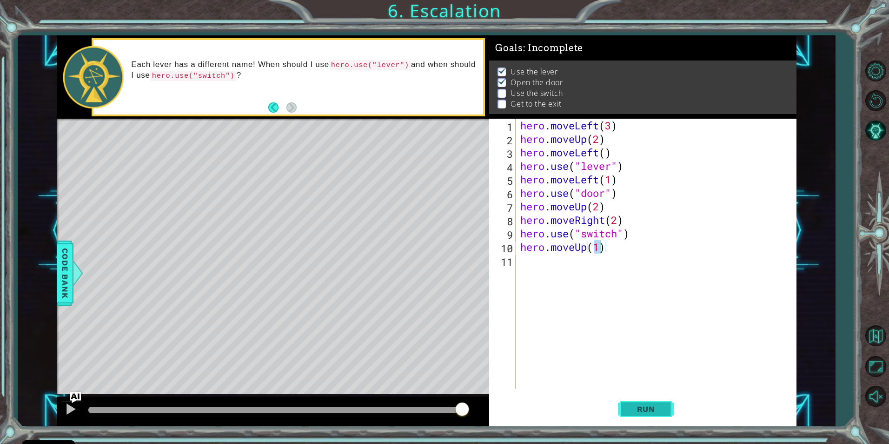
click at [657, 416] on button "Run" at bounding box center [646, 408] width 56 height 31
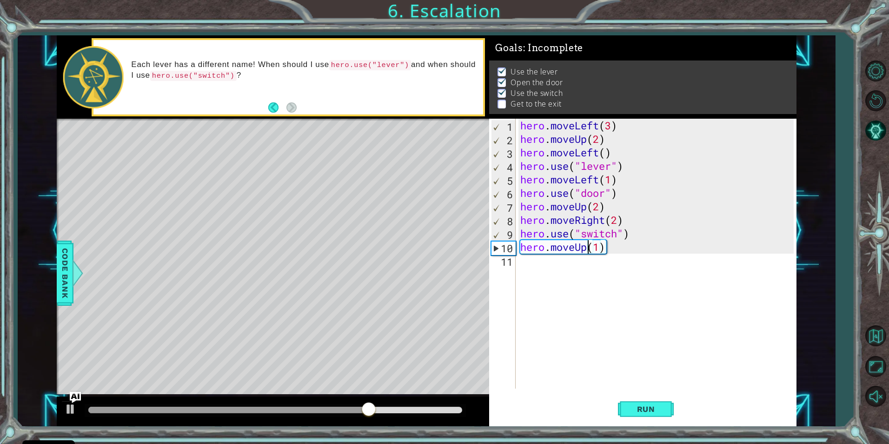
click at [587, 251] on div "hero . moveLeft ( 3 ) hero . moveUp ( 2 ) hero . moveLeft ( ) hero . use ( "lev…" at bounding box center [658, 267] width 280 height 297
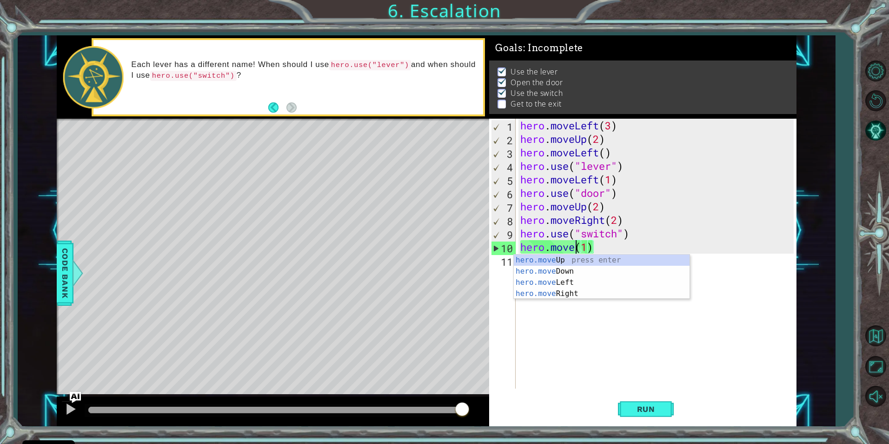
scroll to position [0, 3]
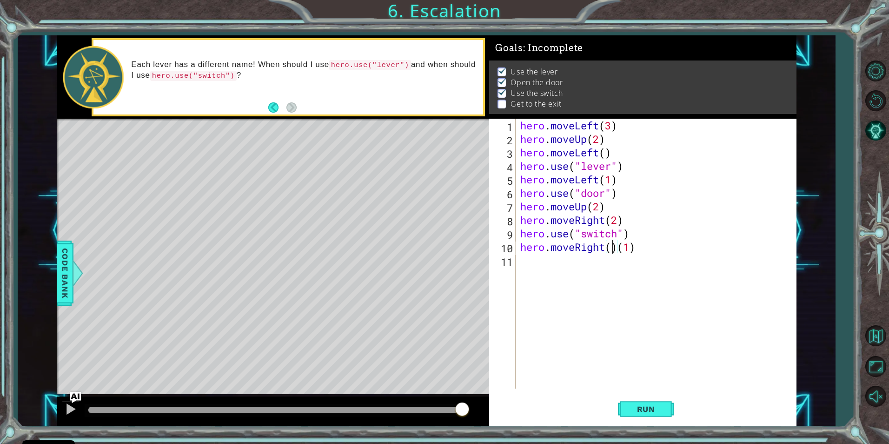
click at [617, 247] on div "hero . moveLeft ( 3 ) hero . moveUp ( 2 ) hero . moveLeft ( ) hero . use ( "lev…" at bounding box center [658, 267] width 280 height 297
type textarea "hero.moveRight(1)"
click at [631, 404] on span "Run" at bounding box center [646, 408] width 37 height 9
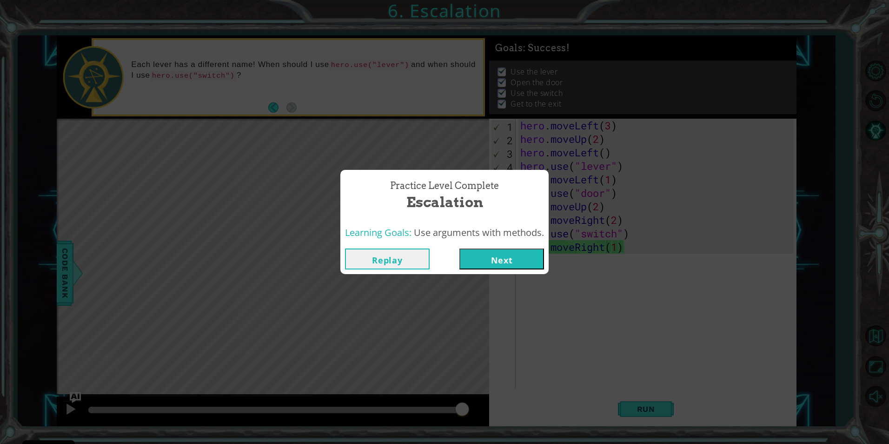
click at [508, 256] on button "Next" at bounding box center [501, 258] width 85 height 21
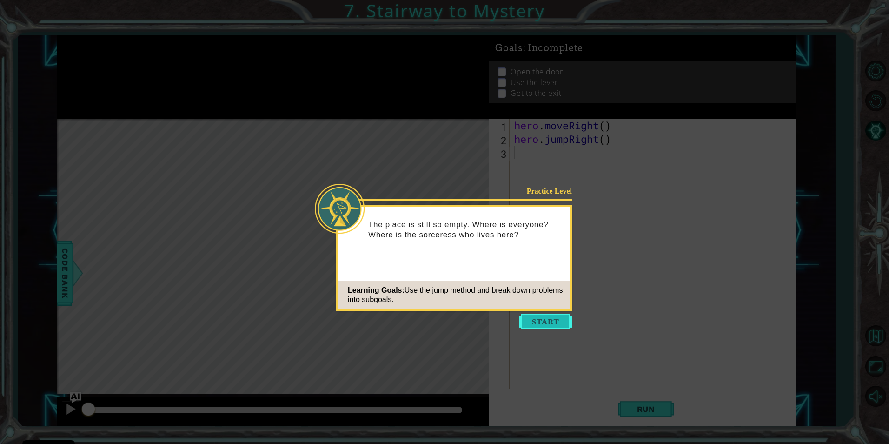
click at [554, 327] on button "Start" at bounding box center [545, 321] width 53 height 15
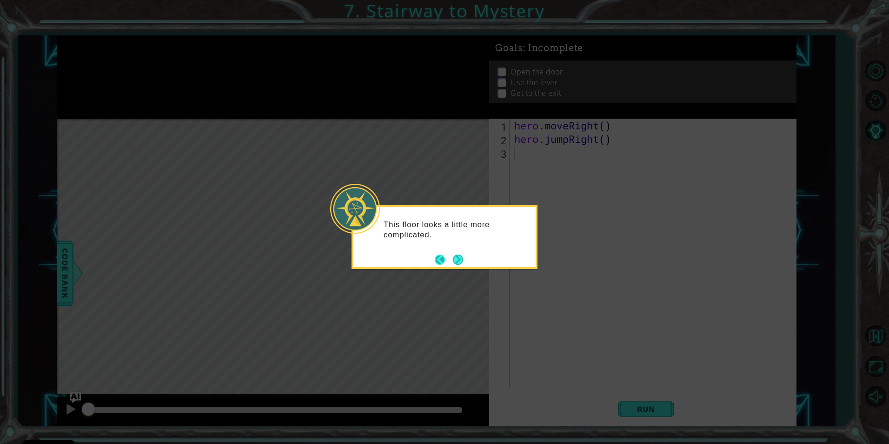
click at [447, 255] on button "Back" at bounding box center [444, 259] width 18 height 10
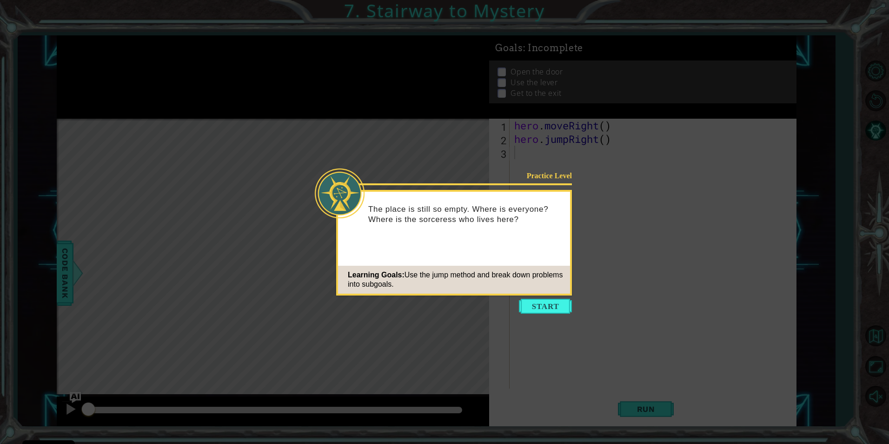
click at [533, 303] on button "Start" at bounding box center [545, 305] width 53 height 15
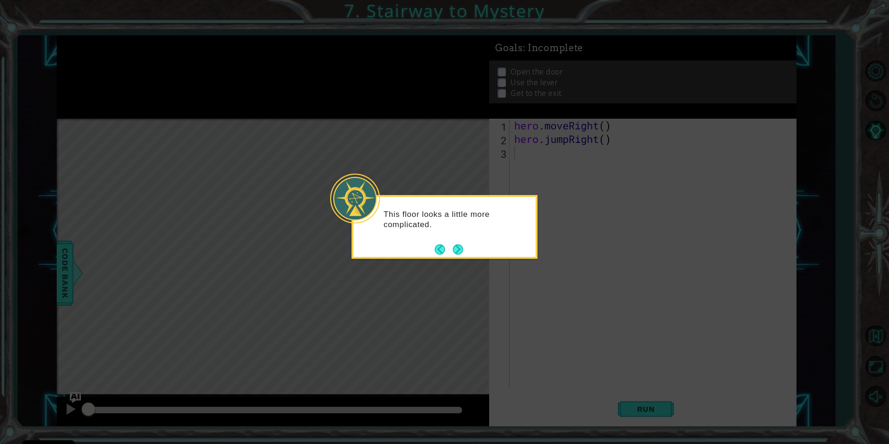
click at [448, 241] on div "This floor looks a little more complicated." at bounding box center [444, 223] width 182 height 47
click at [456, 249] on button "Next" at bounding box center [458, 249] width 10 height 10
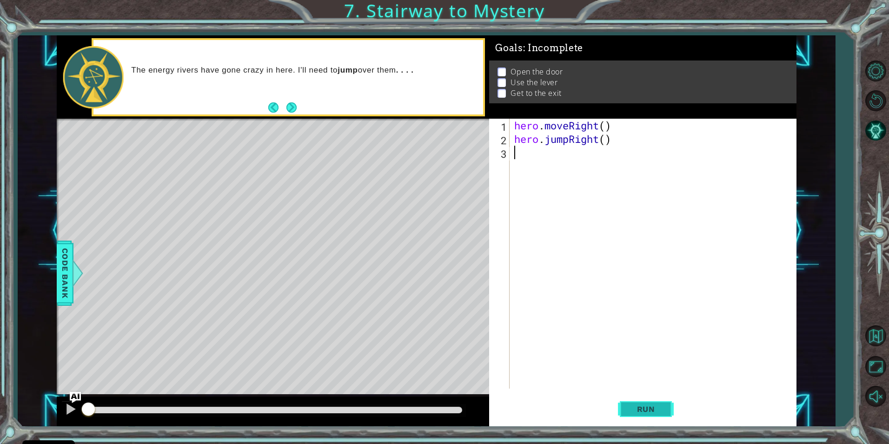
click at [659, 404] on span "Run" at bounding box center [646, 408] width 37 height 9
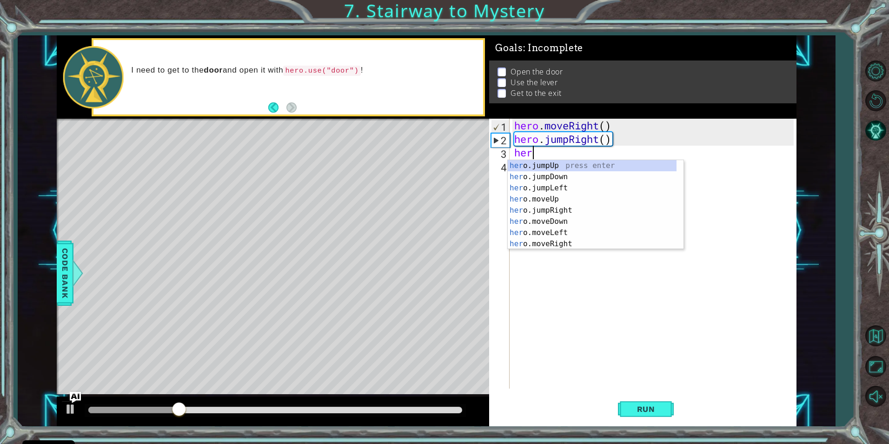
scroll to position [0, 0]
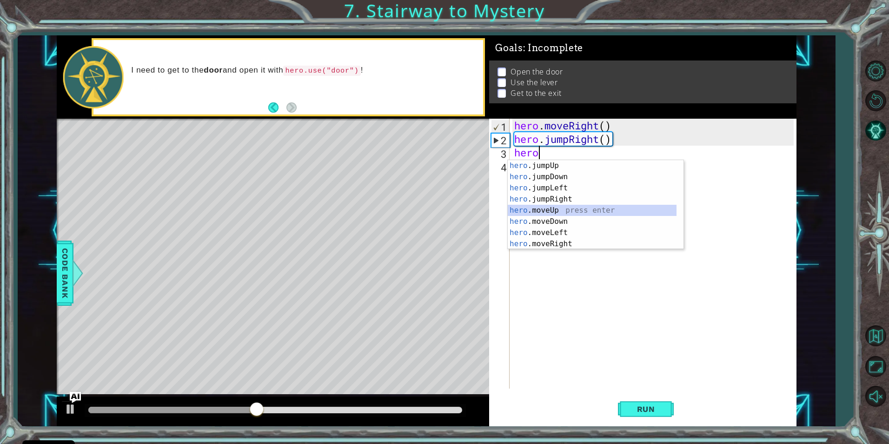
click at [528, 210] on div "hero .jumpUp press enter hero .jumpDown press enter hero .jumpLeft press enter …" at bounding box center [592, 216] width 169 height 112
type textarea "hero.moveUp(1)"
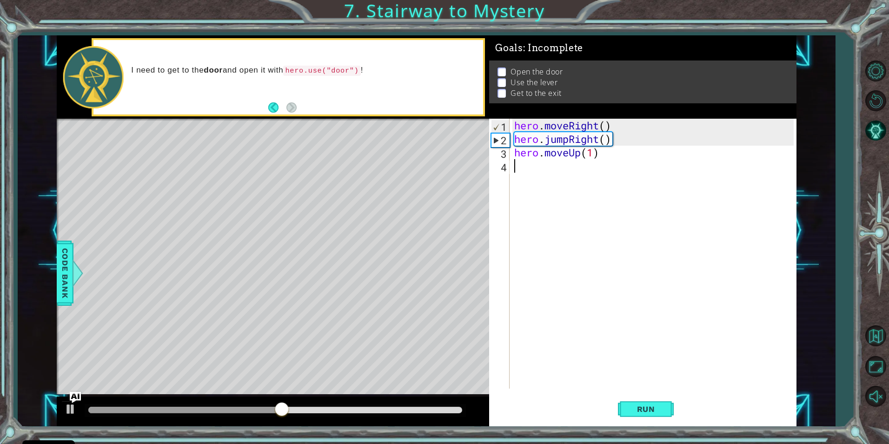
click at [533, 163] on div "hero . moveRight ( ) hero . jumpRight ( ) hero . moveUp ( 1 )" at bounding box center [654, 267] width 285 height 297
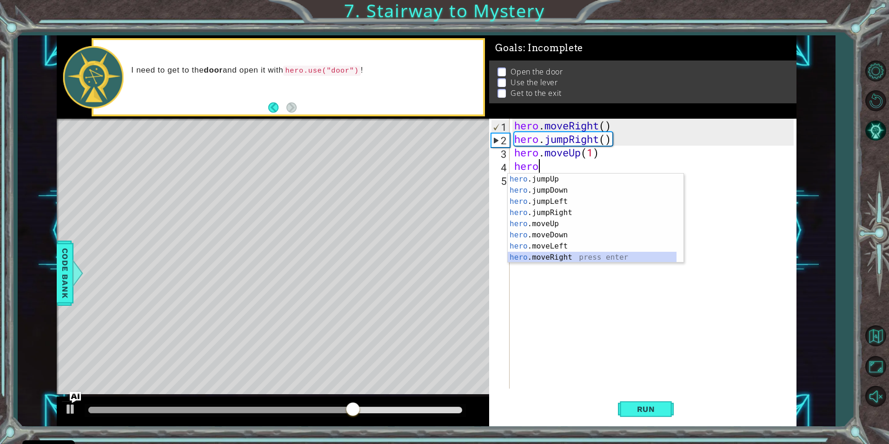
click at [529, 259] on div "hero .jumpUp press enter hero .jumpDown press enter hero .jumpLeft press enter …" at bounding box center [592, 229] width 169 height 112
type textarea "hero.moveRight(1)"
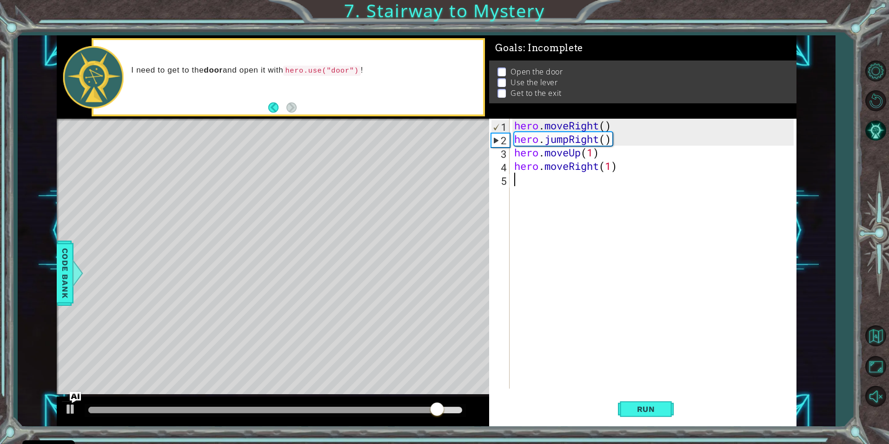
click at [541, 177] on div "hero . moveRight ( ) hero . jumpRight ( ) hero . moveUp ( 1 ) hero . moveRight …" at bounding box center [654, 267] width 285 height 297
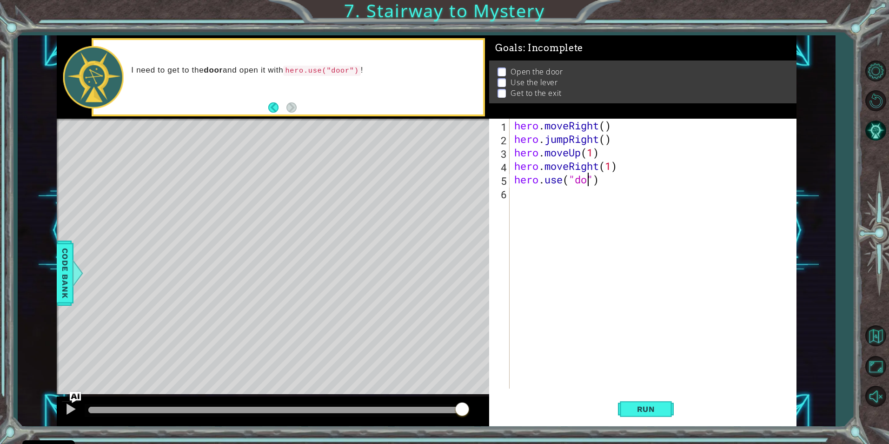
scroll to position [0, 4]
type textarea "hero.use("door")"
click at [618, 184] on div "hero . moveRight ( ) hero . jumpRight ( ) hero . moveUp ( 1 ) hero . moveRight …" at bounding box center [654, 267] width 285 height 297
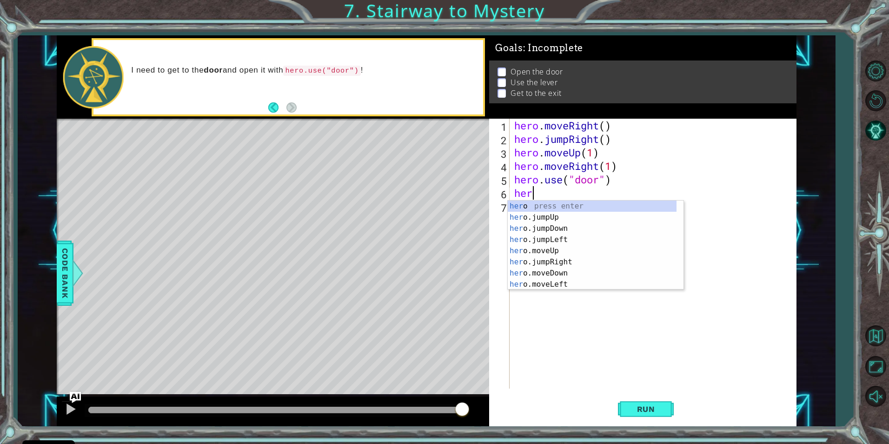
scroll to position [0, 0]
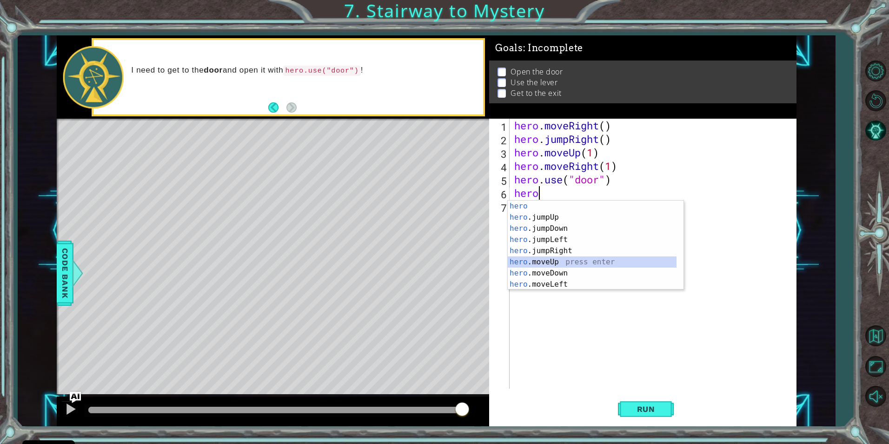
click at [580, 260] on div "hero press enter hero .jumpUp press enter hero .jumpDown press enter hero .jump…" at bounding box center [592, 256] width 169 height 112
type textarea "hero.moveUp(1)"
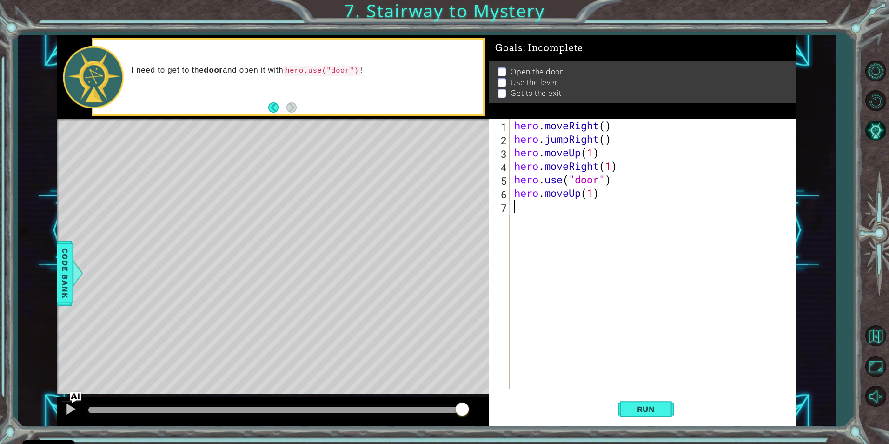
click at [527, 207] on div "hero . moveRight ( ) hero . jumpRight ( ) hero . moveUp ( 1 ) hero . moveRight …" at bounding box center [654, 267] width 285 height 297
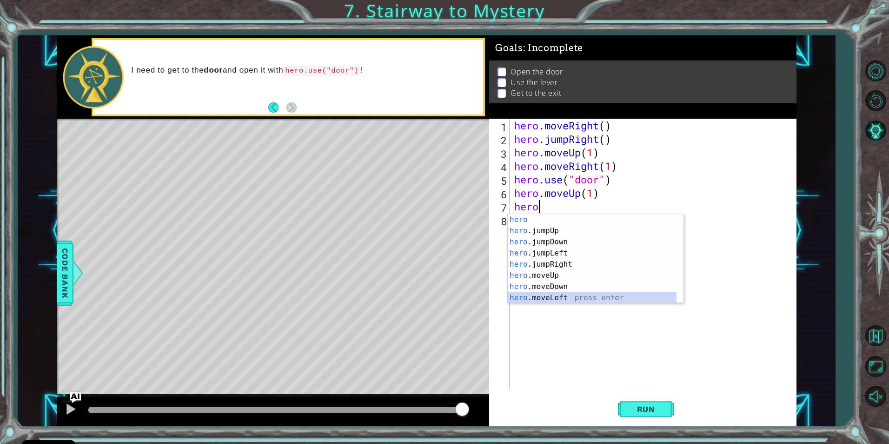
click at [573, 300] on div "hero press enter hero .jumpUp press enter hero .jumpDown press enter hero .jump…" at bounding box center [592, 270] width 169 height 112
type textarea "hero.moveLeft(1)"
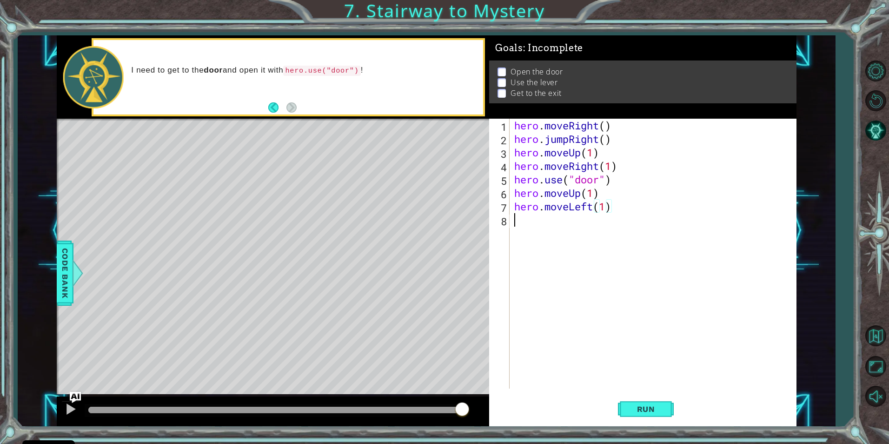
click at [543, 223] on div "hero . moveRight ( ) hero . jumpRight ( ) hero . moveUp ( 1 ) hero . moveRight …" at bounding box center [654, 267] width 285 height 297
type textarea "hero.use("lever")"
click at [515, 233] on div "hero . moveRight ( ) hero . jumpRight ( ) hero . moveUp ( 1 ) hero . moveRight …" at bounding box center [654, 267] width 285 height 297
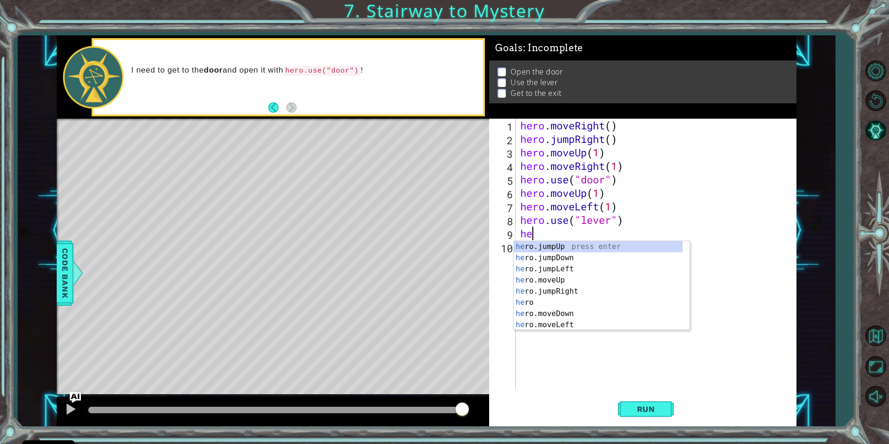
scroll to position [0, 0]
click at [567, 326] on div "hero press enter hero .jumpUp press enter hero .jumpDown press enter hero .jump…" at bounding box center [598, 297] width 169 height 112
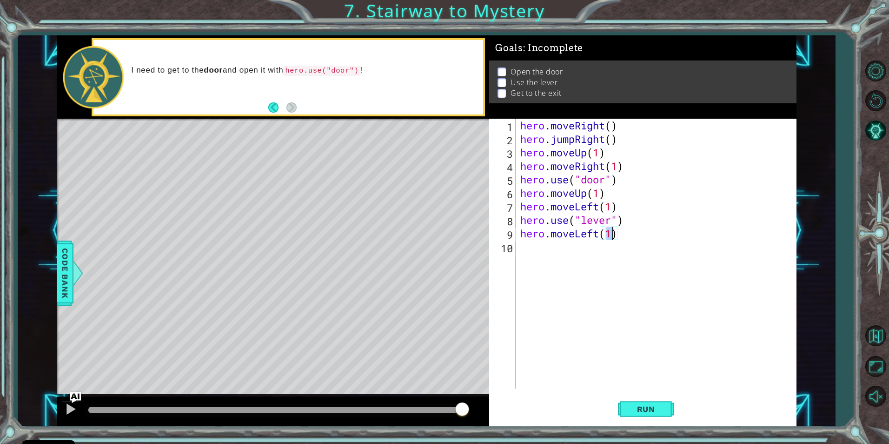
type textarea "hero.moveLeft(2)"
click at [522, 245] on div "hero . moveRight ( ) hero . jumpRight ( ) hero . moveUp ( 1 ) hero . moveRight …" at bounding box center [658, 267] width 280 height 297
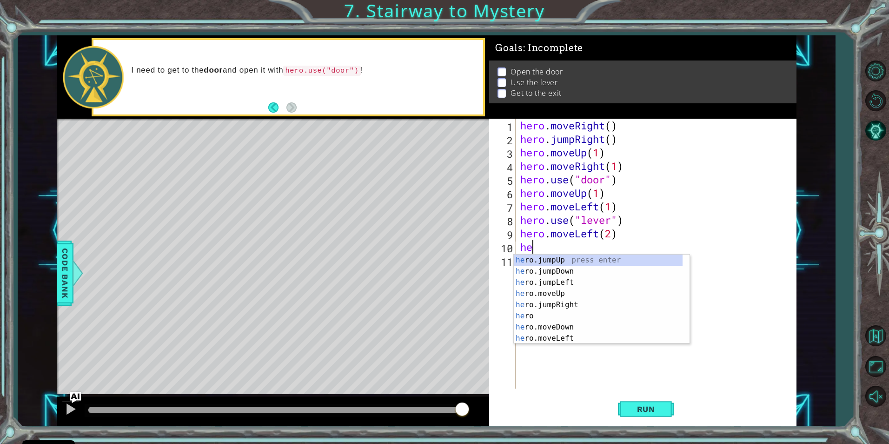
type textarea "her"
click at [549, 268] on div "her o press enter her o.jumpUp press enter her o.jumpDown press enter her o.jum…" at bounding box center [598, 310] width 169 height 112
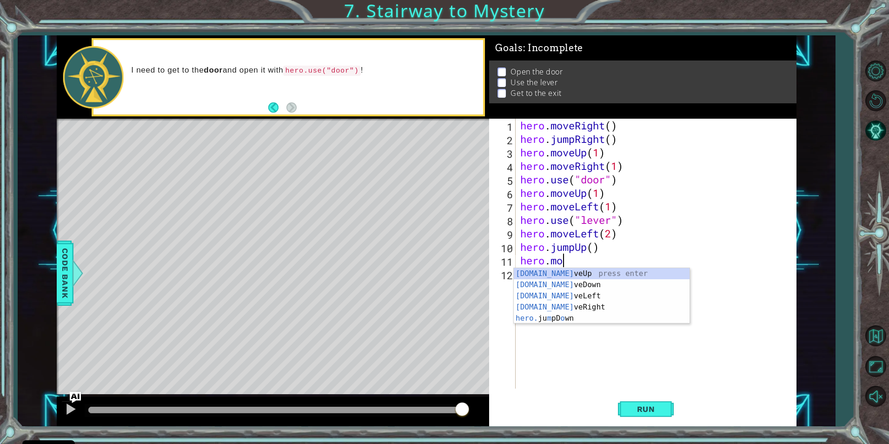
scroll to position [0, 2]
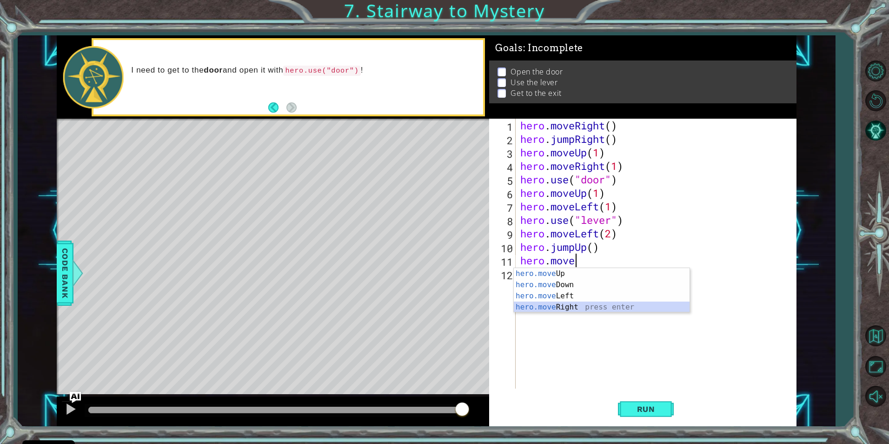
click at [553, 310] on div "hero.move Up press enter hero.move Down press enter hero.move Left press enter …" at bounding box center [602, 301] width 176 height 67
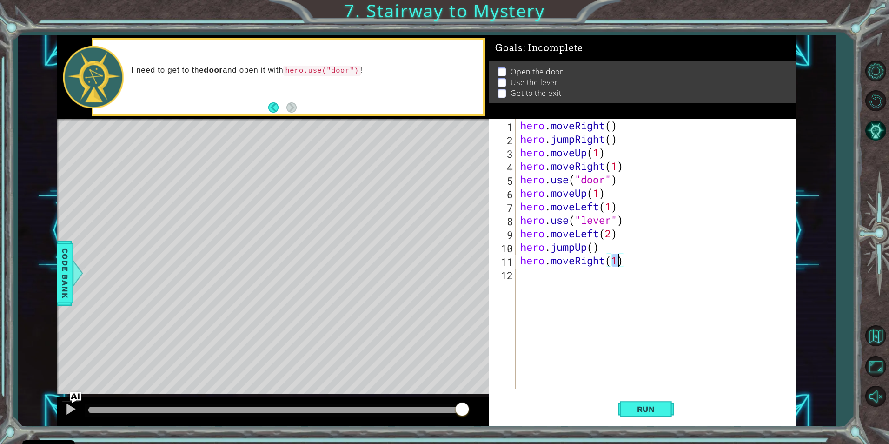
scroll to position [0, 4]
click at [629, 407] on span "Run" at bounding box center [646, 408] width 37 height 9
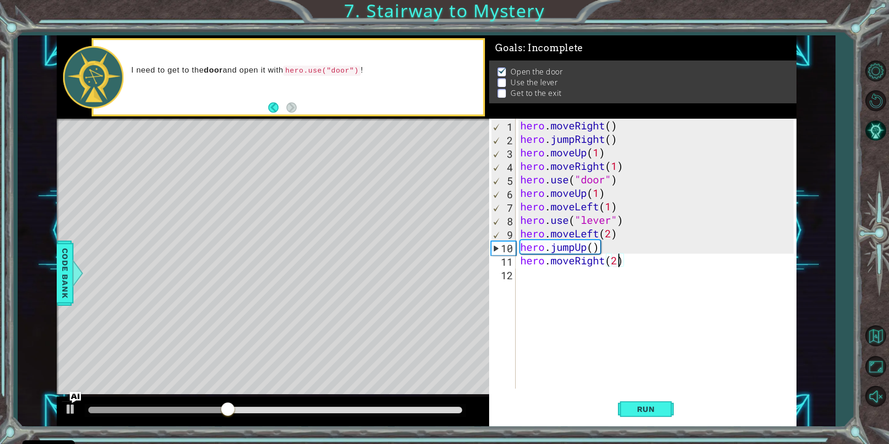
click at [598, 193] on div "hero . moveRight ( ) hero . jumpRight ( ) hero . moveUp ( 1 ) hero . moveRight …" at bounding box center [658, 267] width 280 height 297
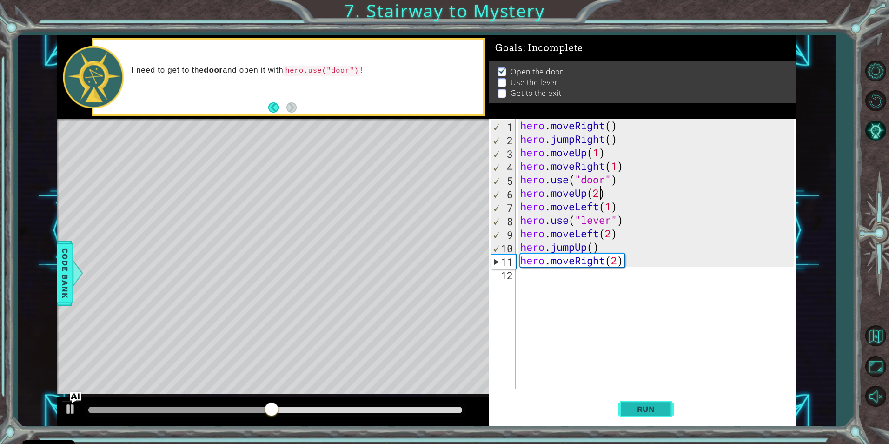
type textarea "hero.moveUp(2)"
click at [646, 404] on span "Run" at bounding box center [646, 408] width 37 height 9
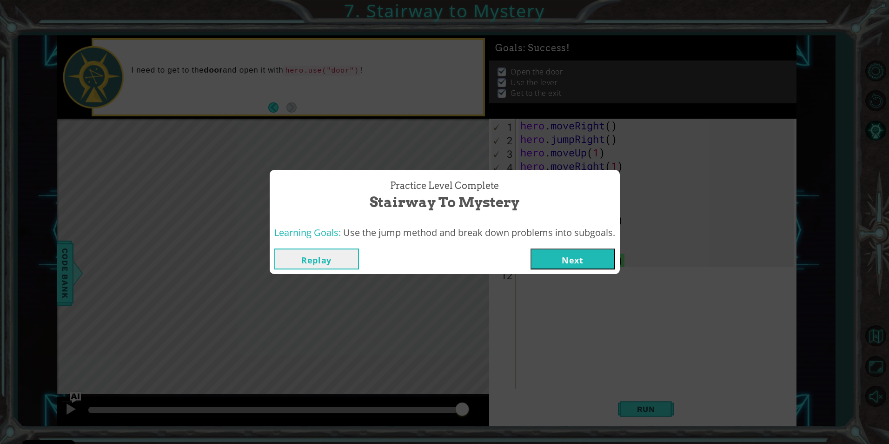
click at [585, 262] on button "Next" at bounding box center [572, 258] width 85 height 21
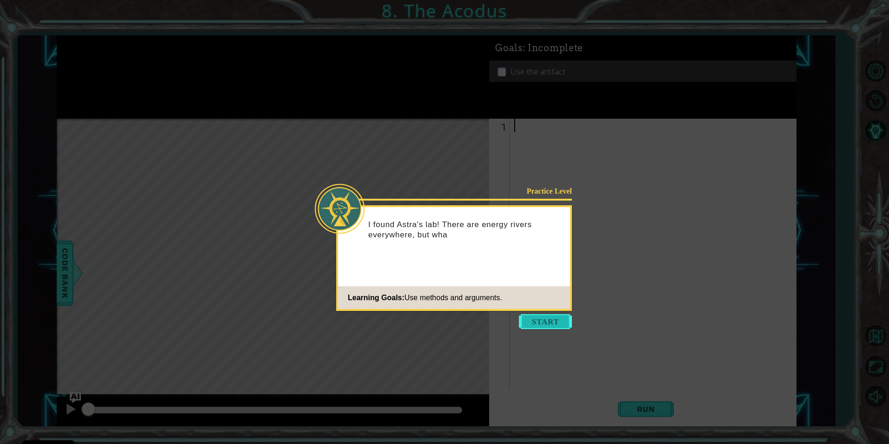
click at [552, 319] on button "Start" at bounding box center [545, 321] width 53 height 15
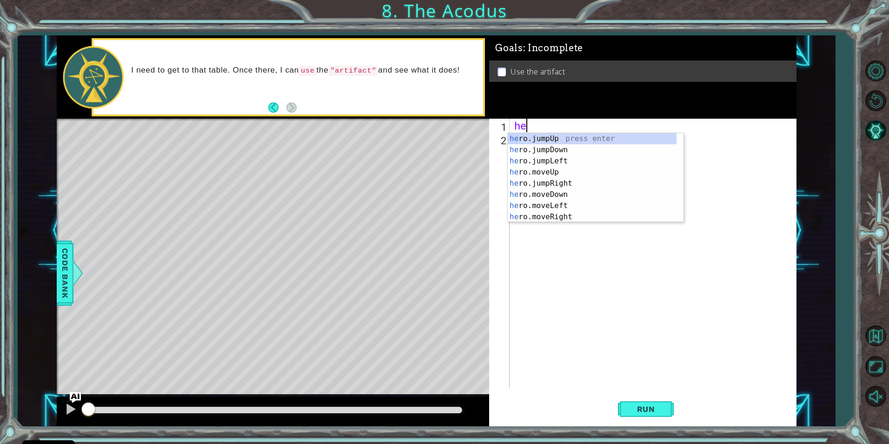
scroll to position [0, 0]
click at [543, 172] on div "her o.jumpUp press enter her o.jumpDown press enter her o.jumpLeft press enter …" at bounding box center [592, 189] width 169 height 112
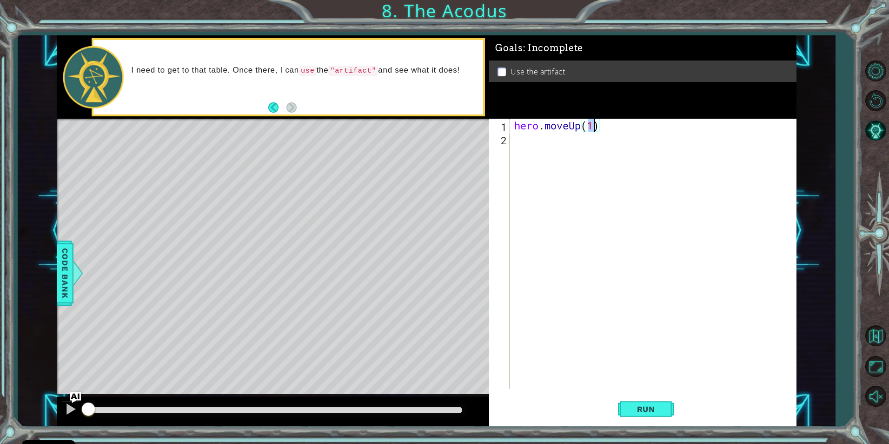
type textarea "hero.moveUp(2)"
click at [531, 142] on div "hero . moveUp ( 2 )" at bounding box center [654, 267] width 285 height 297
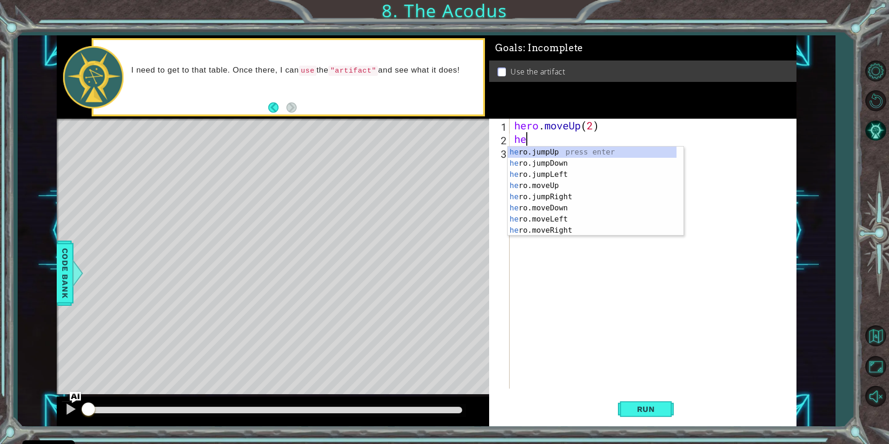
scroll to position [0, 0]
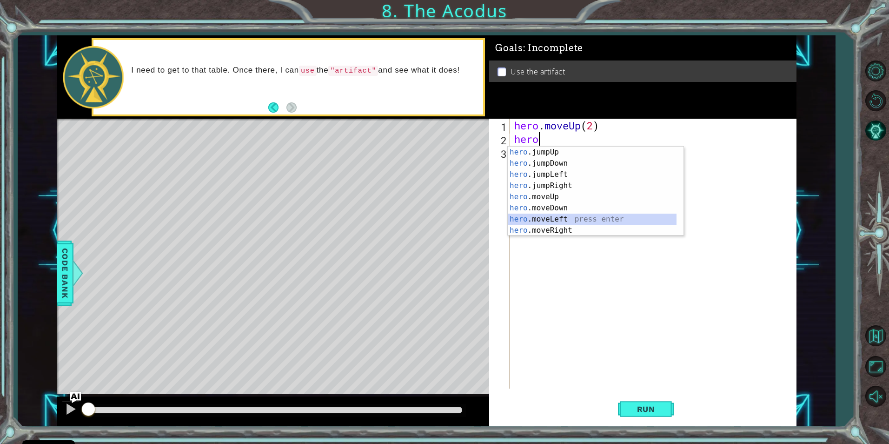
click at [528, 215] on div "hero .jumpUp press enter hero .jumpDown press enter hero .jumpLeft press enter …" at bounding box center [592, 202] width 169 height 112
type textarea "hero.moveLeft(1)"
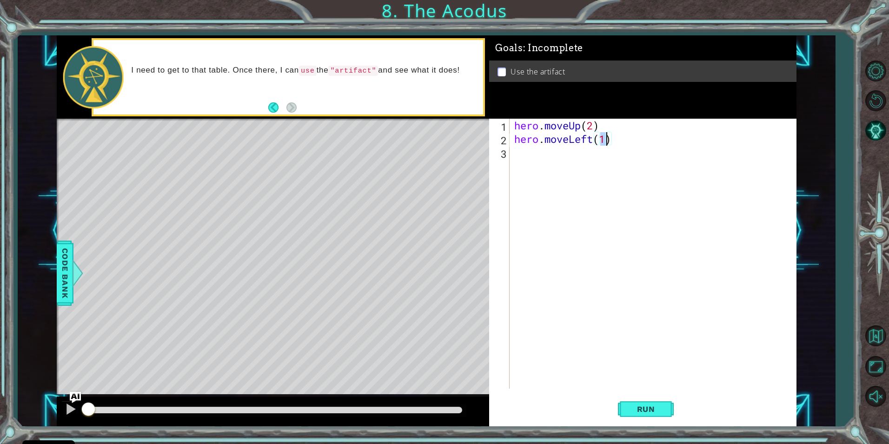
click at [517, 152] on div "hero . moveUp ( 2 ) hero . moveLeft ( 1 )" at bounding box center [654, 267] width 285 height 297
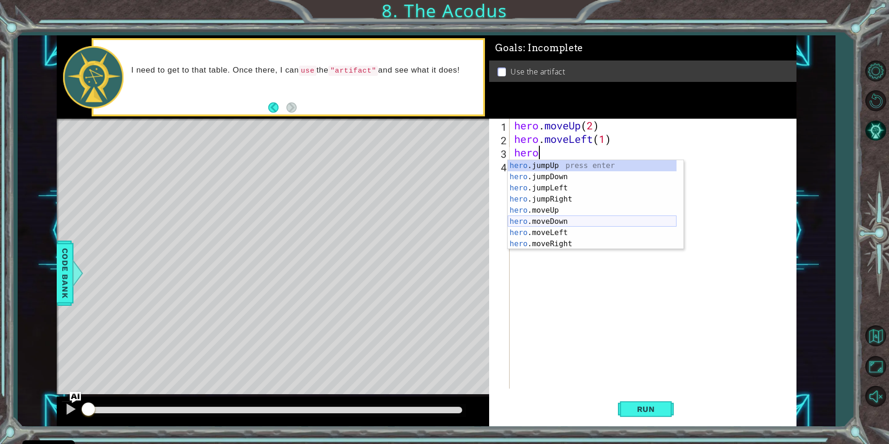
click at [533, 222] on div "hero .jumpUp press enter hero .jumpDown press enter hero .jumpLeft press enter …" at bounding box center [592, 216] width 169 height 112
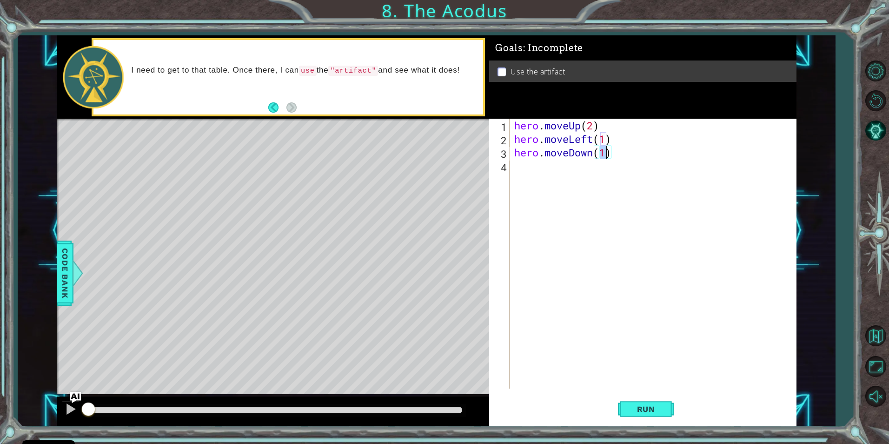
type textarea "hero.moveDown(2)"
click at [513, 165] on div "hero . moveUp ( 2 ) hero . moveLeft ( 1 ) hero . moveDown ( 2 )" at bounding box center [654, 267] width 285 height 297
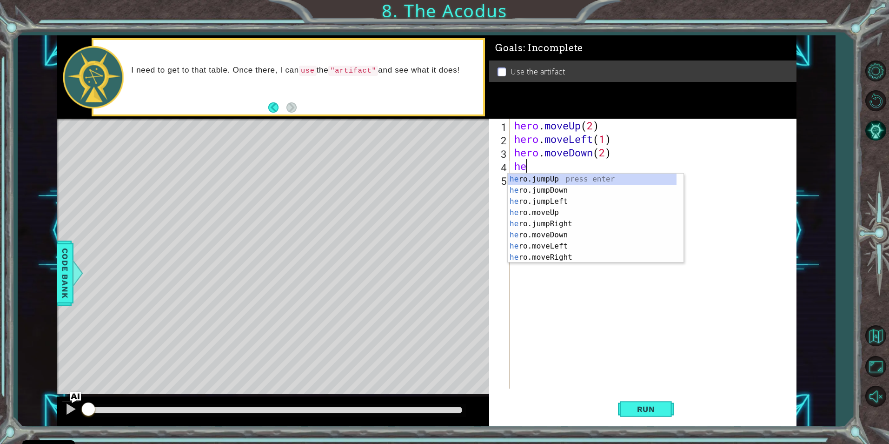
scroll to position [0, 0]
type textarea "her."
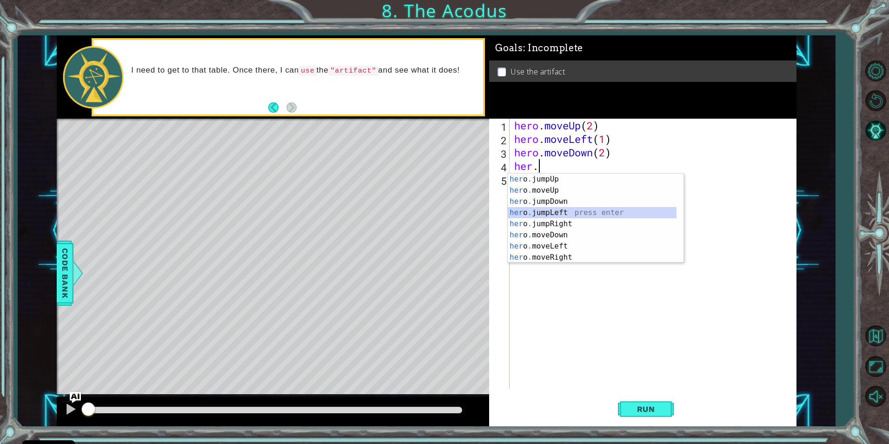
click at [553, 210] on div "her o . jumpUp press enter her o . moveUp press enter her o . jumpDown press en…" at bounding box center [592, 229] width 169 height 112
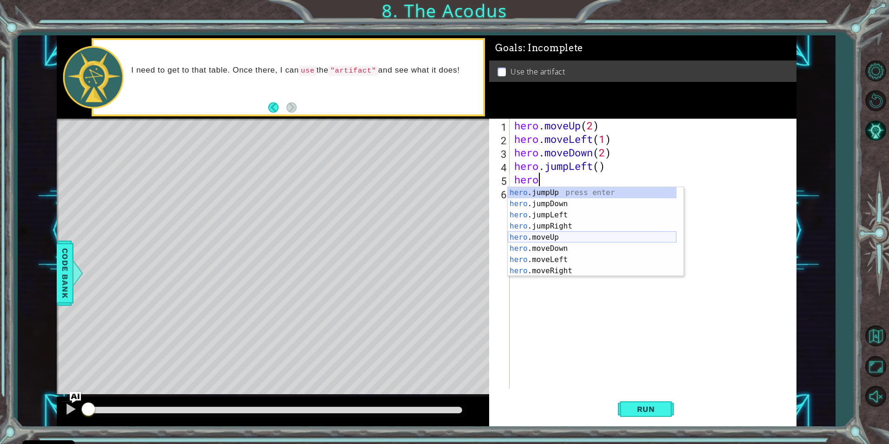
click at [516, 235] on div "hero .jumpUp press enter hero .jumpDown press enter hero .jumpLeft press enter …" at bounding box center [592, 243] width 169 height 112
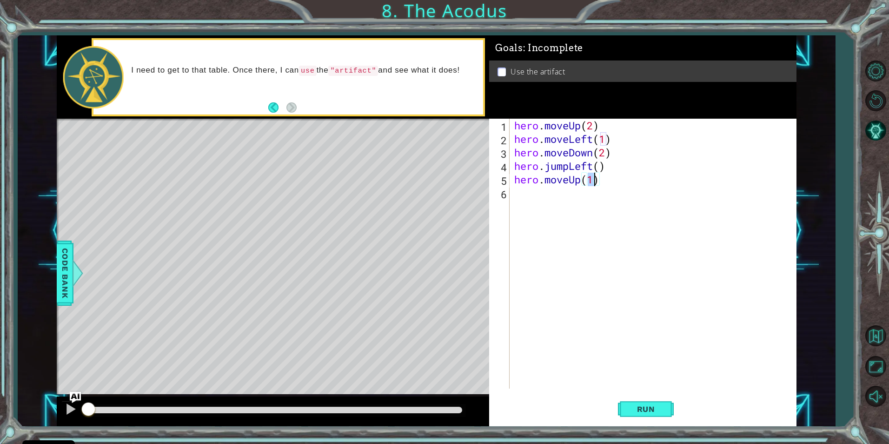
type textarea "hero.moveUp(2)"
click at [517, 198] on div "hero . moveUp ( 2 ) hero . moveLeft ( 1 ) hero . moveDown ( 2 ) hero . jumpLeft…" at bounding box center [654, 267] width 285 height 297
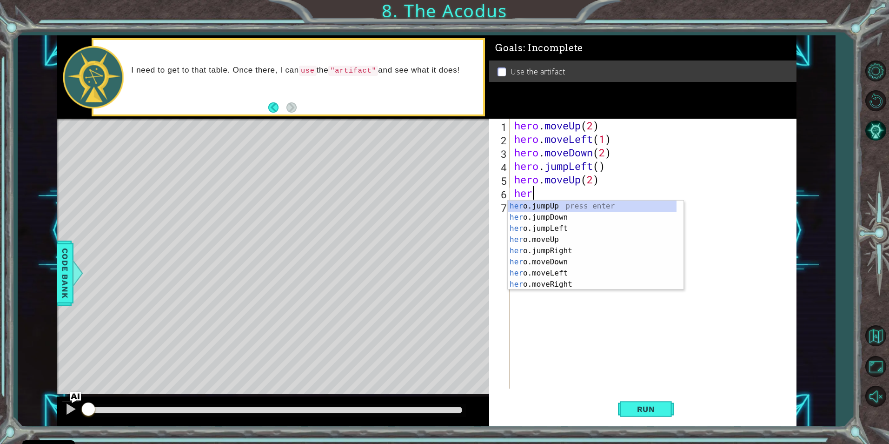
scroll to position [0, 0]
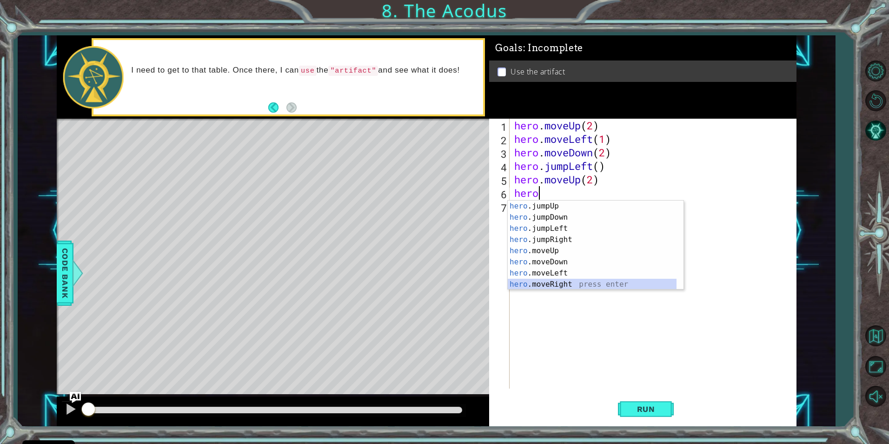
click at [546, 286] on div "hero .jumpUp press enter hero .jumpDown press enter hero .jumpLeft press enter …" at bounding box center [592, 256] width 169 height 112
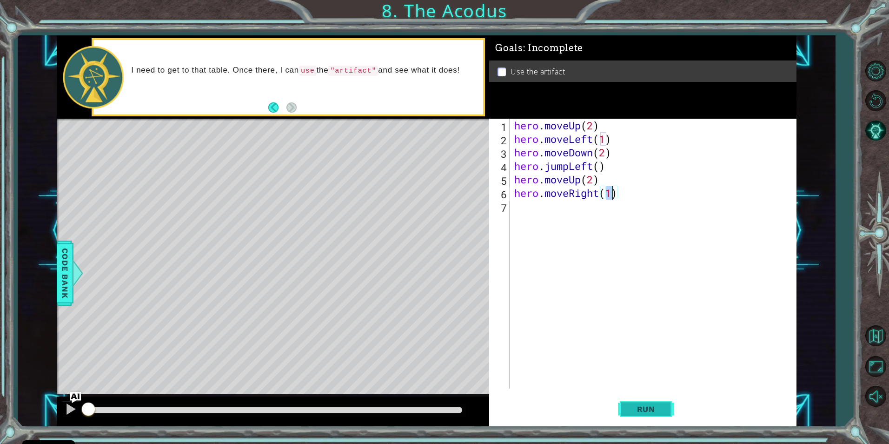
type textarea "hero.moveRight(1)"
click at [629, 405] on span "Run" at bounding box center [646, 408] width 37 height 9
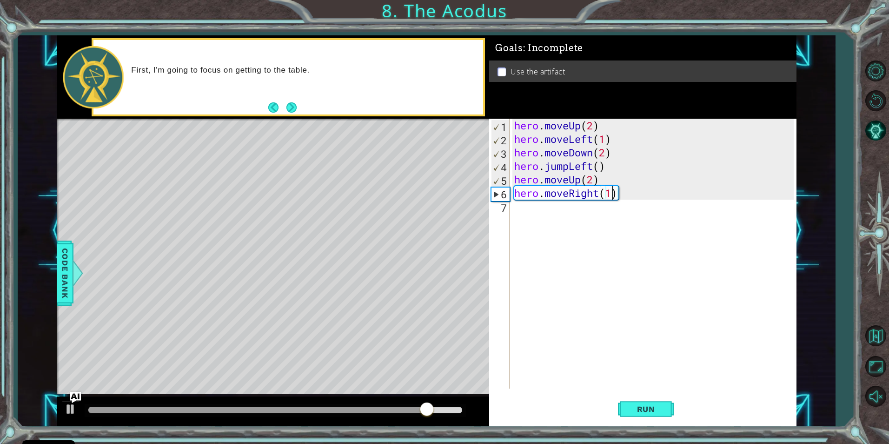
click at [511, 207] on div "hero.moveRight(1) 1 2 3 4 5 6 7 hero . moveUp ( 2 ) hero . moveLeft ( 1 ) hero …" at bounding box center [641, 254] width 304 height 270
click at [288, 106] on button "Next" at bounding box center [291, 107] width 10 height 10
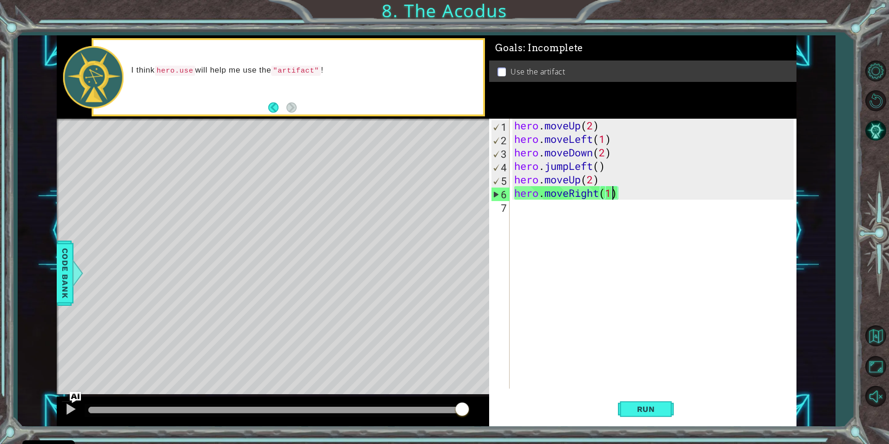
click at [535, 211] on div "hero . moveUp ( 2 ) hero . moveLeft ( 1 ) hero . moveDown ( 2 ) hero . jumpLeft…" at bounding box center [654, 267] width 285 height 297
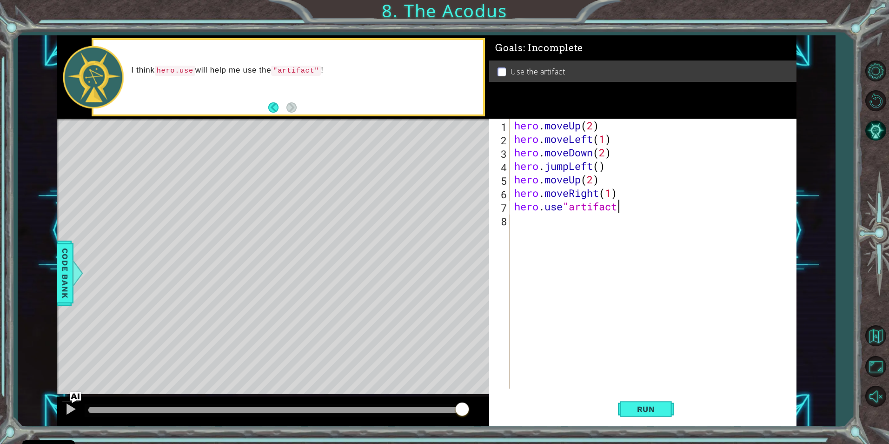
scroll to position [0, 5]
click at [626, 408] on button "Run" at bounding box center [646, 408] width 56 height 31
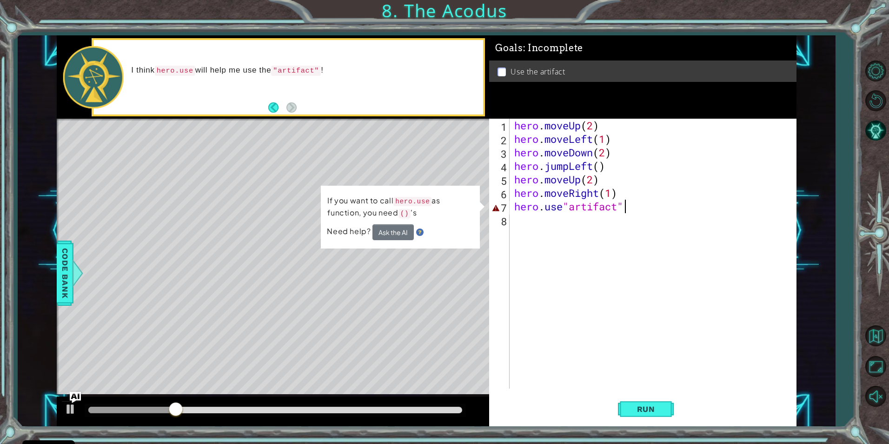
click at [563, 205] on div "hero . moveUp ( 2 ) hero . moveLeft ( 1 ) hero . moveDown ( 2 ) hero . jumpLeft…" at bounding box center [654, 267] width 285 height 297
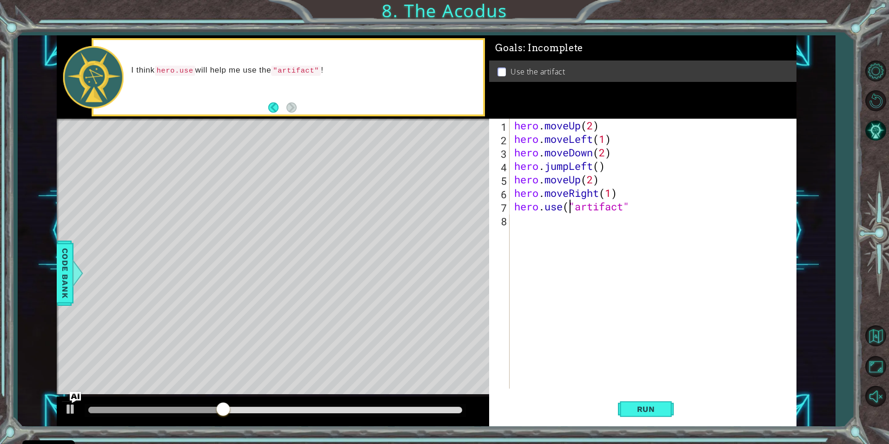
scroll to position [0, 3]
click at [637, 206] on div "hero . moveUp ( 2 ) hero . moveLeft ( 1 ) hero . moveDown ( 2 ) hero . jumpLeft…" at bounding box center [654, 267] width 285 height 297
type textarea "hero.use("artifact")"
click at [646, 403] on button "Run" at bounding box center [646, 408] width 56 height 31
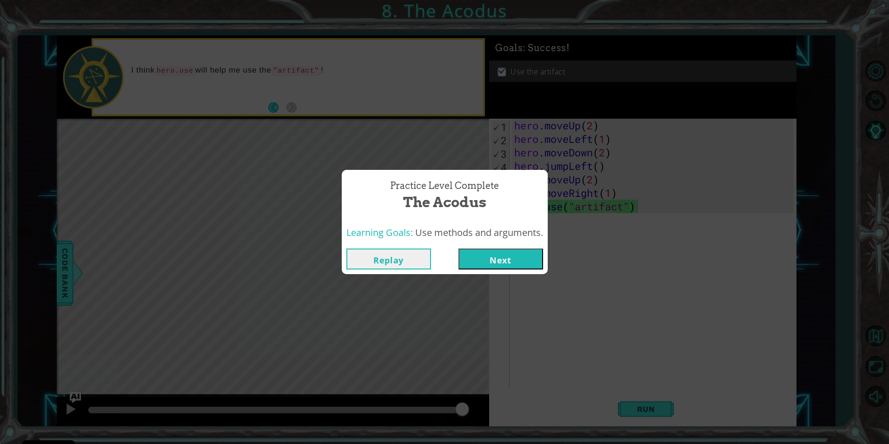
click at [484, 263] on button "Next" at bounding box center [500, 258] width 85 height 21
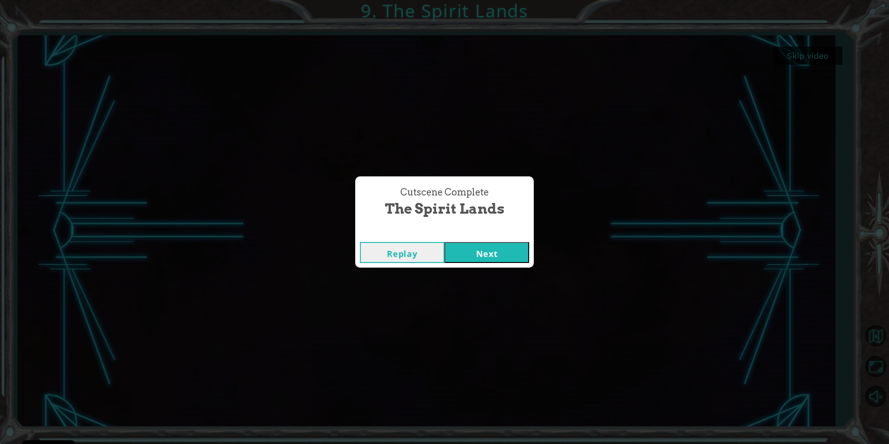
click at [475, 254] on button "Next" at bounding box center [486, 252] width 85 height 21
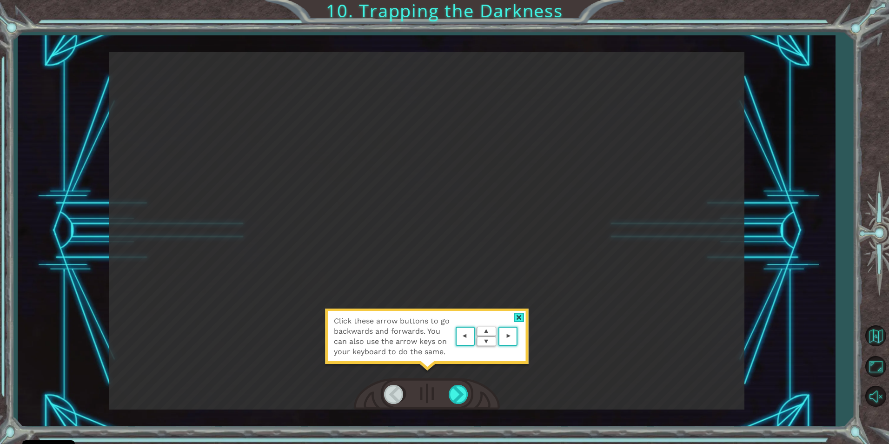
click at [520, 336] on area at bounding box center [520, 336] width 0 height 0
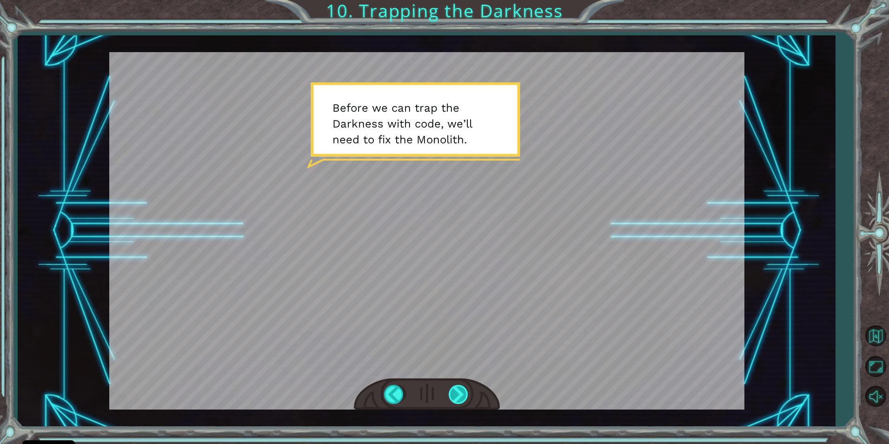
click at [456, 393] on div at bounding box center [459, 393] width 21 height 19
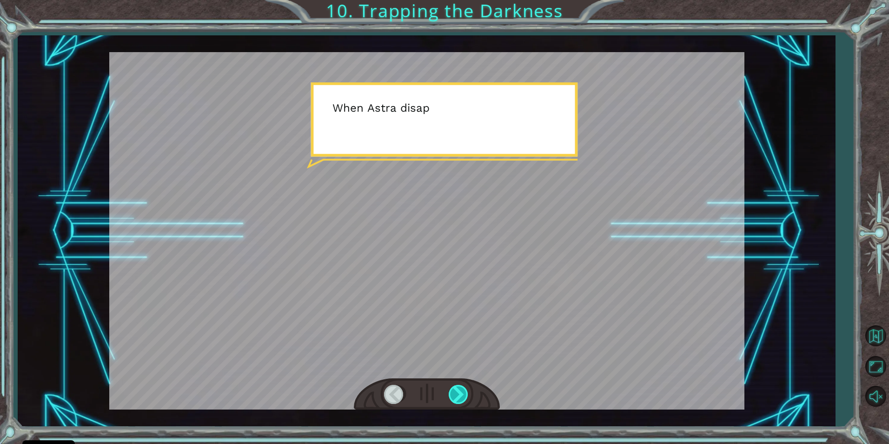
click at [456, 393] on div at bounding box center [459, 393] width 21 height 19
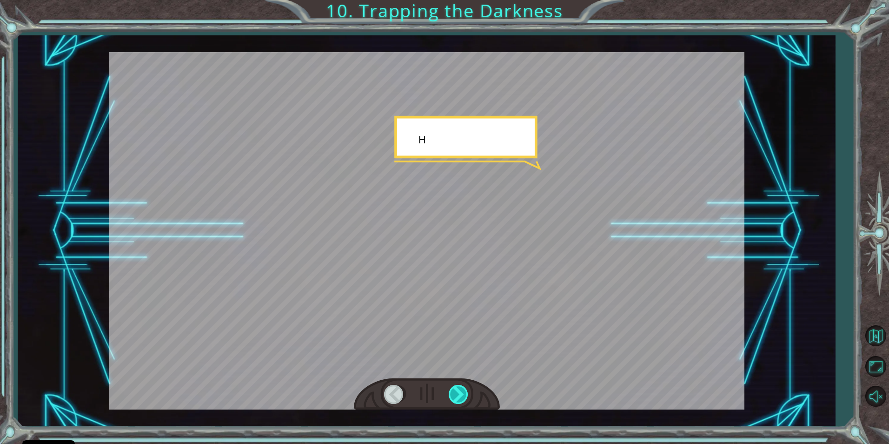
click at [456, 393] on div at bounding box center [459, 393] width 21 height 19
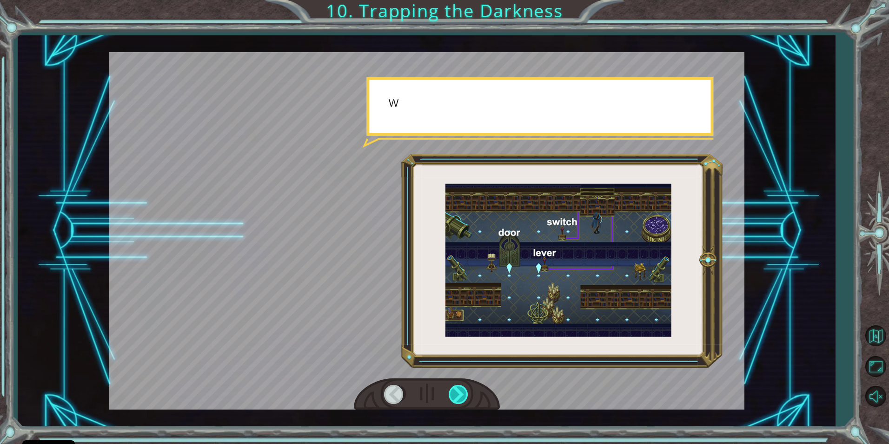
click at [456, 393] on div at bounding box center [459, 393] width 21 height 19
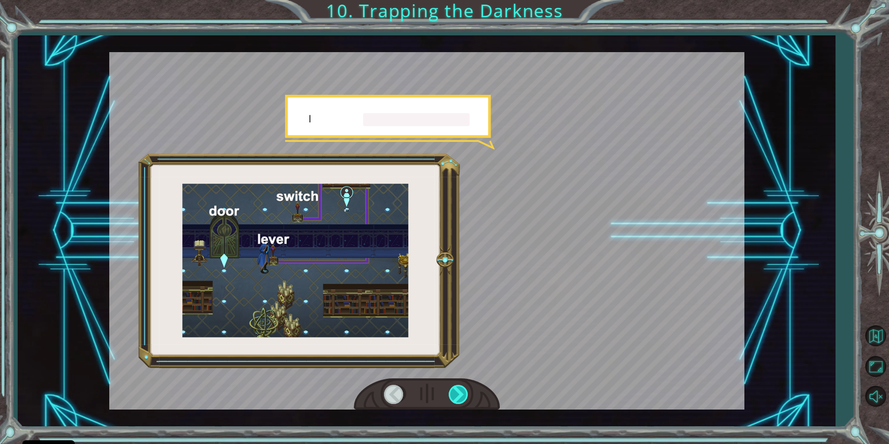
click at [456, 393] on div at bounding box center [459, 393] width 21 height 19
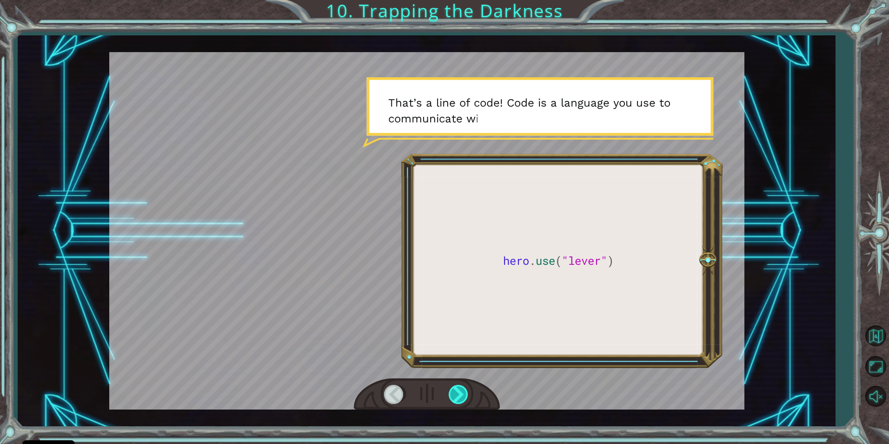
click at [458, 397] on div at bounding box center [459, 393] width 21 height 19
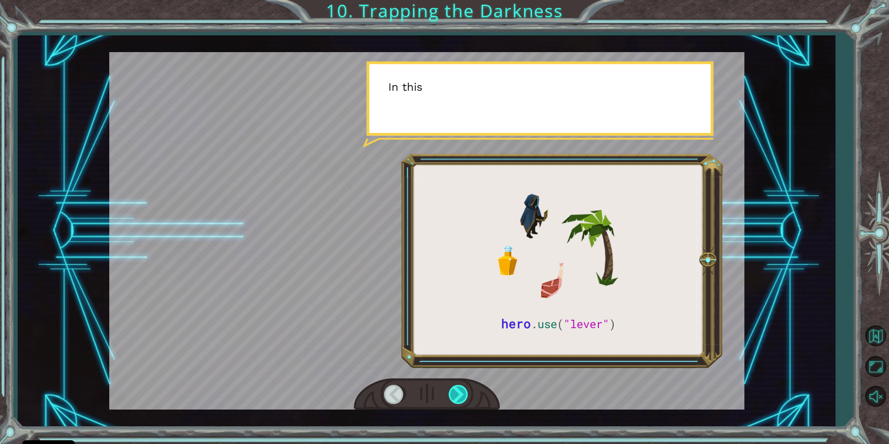
click at [459, 398] on div at bounding box center [459, 393] width 21 height 19
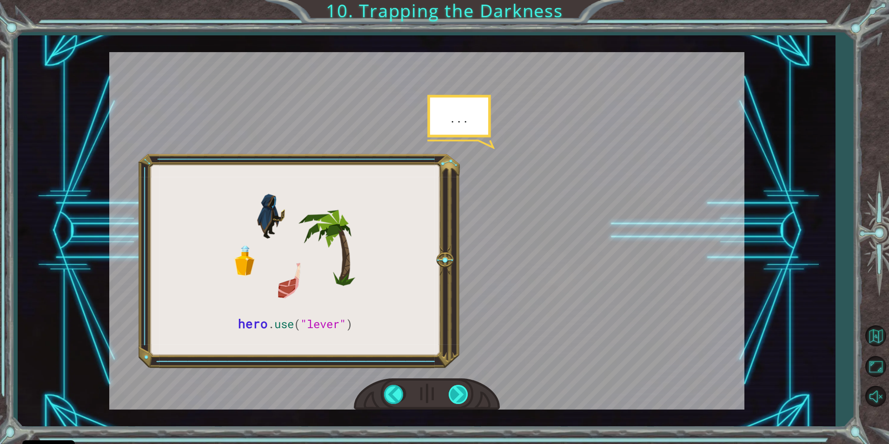
click at [461, 399] on div at bounding box center [459, 393] width 21 height 19
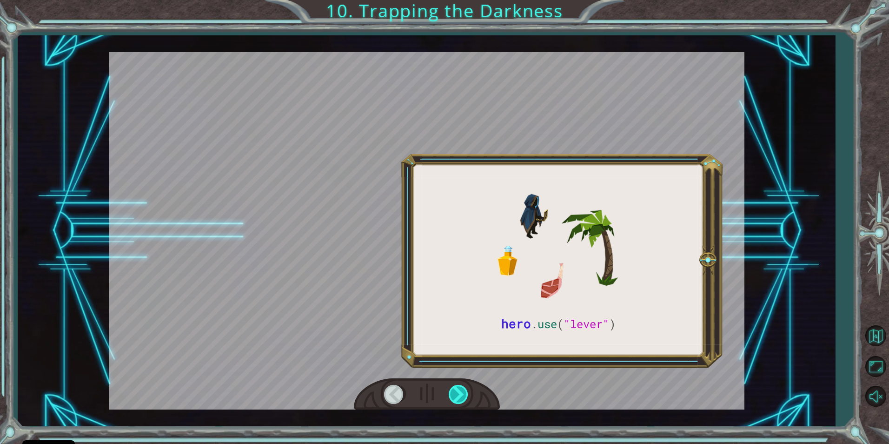
click at [465, 401] on div at bounding box center [459, 393] width 21 height 19
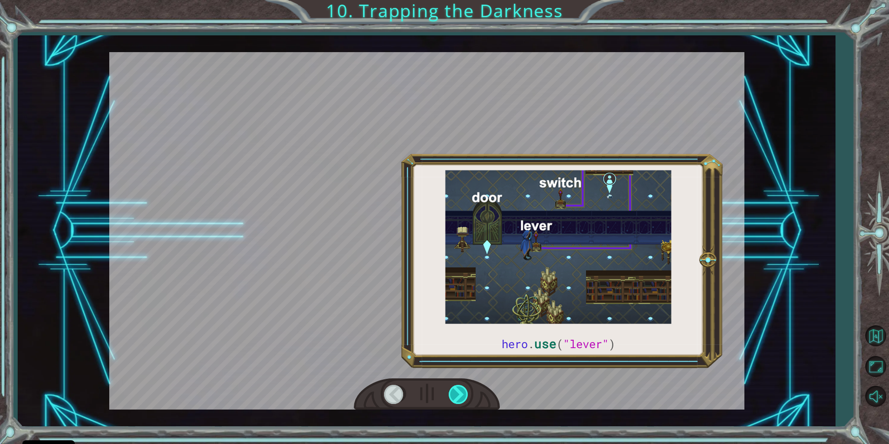
click at [465, 401] on div at bounding box center [459, 393] width 21 height 19
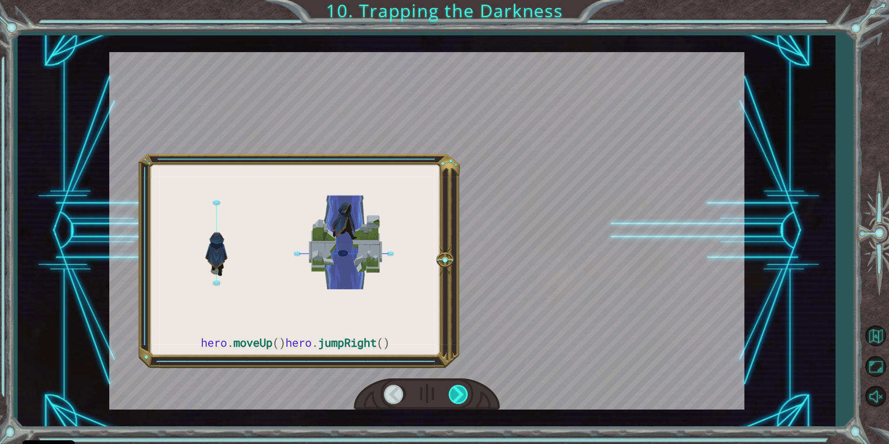
click at [465, 401] on div at bounding box center [459, 393] width 21 height 19
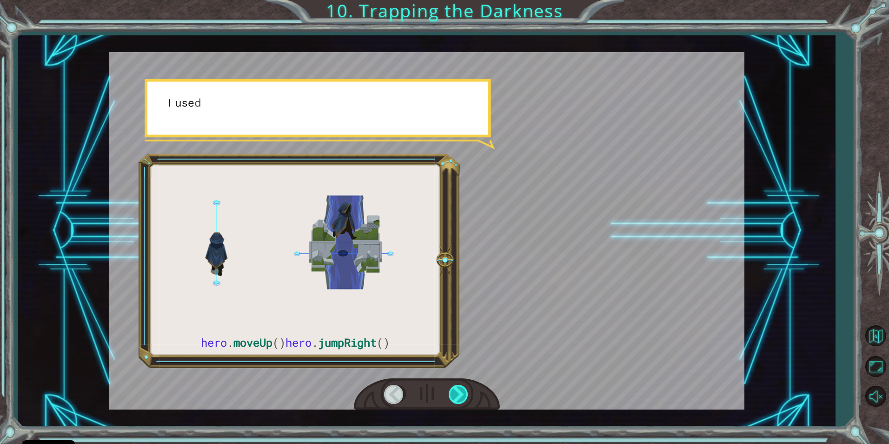
click at [465, 401] on div at bounding box center [459, 393] width 21 height 19
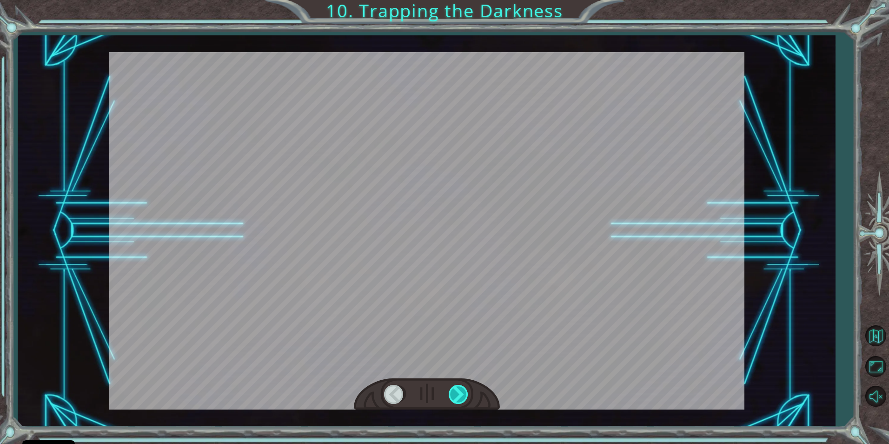
click at [465, 401] on div at bounding box center [459, 393] width 21 height 19
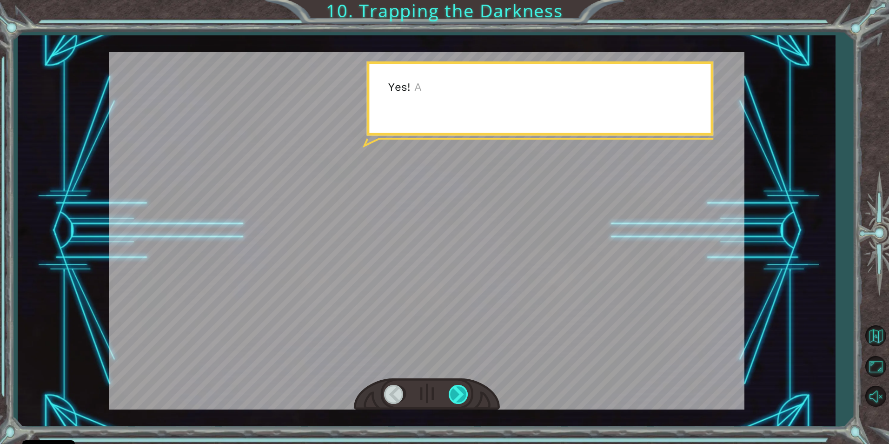
click at [465, 401] on div at bounding box center [459, 393] width 21 height 19
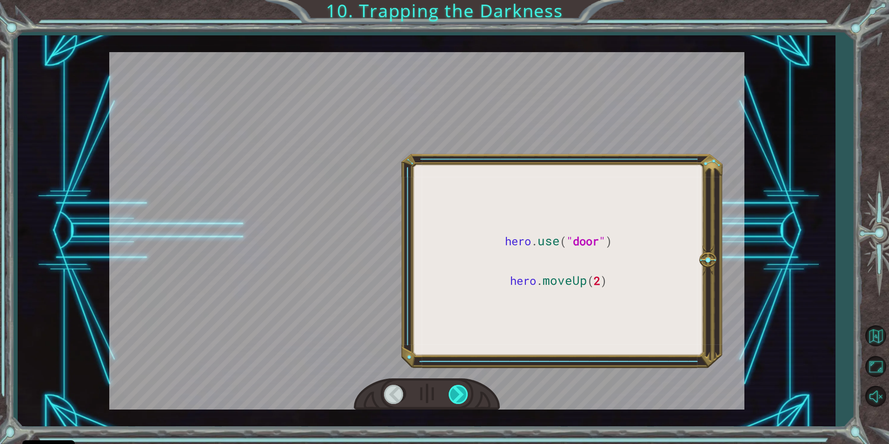
click at [465, 401] on div at bounding box center [459, 393] width 21 height 19
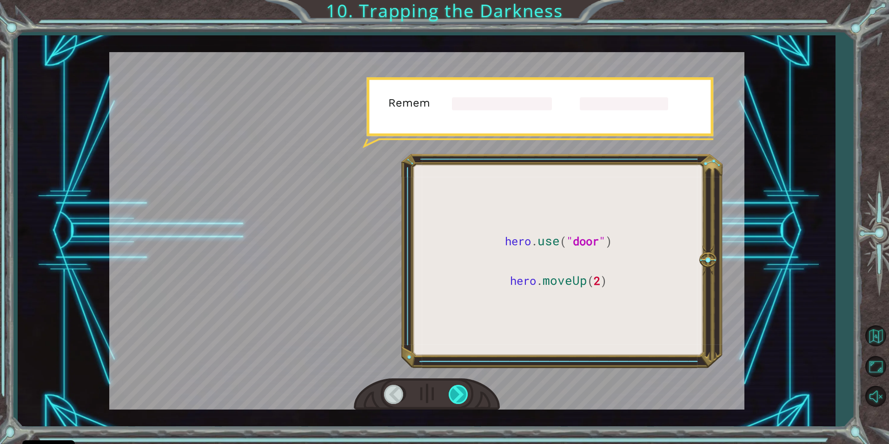
click at [465, 401] on div at bounding box center [459, 393] width 21 height 19
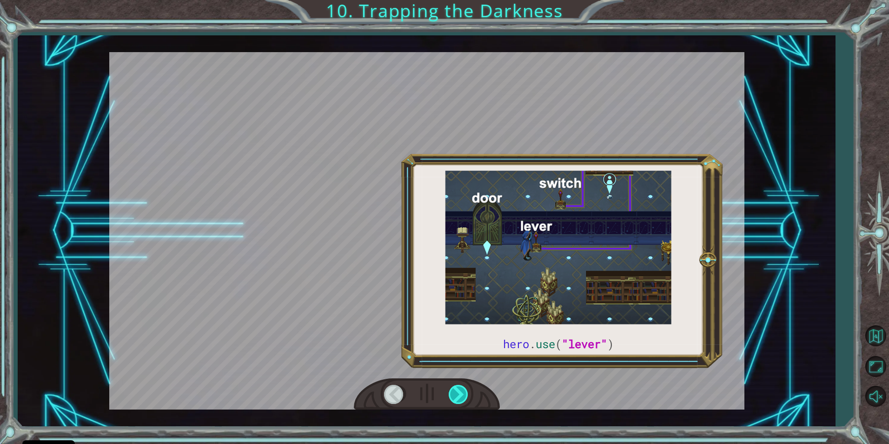
click at [465, 401] on div at bounding box center [459, 393] width 21 height 19
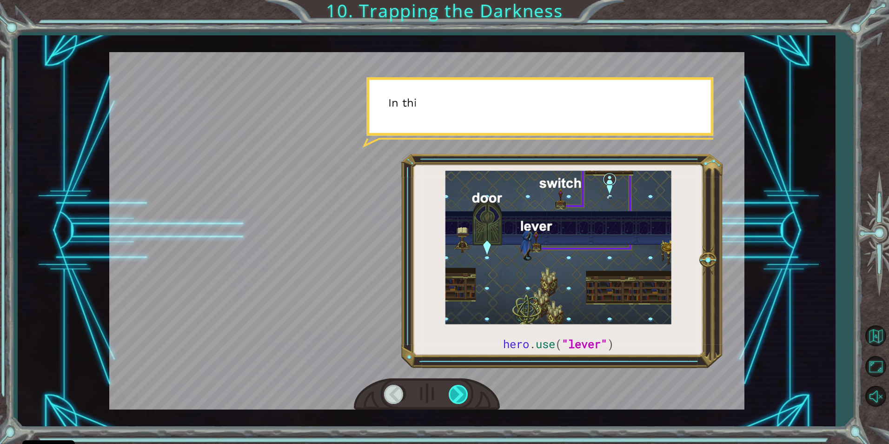
click at [465, 401] on div at bounding box center [459, 393] width 21 height 19
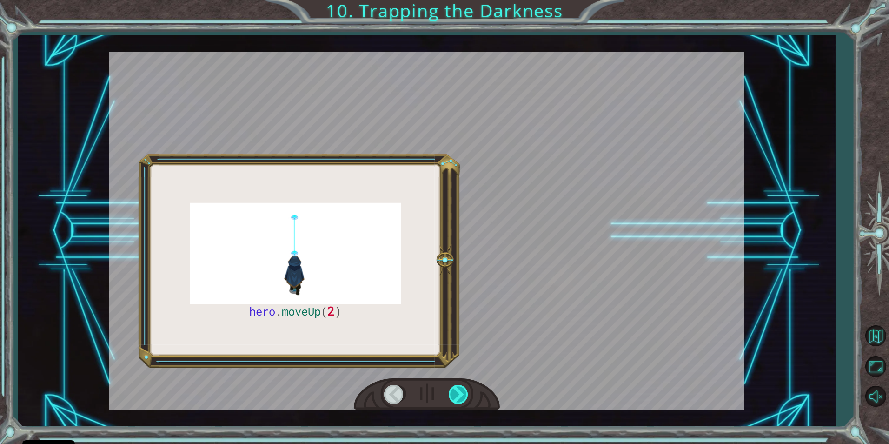
click at [465, 401] on div at bounding box center [459, 393] width 21 height 19
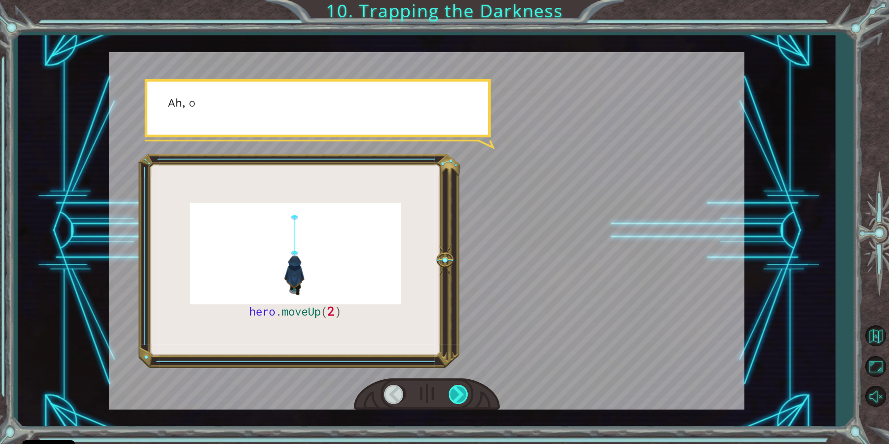
click at [465, 401] on div at bounding box center [459, 393] width 21 height 19
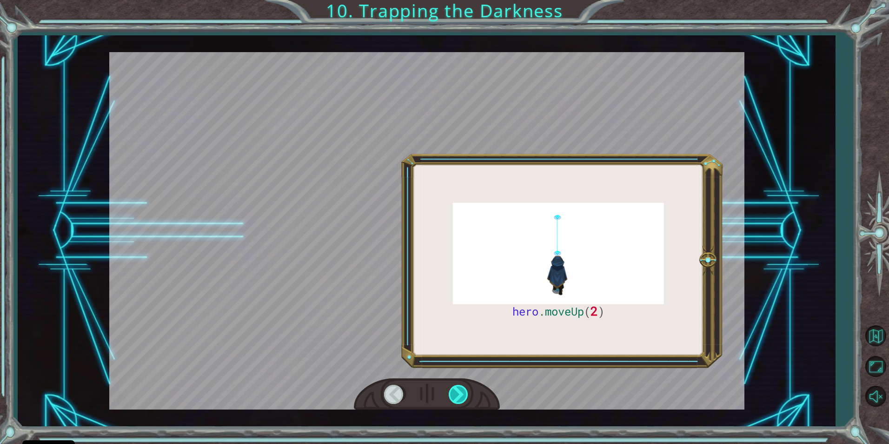
click at [465, 401] on div at bounding box center [459, 393] width 21 height 19
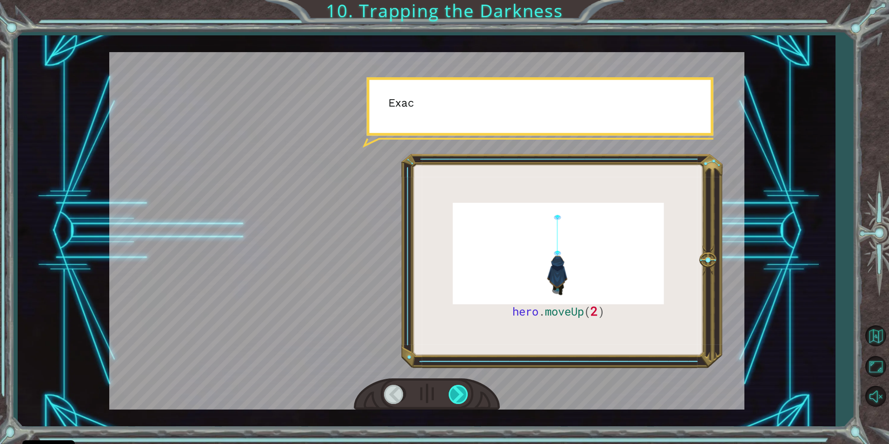
click at [465, 401] on div at bounding box center [459, 393] width 21 height 19
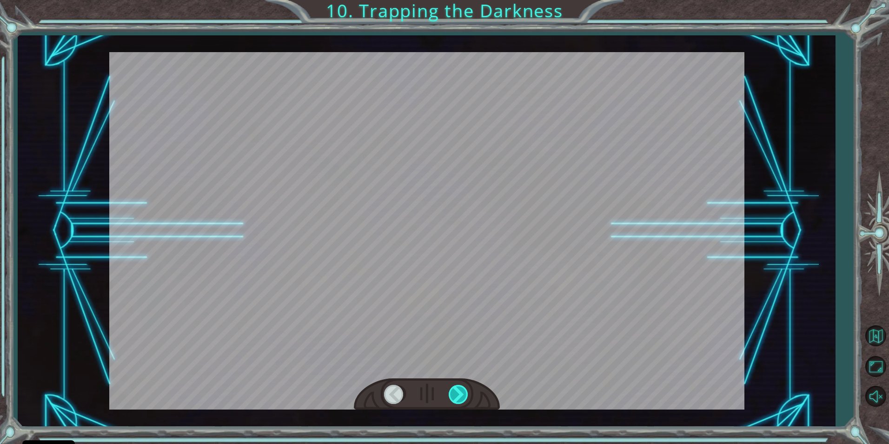
click at [465, 401] on div at bounding box center [459, 393] width 21 height 19
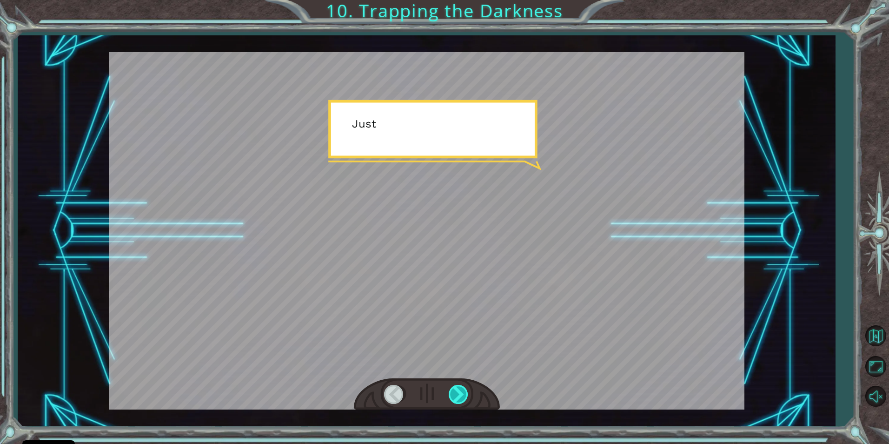
click at [465, 401] on div at bounding box center [459, 393] width 21 height 19
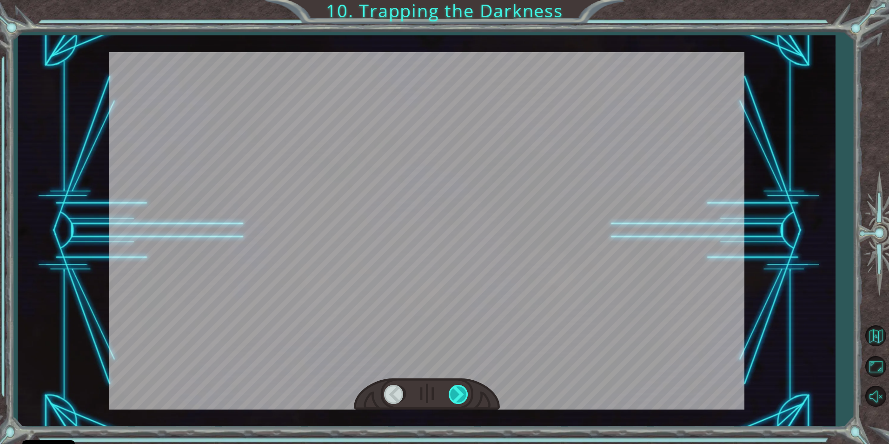
click at [465, 401] on div at bounding box center [459, 393] width 21 height 19
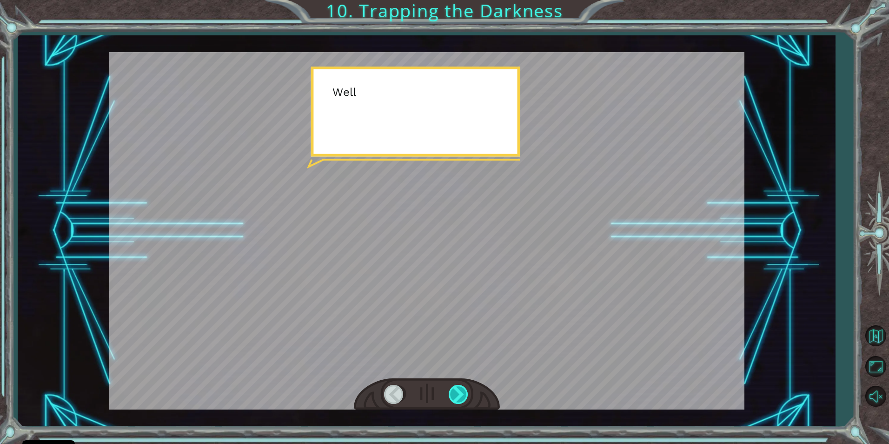
click at [465, 401] on div at bounding box center [459, 393] width 21 height 19
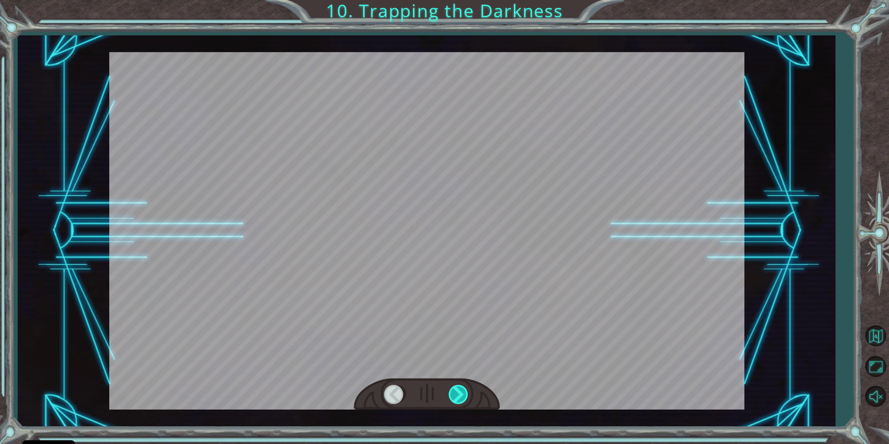
click at [465, 401] on div at bounding box center [459, 393] width 21 height 19
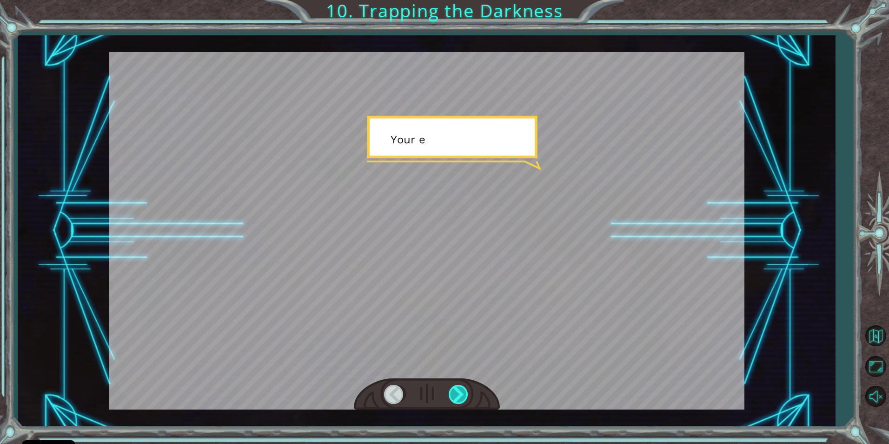
click at [465, 401] on div at bounding box center [459, 393] width 21 height 19
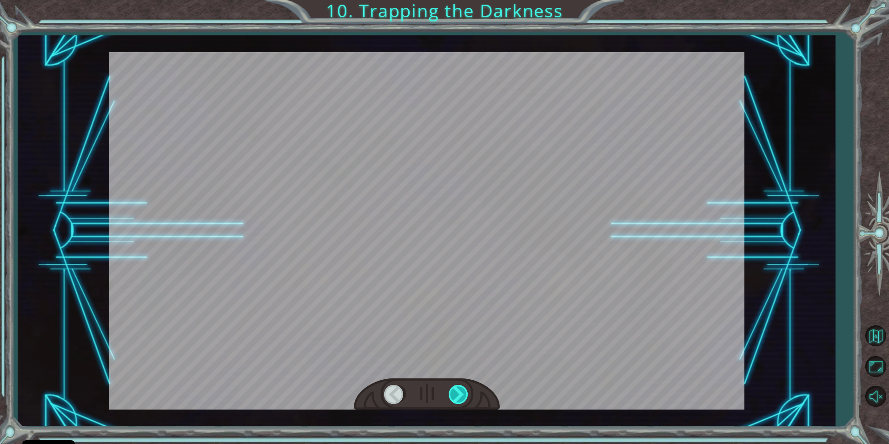
click at [465, 401] on div at bounding box center [459, 393] width 21 height 19
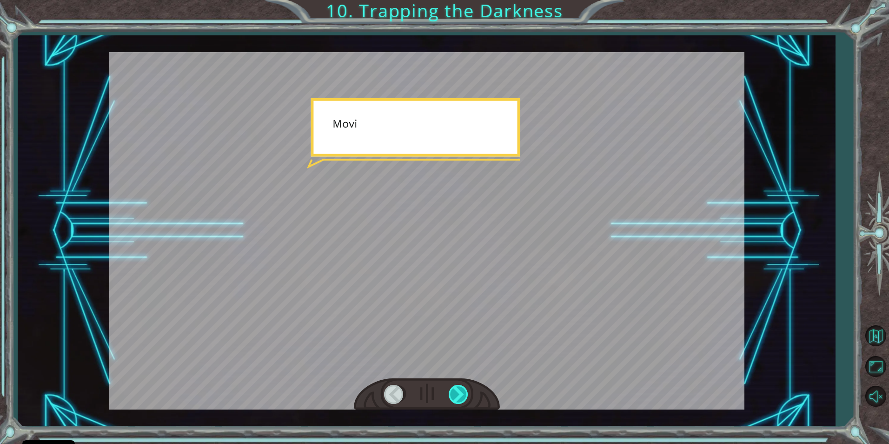
click at [465, 401] on div at bounding box center [459, 393] width 21 height 19
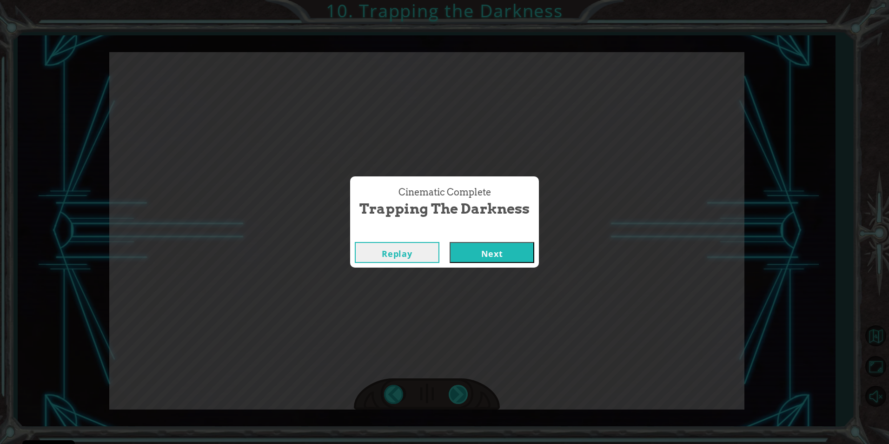
click at [465, 401] on div "Cinematic Complete Trapping the Darkness Replay Next" at bounding box center [444, 222] width 889 height 444
click at [476, 229] on div "Cinematic Complete" at bounding box center [444, 232] width 189 height 9
click at [470, 246] on button "Next" at bounding box center [492, 252] width 85 height 21
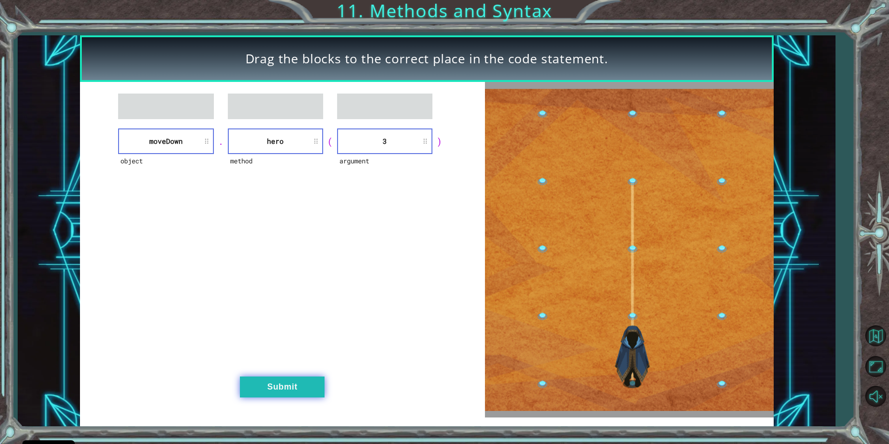
click at [271, 388] on button "Submit" at bounding box center [282, 386] width 85 height 21
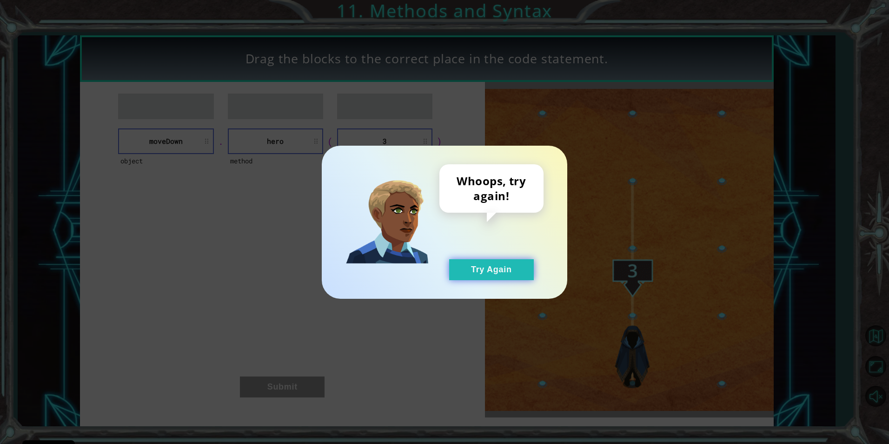
click at [455, 269] on button "Try Again" at bounding box center [491, 269] width 85 height 21
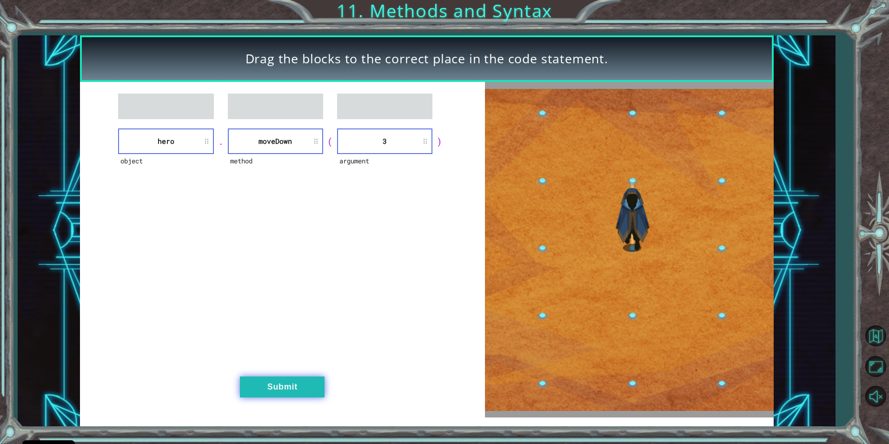
click at [306, 379] on button "Submit" at bounding box center [282, 386] width 85 height 21
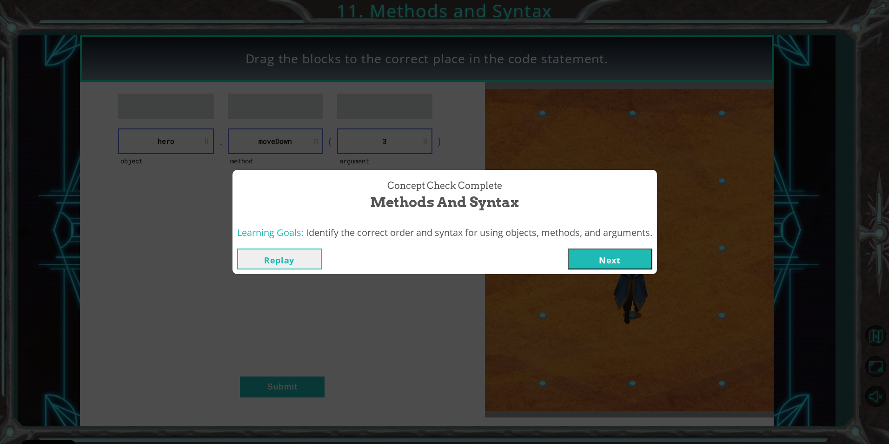
click at [591, 255] on button "Next" at bounding box center [610, 258] width 85 height 21
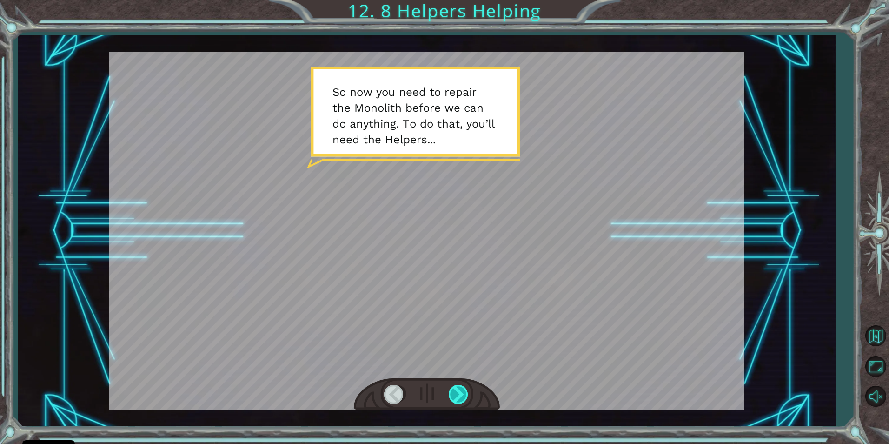
click at [454, 397] on div at bounding box center [459, 393] width 21 height 19
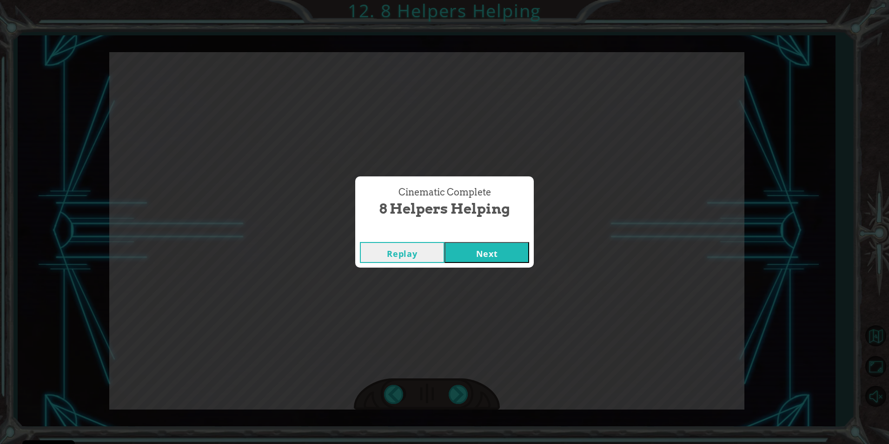
click at [499, 253] on button "Next" at bounding box center [486, 252] width 85 height 21
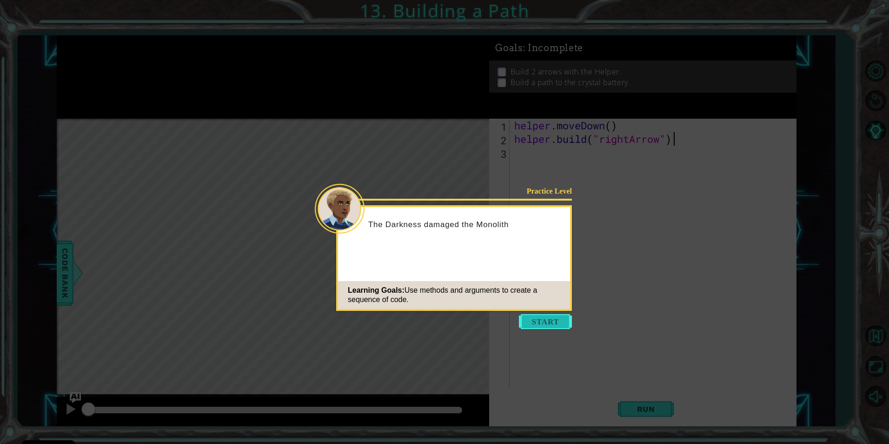
click at [540, 316] on button "Start" at bounding box center [545, 321] width 53 height 15
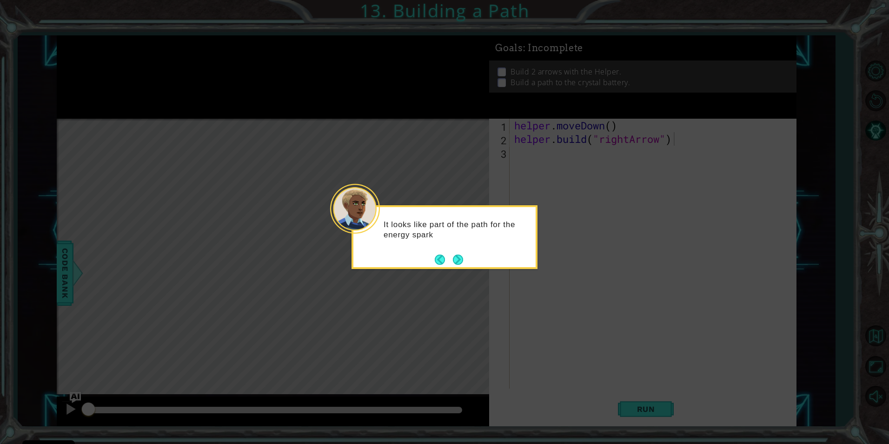
click at [462, 252] on footer at bounding box center [449, 259] width 28 height 14
click at [457, 262] on button "Next" at bounding box center [458, 260] width 10 height 10
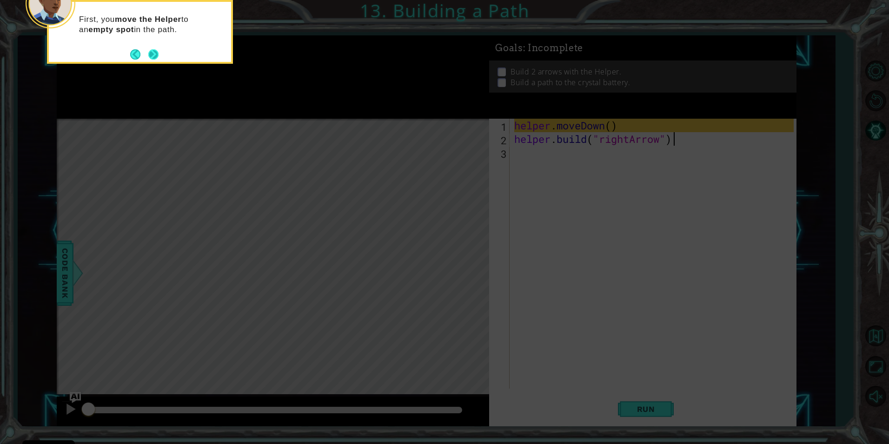
click at [154, 51] on button "Next" at bounding box center [153, 54] width 10 height 10
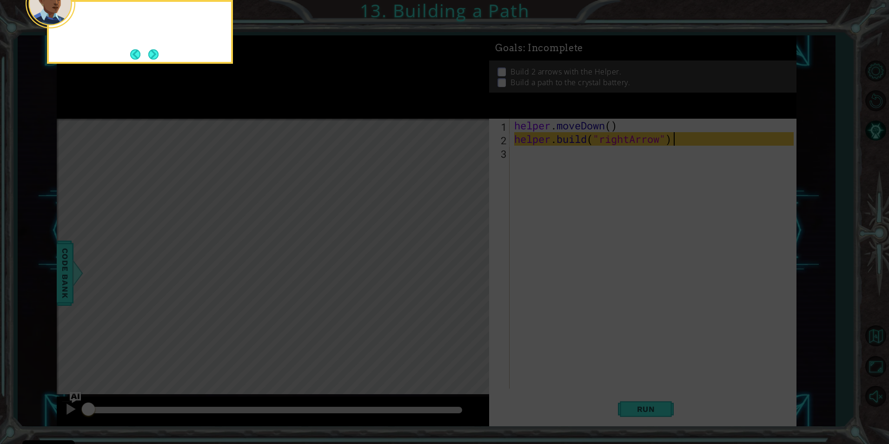
click at [154, 51] on button "Next" at bounding box center [153, 54] width 10 height 10
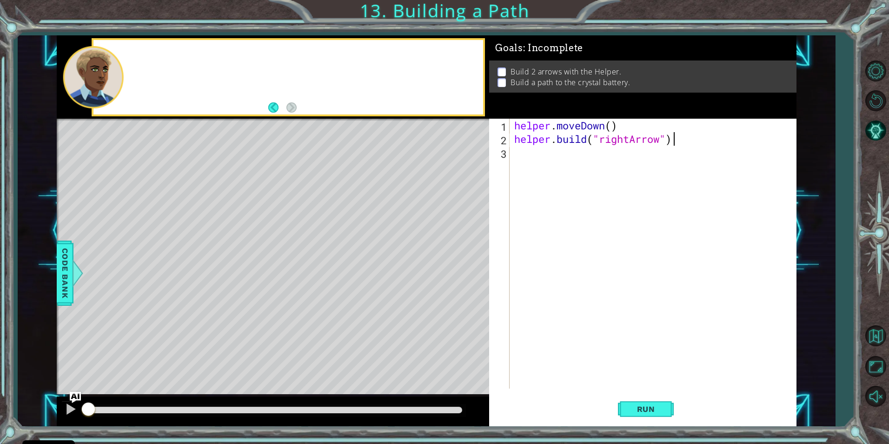
click at [154, 51] on div at bounding box center [288, 77] width 390 height 74
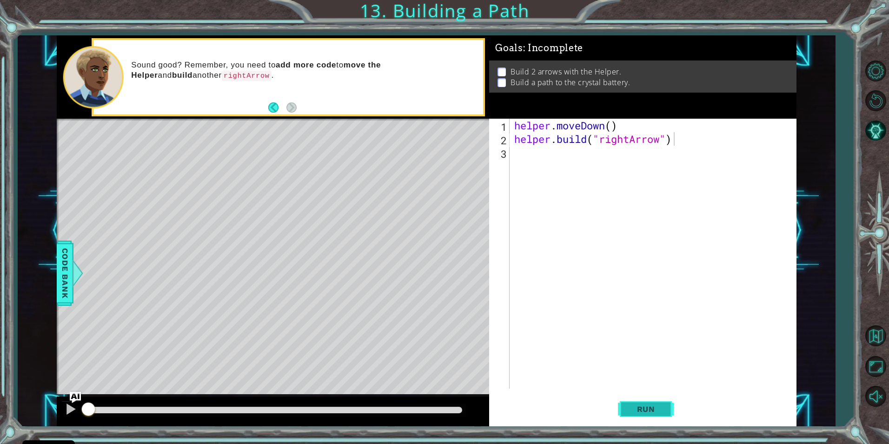
click at [643, 405] on span "Run" at bounding box center [646, 408] width 37 height 9
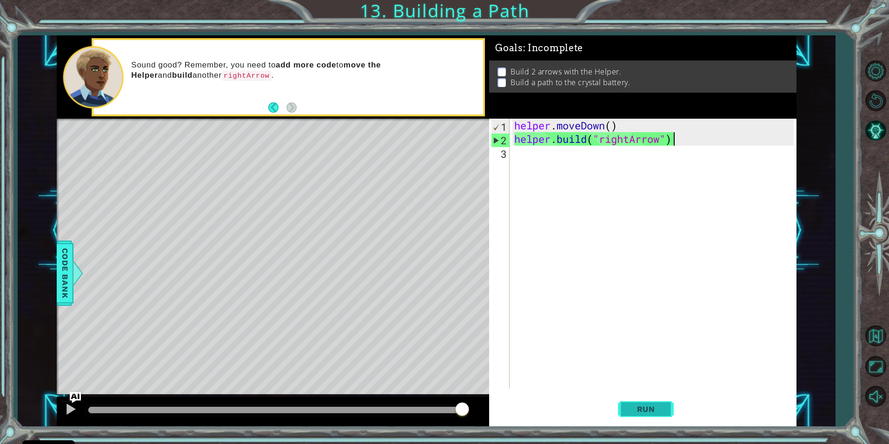
click at [654, 405] on span "Run" at bounding box center [646, 408] width 37 height 9
click at [550, 155] on div "helper . moveDown ( ) helper . build ( "rightArrow" )" at bounding box center [654, 267] width 285 height 297
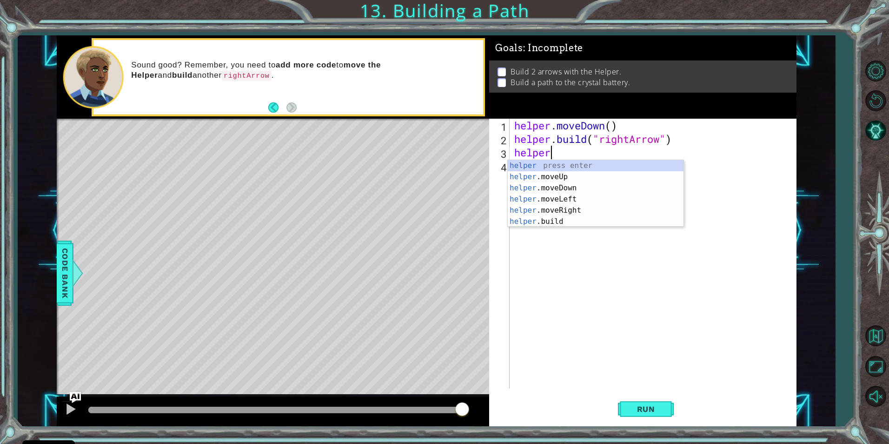
scroll to position [0, 1]
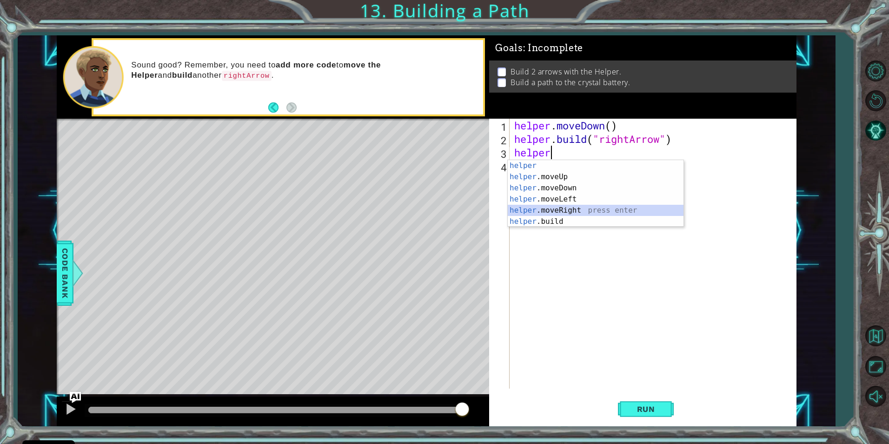
click at [546, 212] on div "helper press enter helper .moveUp press enter helper .moveDown press enter help…" at bounding box center [596, 204] width 176 height 89
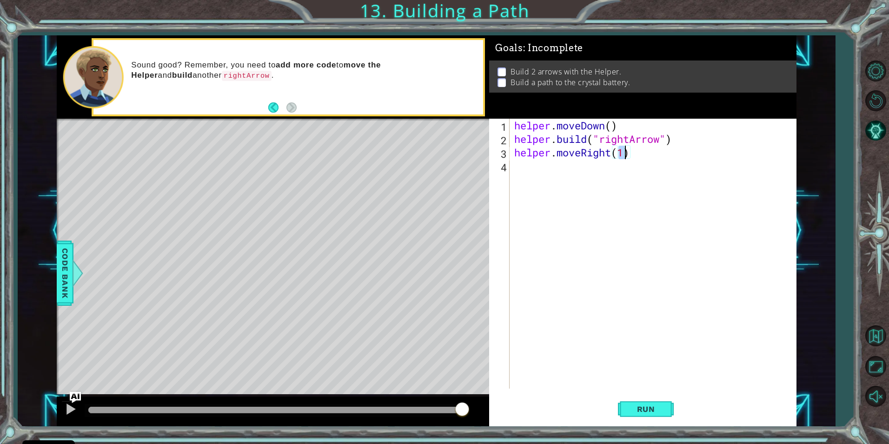
type textarea "helper.moveRight(3)"
click at [537, 171] on div "helper . moveDown ( ) helper . build ( "rightArrow" ) helper . moveRight ( 3 )" at bounding box center [654, 267] width 285 height 297
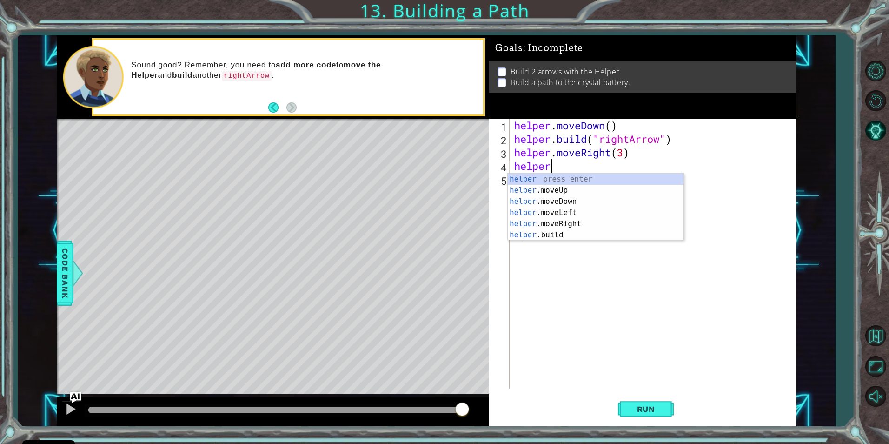
scroll to position [0, 1]
click at [597, 232] on div "helper press enter helper .moveUp press enter helper .moveDown press enter help…" at bounding box center [596, 217] width 176 height 89
type textarea "[DOMAIN_NAME]("rightArrow")"
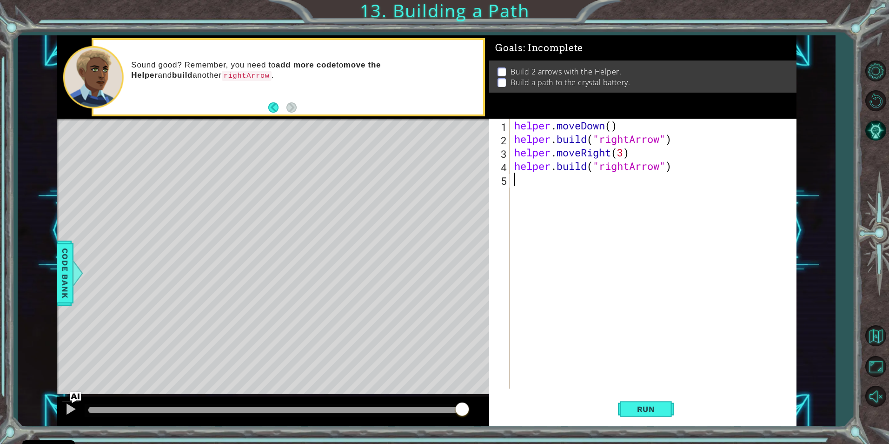
click at [523, 186] on div "helper . moveDown ( ) helper . build ( "rightArrow" ) helper . moveRight ( 3 ) …" at bounding box center [654, 267] width 285 height 297
click at [657, 416] on button "Run" at bounding box center [646, 408] width 56 height 31
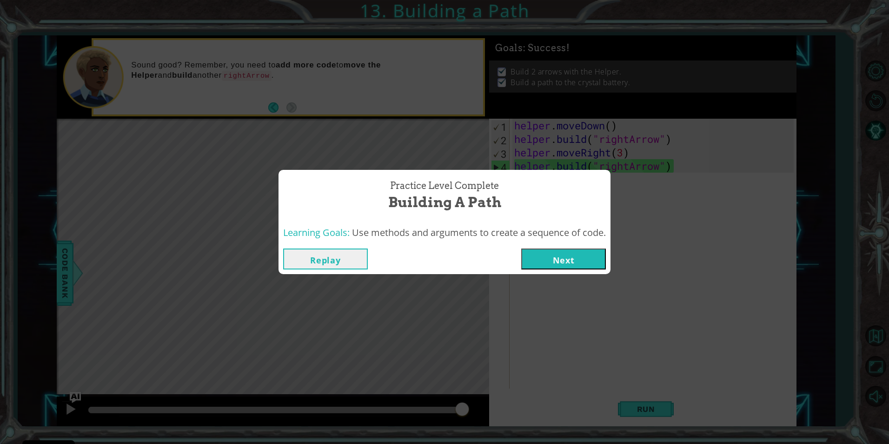
click at [558, 262] on button "Next" at bounding box center [563, 258] width 85 height 21
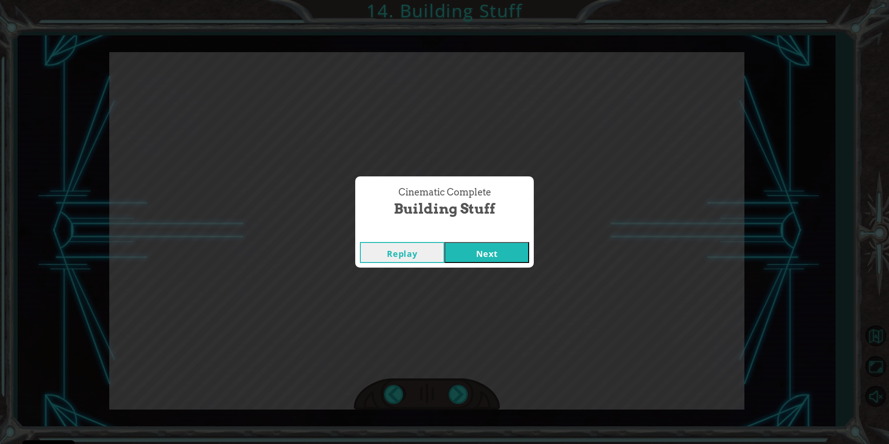
click at [460, 247] on button "Next" at bounding box center [486, 252] width 85 height 21
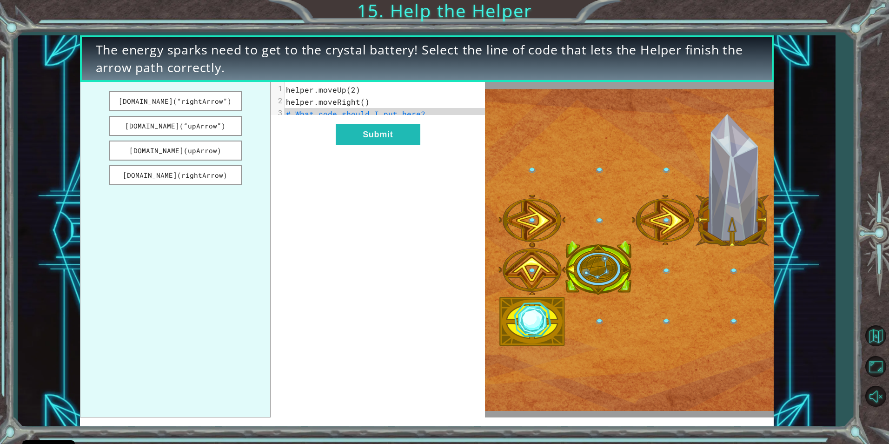
drag, startPoint x: 152, startPoint y: 131, endPoint x: 255, endPoint y: 159, distance: 106.5
click at [260, 167] on ul "[DOMAIN_NAME](“rightArrow”) [DOMAIN_NAME](“upArrow”) [DOMAIN_NAME](upArrow) [DO…" at bounding box center [175, 249] width 191 height 335
click at [191, 122] on button "[DOMAIN_NAME](“upArrow”)" at bounding box center [175, 126] width 133 height 20
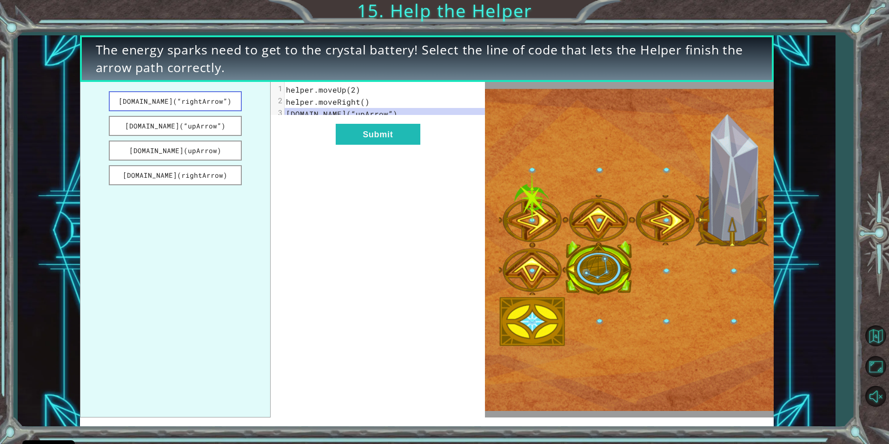
click at [196, 98] on button "[DOMAIN_NAME](“rightArrow”)" at bounding box center [175, 101] width 133 height 20
click at [357, 139] on button "Submit" at bounding box center [378, 134] width 85 height 21
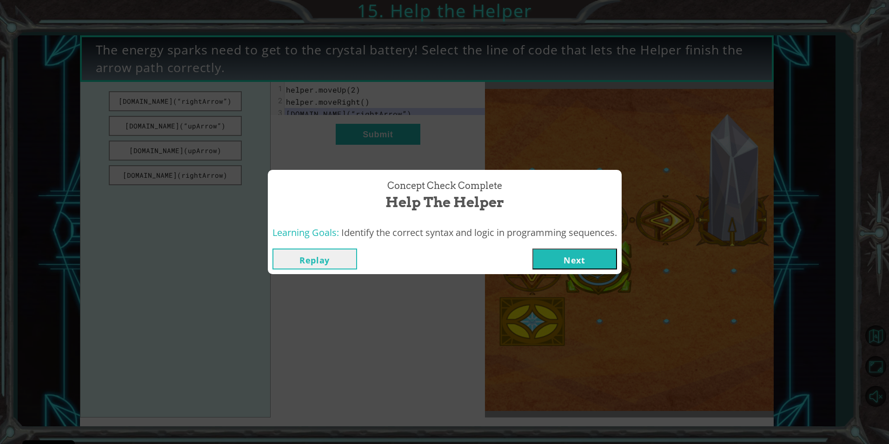
click at [563, 263] on button "Next" at bounding box center [574, 258] width 85 height 21
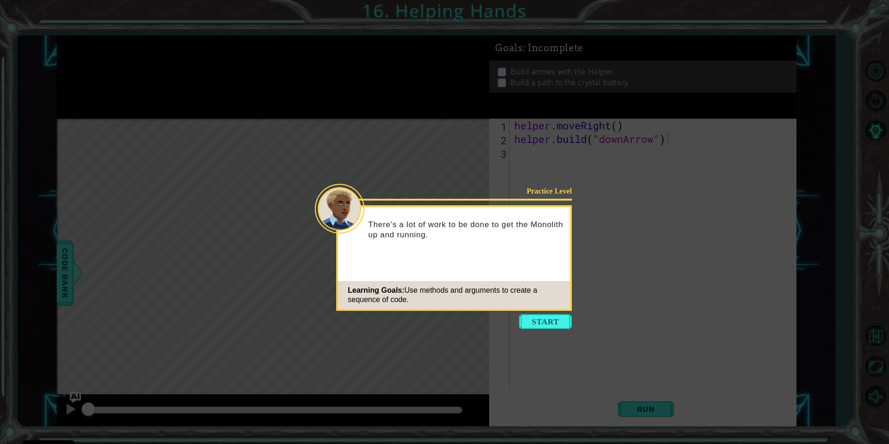
click at [530, 309] on div "Practice Level There's a lot of work to be done to get the Monolith up and runn…" at bounding box center [454, 258] width 236 height 106
click at [539, 317] on button "Start" at bounding box center [545, 321] width 53 height 15
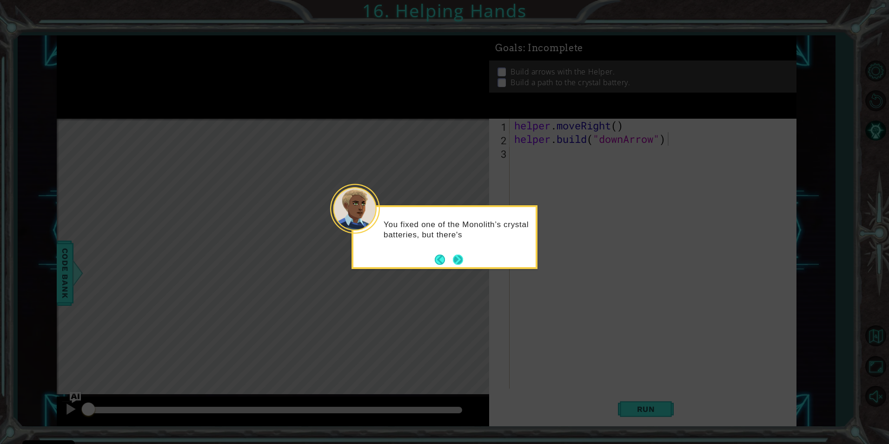
click at [460, 253] on footer at bounding box center [449, 259] width 28 height 14
click at [456, 256] on button "Next" at bounding box center [458, 260] width 10 height 10
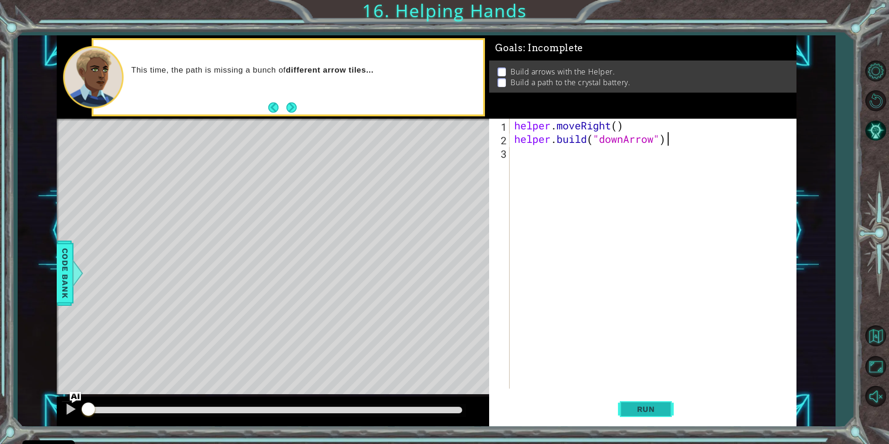
click at [629, 416] on button "Run" at bounding box center [646, 408] width 56 height 31
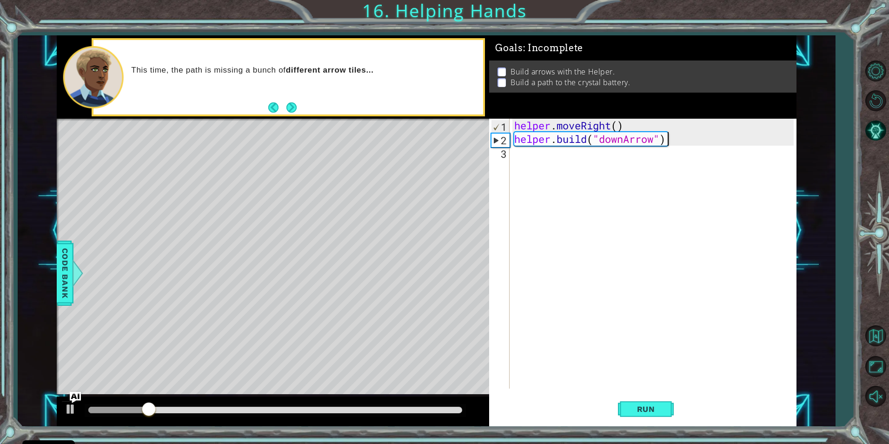
click at [517, 159] on div "helper . moveRight ( ) helper . build ( "downArrow" )" at bounding box center [654, 267] width 285 height 297
click at [520, 154] on div "helper . moveRight ( ) helper . build ( "downArrow" )" at bounding box center [654, 267] width 285 height 297
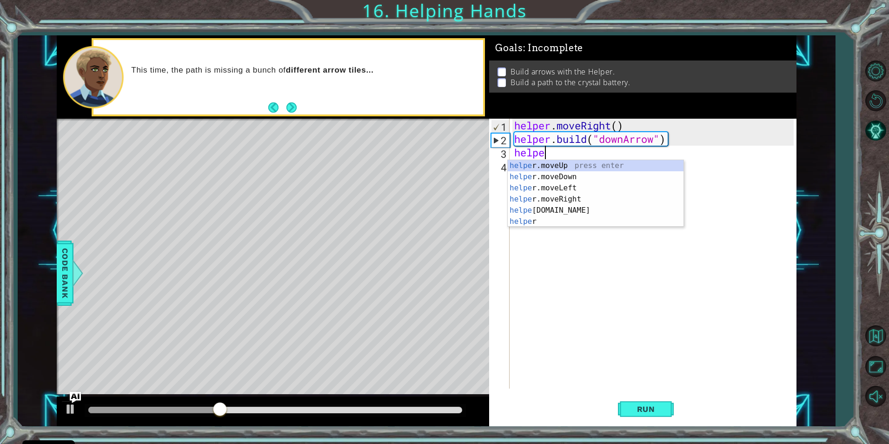
scroll to position [0, 1]
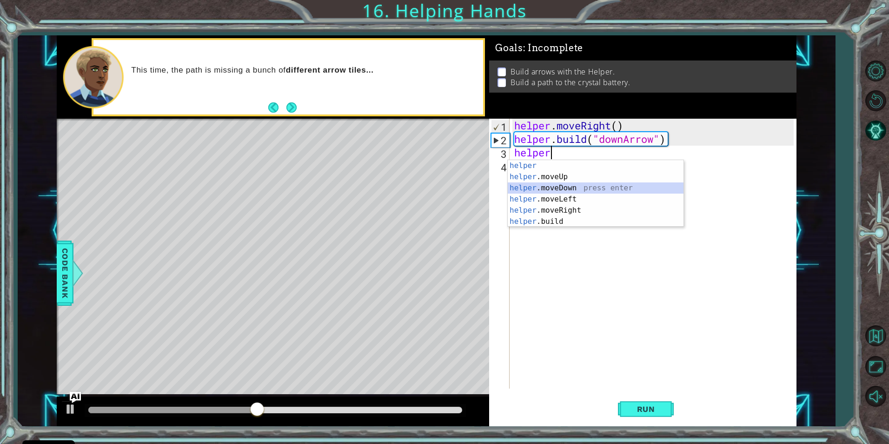
click at [562, 183] on div "helper press enter helper .moveUp press enter helper .moveDown press enter help…" at bounding box center [596, 204] width 176 height 89
type textarea "helper.moveDown(1)"
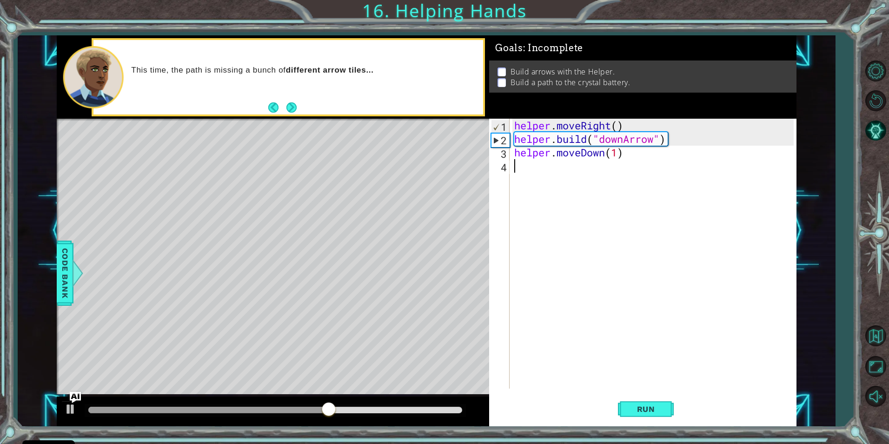
click at [548, 163] on div "helper . moveRight ( ) helper . build ( "downArrow" ) helper . moveDown ( 1 )" at bounding box center [654, 267] width 285 height 297
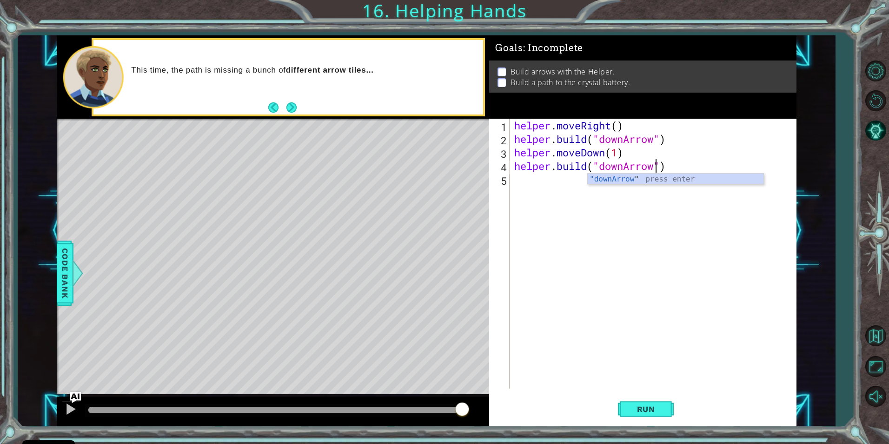
scroll to position [0, 7]
type textarea "[DOMAIN_NAME]("downArrow")"
click at [649, 404] on span "Run" at bounding box center [646, 408] width 37 height 9
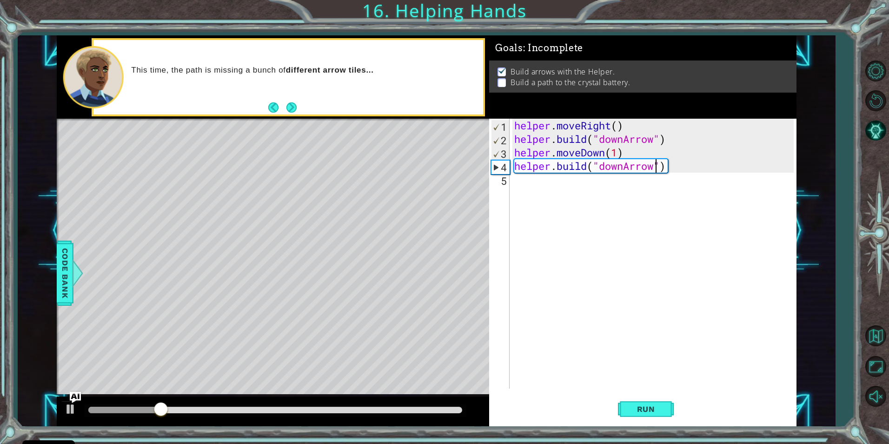
click at [584, 179] on div "helper . moveRight ( ) helper . build ( "downArrow" ) helper . moveDown ( 1 ) h…" at bounding box center [654, 267] width 285 height 297
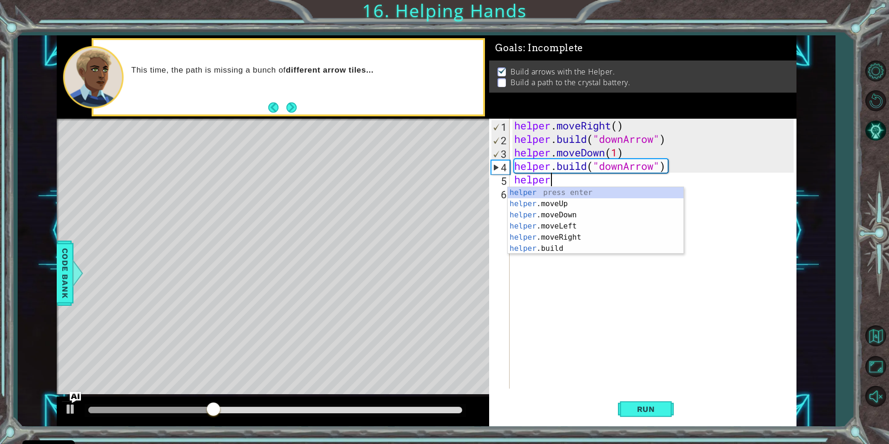
scroll to position [0, 1]
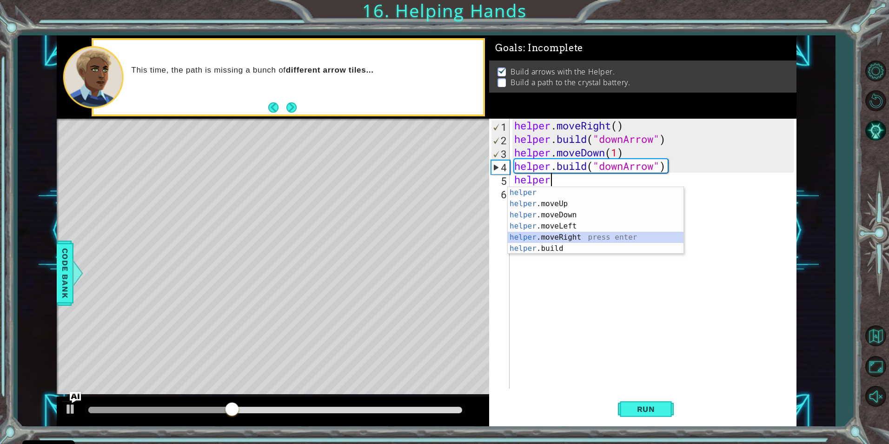
click at [559, 233] on div "helper press enter helper .moveUp press enter helper .moveDown press enter help…" at bounding box center [596, 231] width 176 height 89
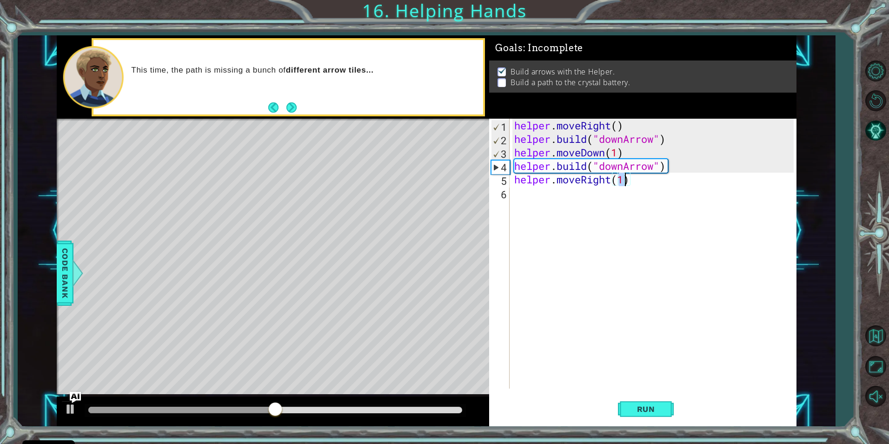
type textarea "helper.moveRight(2)"
click at [543, 190] on div "helper . moveRight ( ) helper . build ( "downArrow" ) helper . moveDown ( 1 ) h…" at bounding box center [654, 267] width 285 height 297
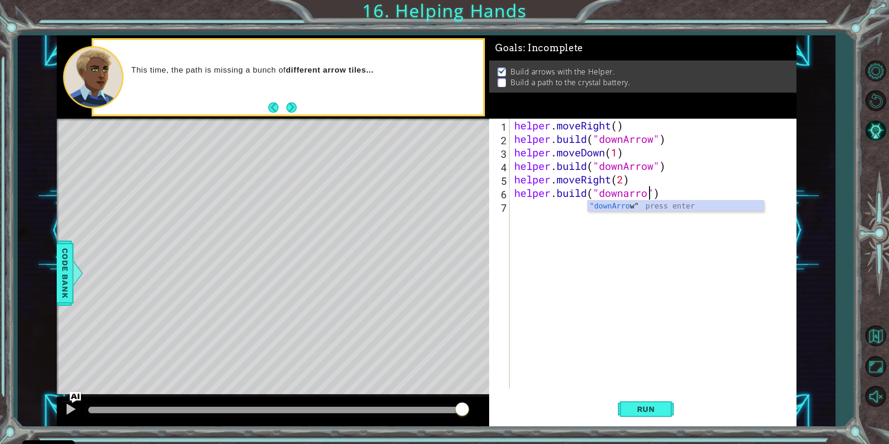
scroll to position [0, 7]
click at [661, 407] on span "Run" at bounding box center [646, 408] width 37 height 9
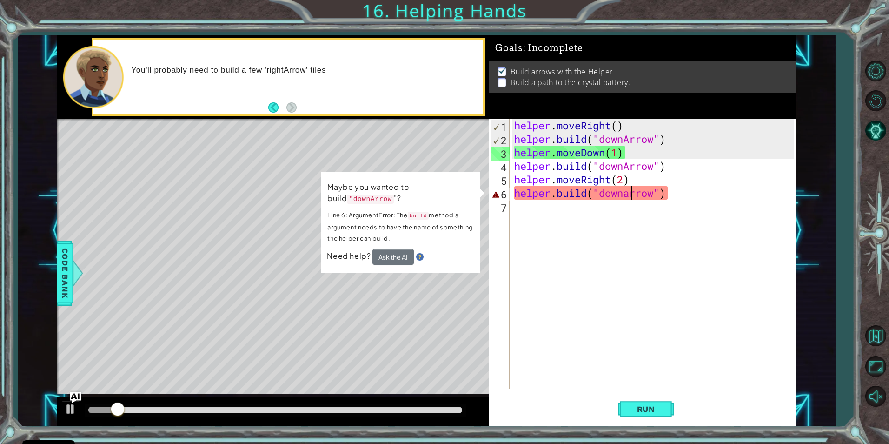
click at [631, 193] on div "helper . moveRight ( ) helper . build ( "downArrow" ) helper . moveDown ( 1 ) h…" at bounding box center [654, 267] width 285 height 297
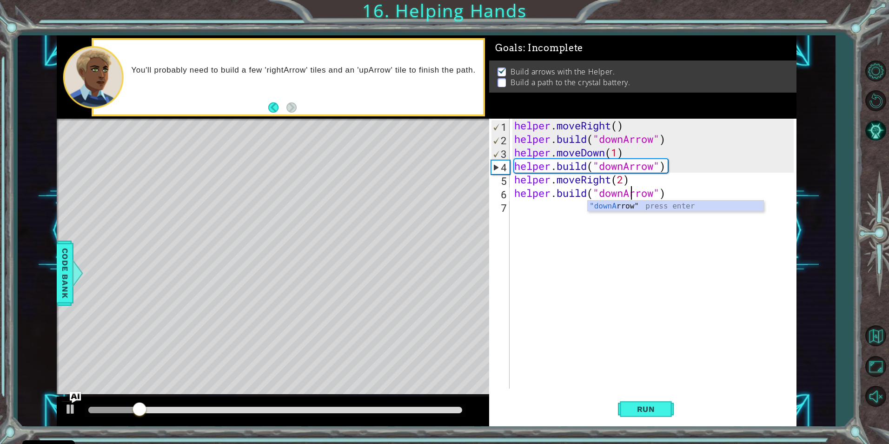
scroll to position [0, 6]
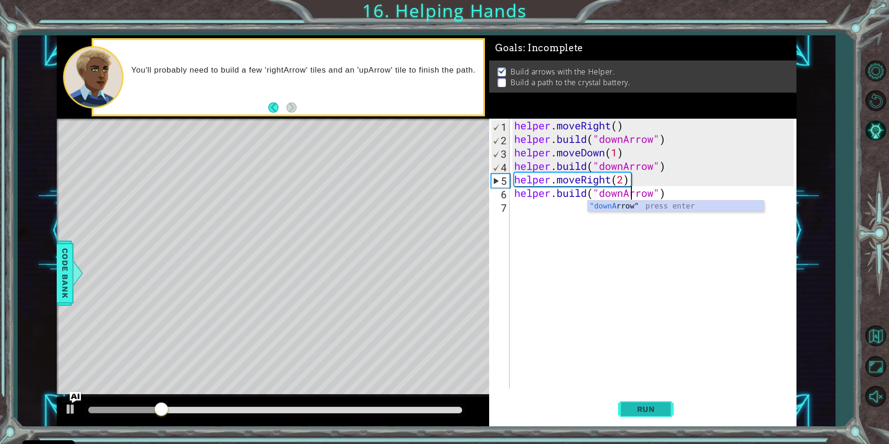
click at [650, 415] on button "Run" at bounding box center [646, 408] width 56 height 31
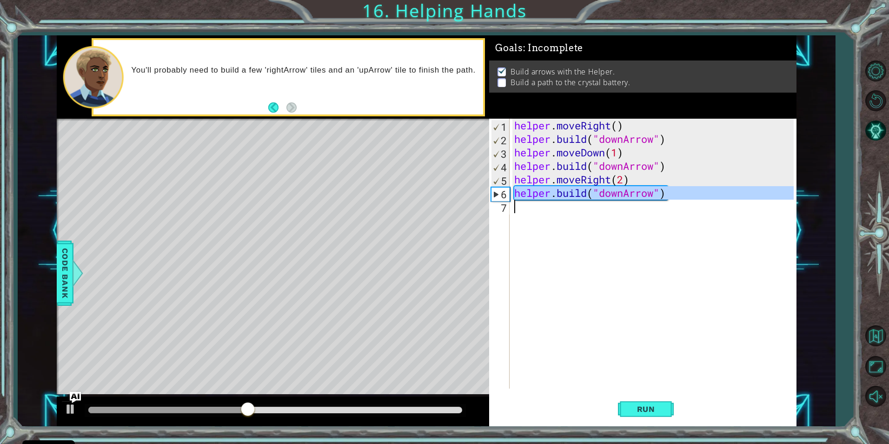
drag, startPoint x: 513, startPoint y: 189, endPoint x: 644, endPoint y: 210, distance: 132.2
click at [644, 210] on div "helper . moveRight ( ) helper . build ( "downArrow" ) helper . moveDown ( 1 ) h…" at bounding box center [654, 267] width 285 height 297
type textarea "[DOMAIN_NAME]("downArrow")"
click at [671, 202] on div "helper . moveRight ( ) helper . build ( "downArrow" ) helper . moveDown ( 1 ) h…" at bounding box center [652, 254] width 281 height 270
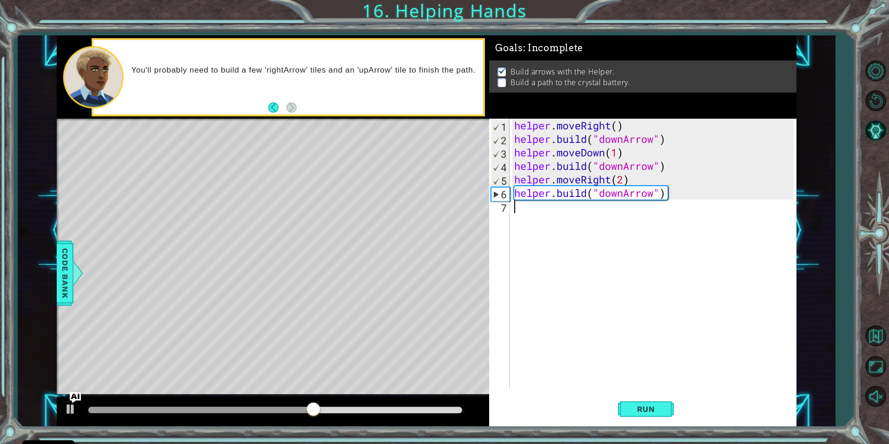
scroll to position [0, 0]
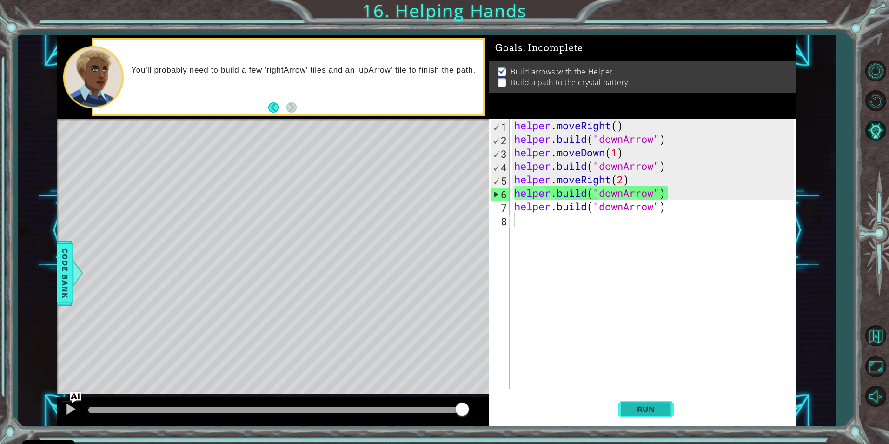
click at [661, 400] on button "Run" at bounding box center [646, 408] width 56 height 31
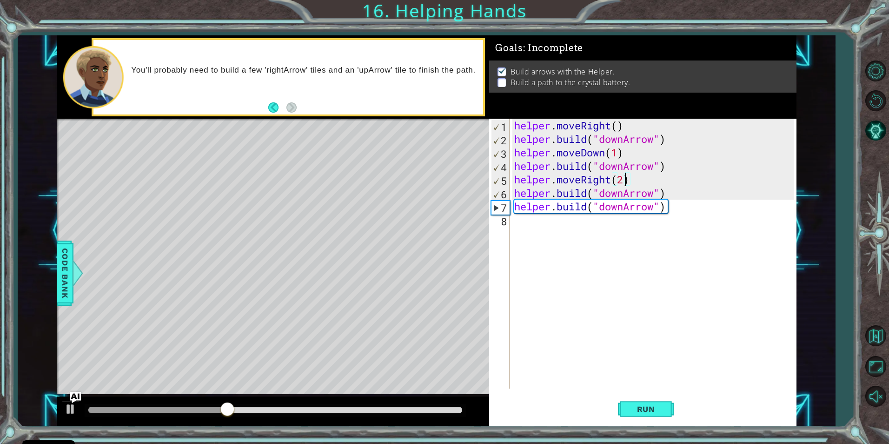
click at [627, 180] on div "helper . moveRight ( ) helper . build ( "downArrow" ) helper . moveDown ( 1 ) h…" at bounding box center [654, 267] width 285 height 297
type textarea "helper.moveRight(1)"
drag, startPoint x: 516, startPoint y: 183, endPoint x: 573, endPoint y: 181, distance: 57.2
click at [573, 181] on div "helper . moveRight ( ) helper . build ( "downArrow" ) helper . moveDown ( 1 ) h…" at bounding box center [654, 267] width 285 height 297
